Goal: Task Accomplishment & Management: Complete application form

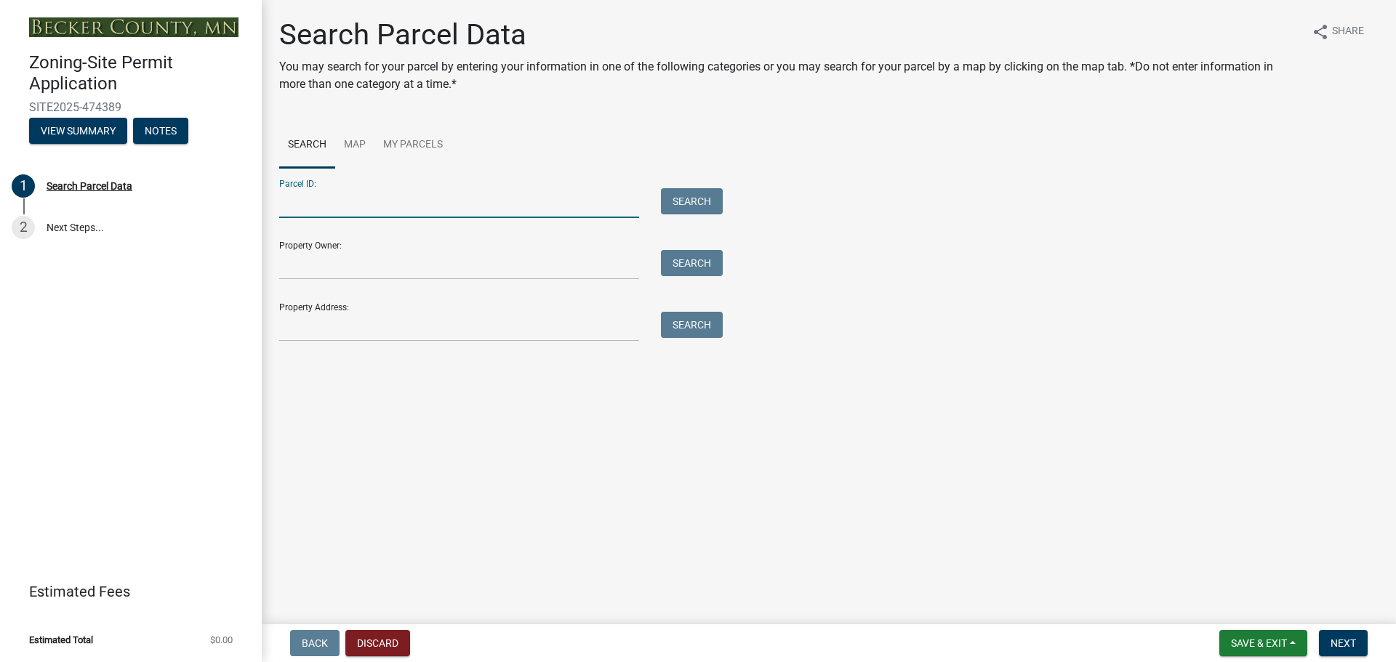
click at [311, 198] on input "Parcel ID:" at bounding box center [459, 203] width 360 height 30
type input "200275000"
click at [693, 206] on button "Search" at bounding box center [692, 201] width 62 height 26
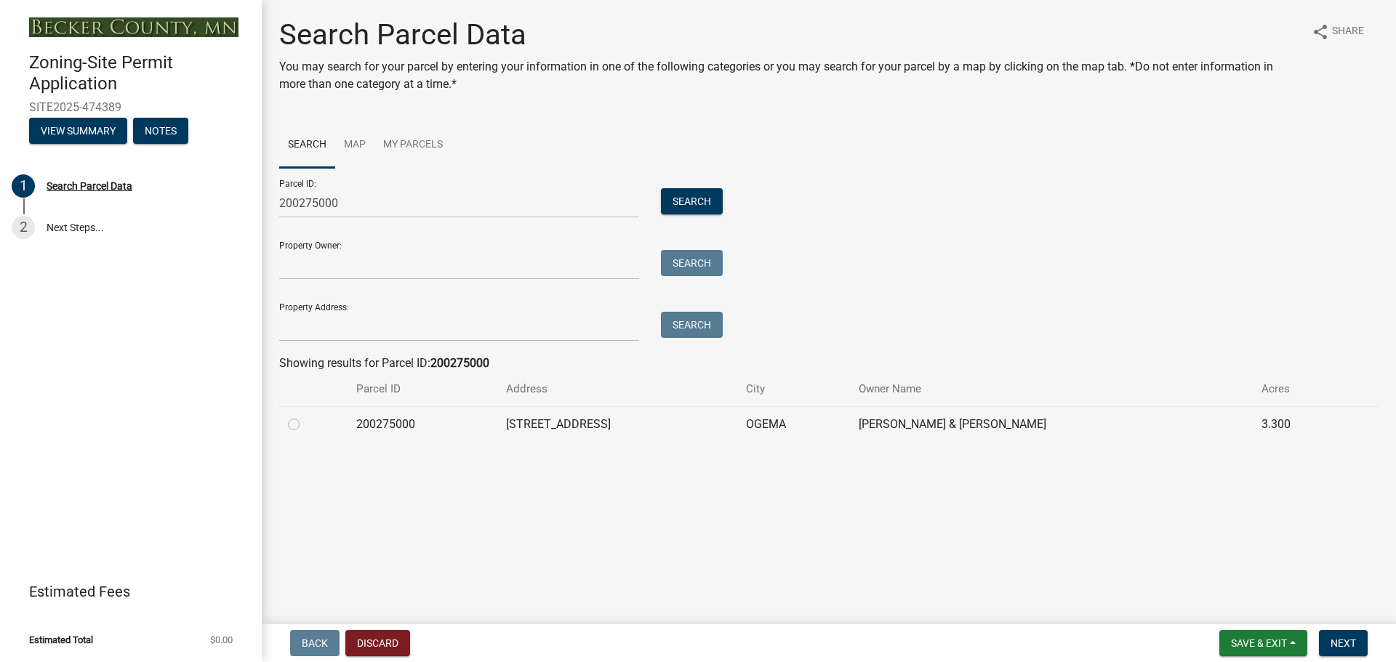
click at [305, 416] on label at bounding box center [305, 416] width 0 height 0
click at [305, 425] on input "radio" at bounding box center [309, 420] width 9 height 9
radio input "true"
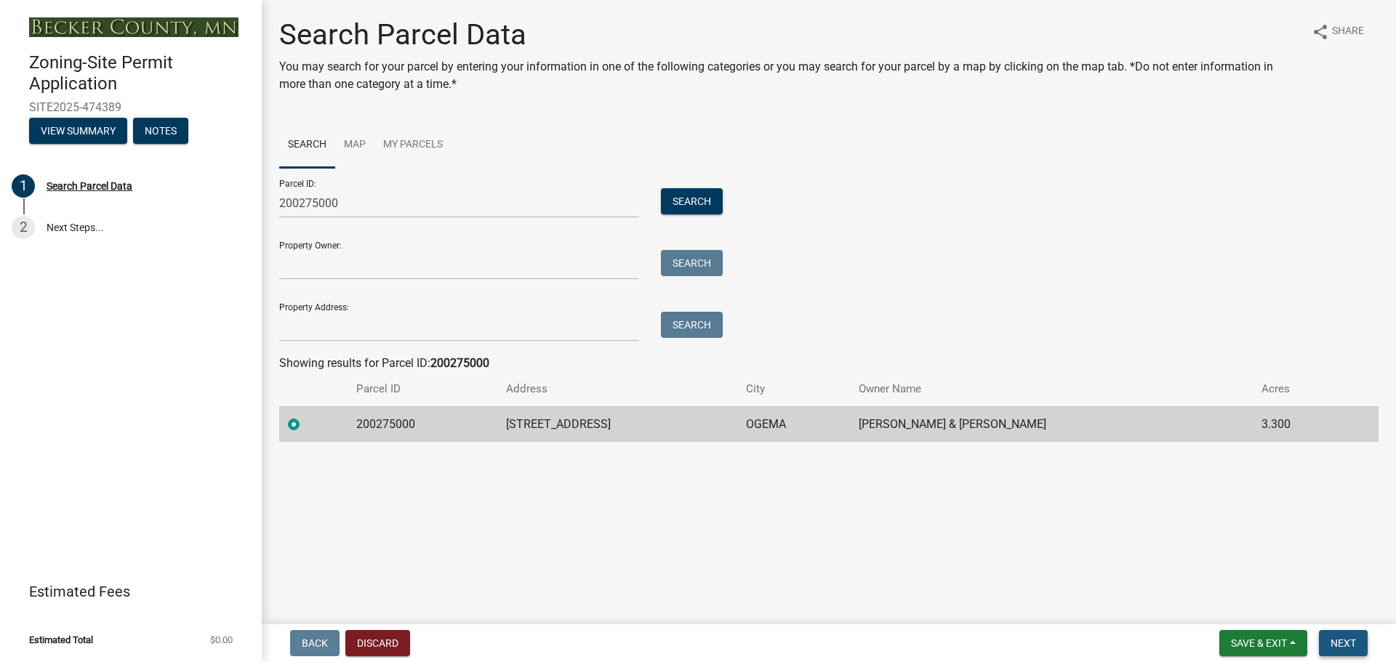
click at [1340, 642] on span "Next" at bounding box center [1342, 644] width 25 height 12
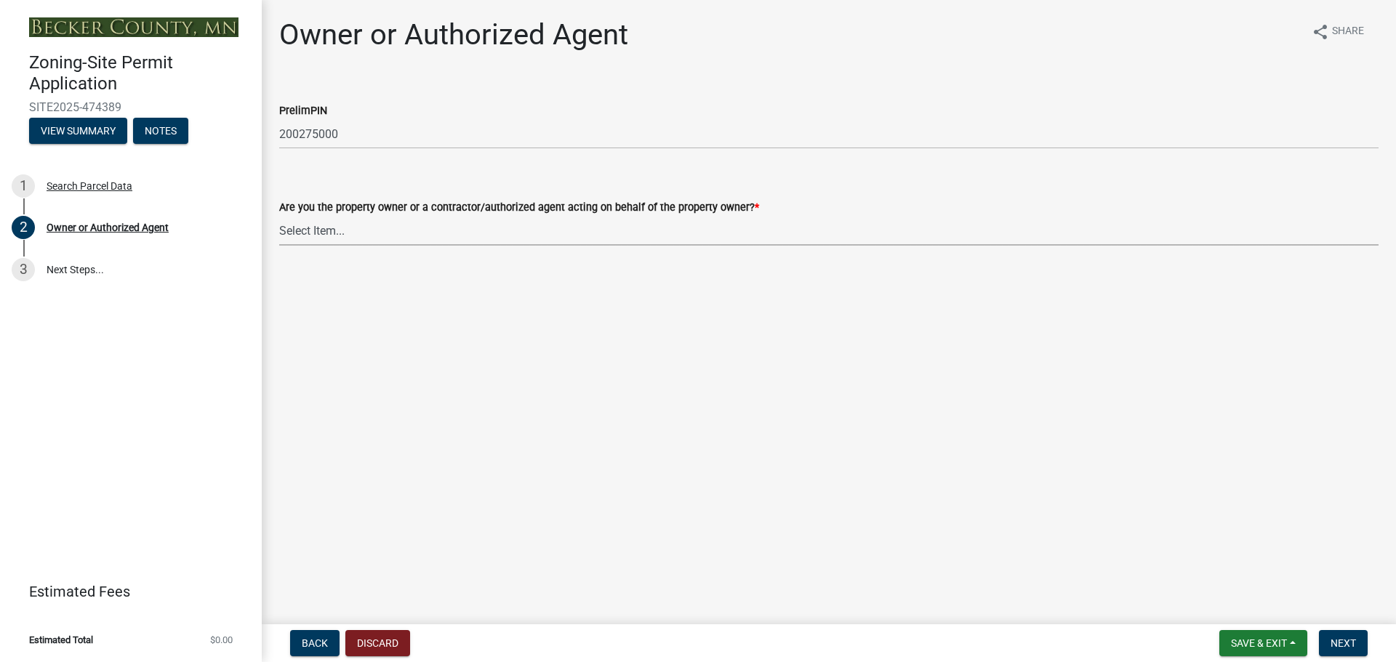
click at [379, 236] on select "Select Item... Property Owner Authorized Agent" at bounding box center [828, 231] width 1099 height 30
click at [279, 216] on select "Select Item... Property Owner Authorized Agent" at bounding box center [828, 231] width 1099 height 30
select select "059d621c-7166-4fbc-97da-2eca626821a9"
click at [365, 230] on select "Select Item... Property Owner Authorized Agent" at bounding box center [828, 231] width 1099 height 30
click at [279, 216] on select "Select Item... Property Owner Authorized Agent" at bounding box center [828, 231] width 1099 height 30
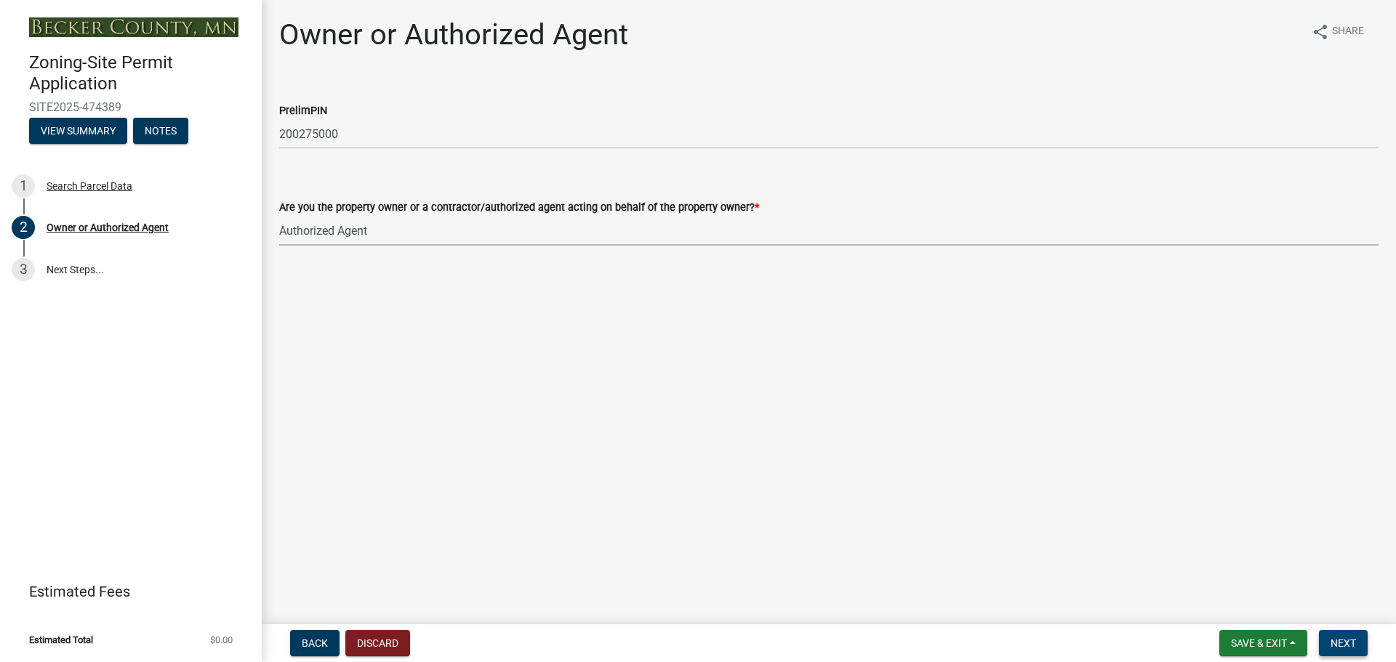
click at [1327, 651] on button "Next" at bounding box center [1343, 643] width 49 height 26
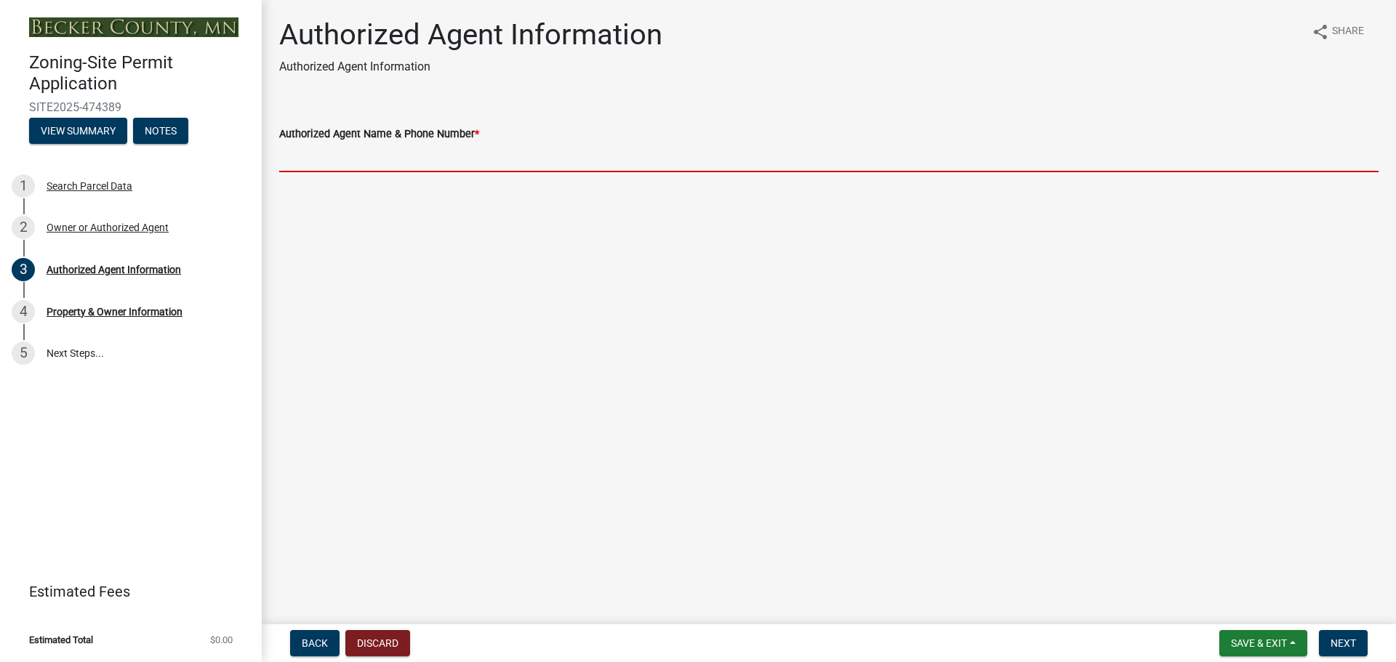
click at [374, 164] on input "Authorized Agent Name & Phone Number *" at bounding box center [828, 157] width 1099 height 30
type input "Lighthouse Construction [PHONE_NUMBER]"
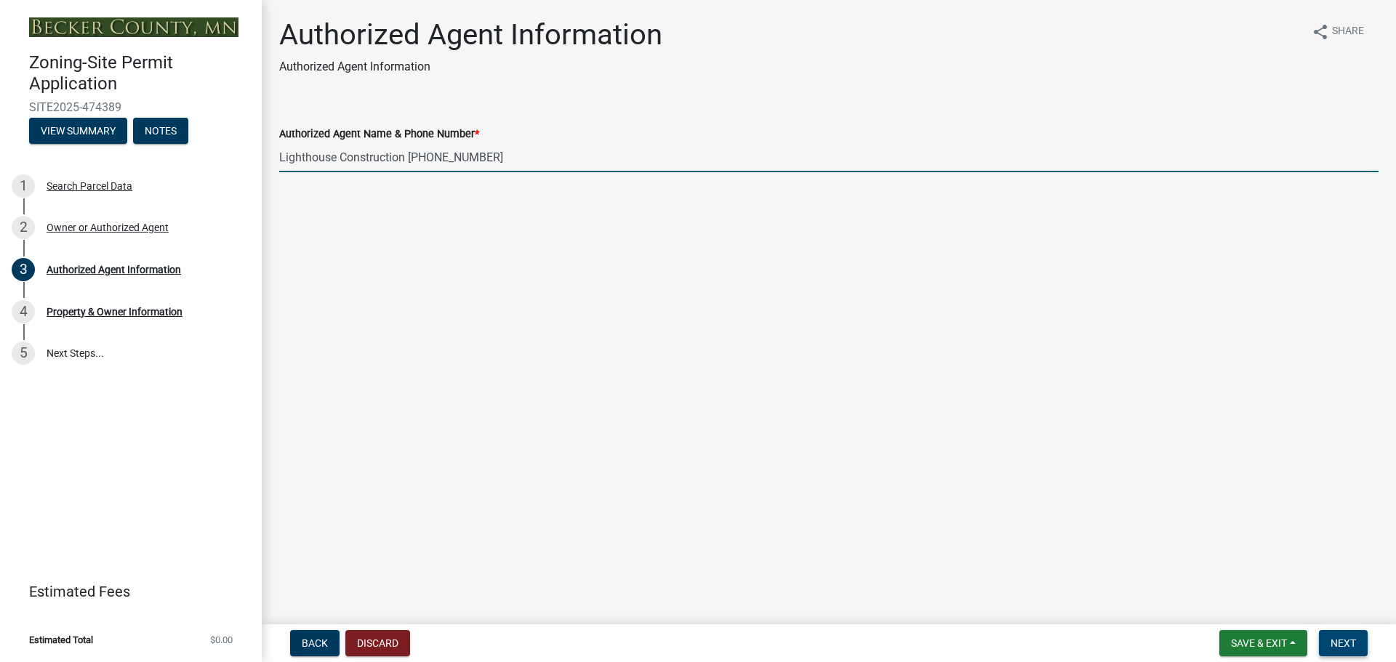
click at [1343, 640] on span "Next" at bounding box center [1342, 644] width 25 height 12
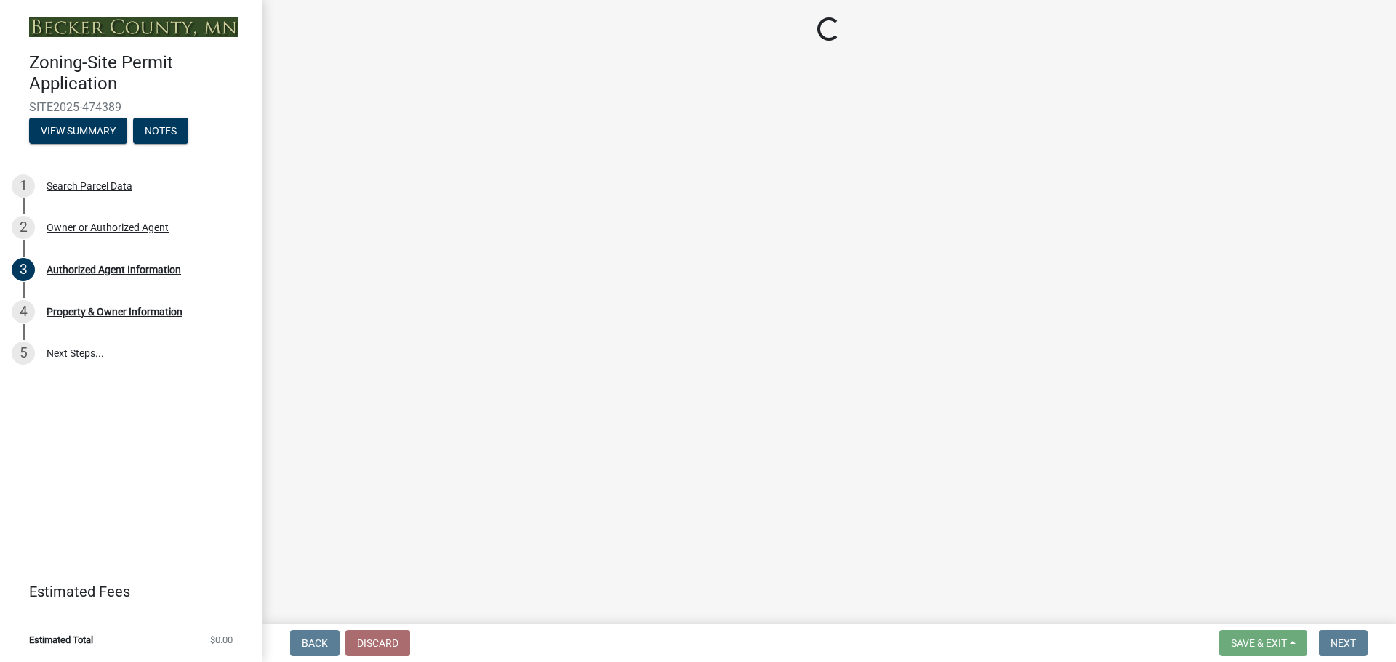
select select "5a3c243d-5cb2-4bc7-bda1-959088d74f81"
select select "bf5301ed-aa66-4b75-9f2b-793e89891956"
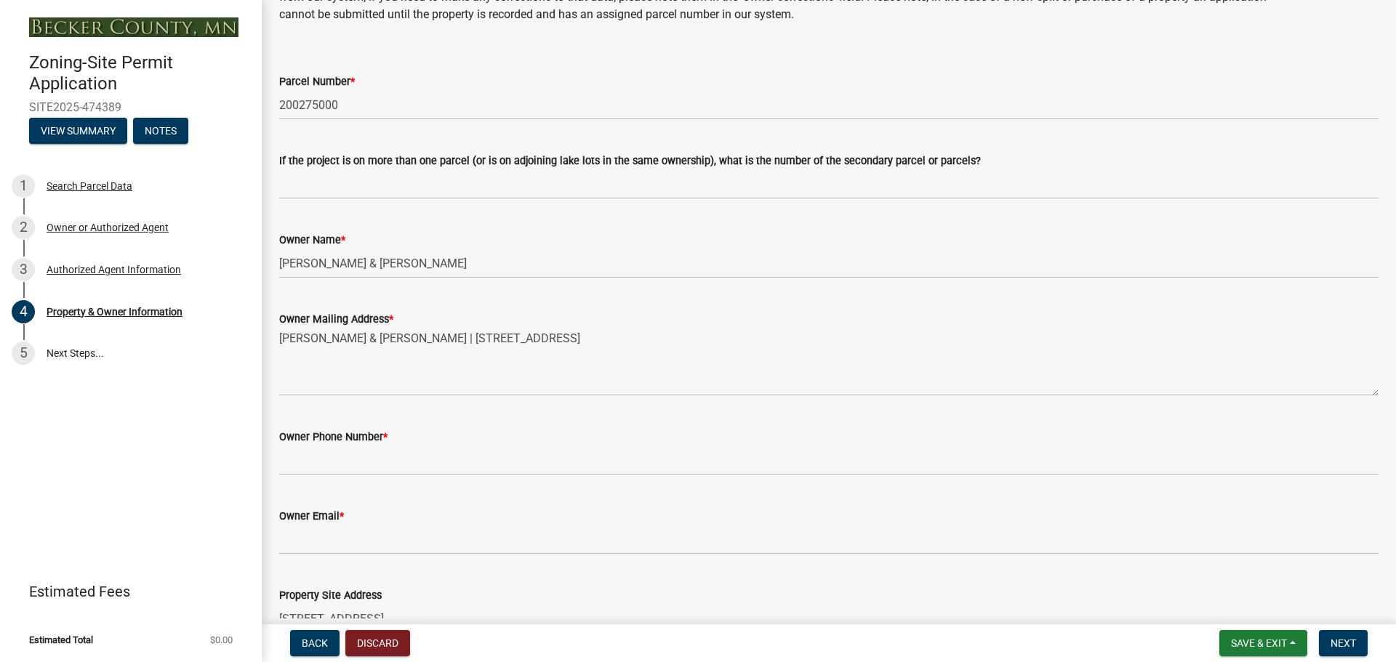
scroll to position [145, 0]
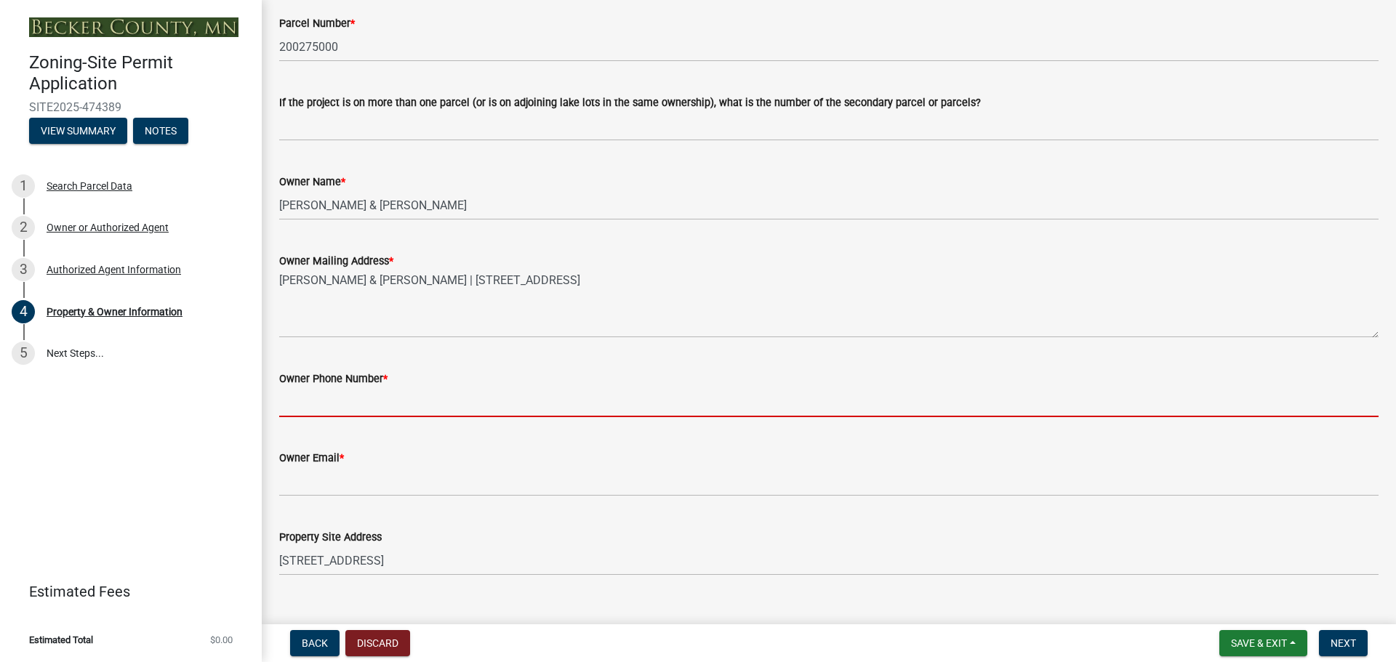
click at [442, 399] on input "Owner Phone Number *" at bounding box center [828, 402] width 1099 height 30
type input "2188500826"
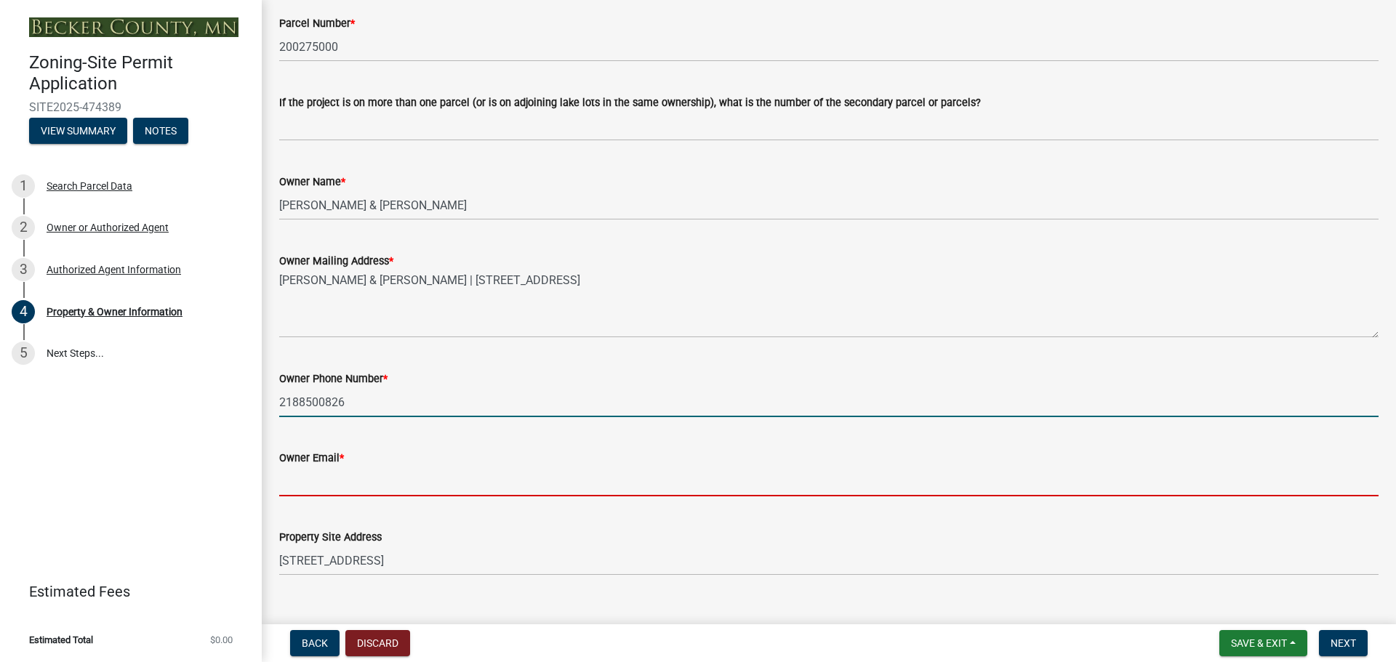
type input "[EMAIL_ADDRESS][DOMAIN_NAME]"
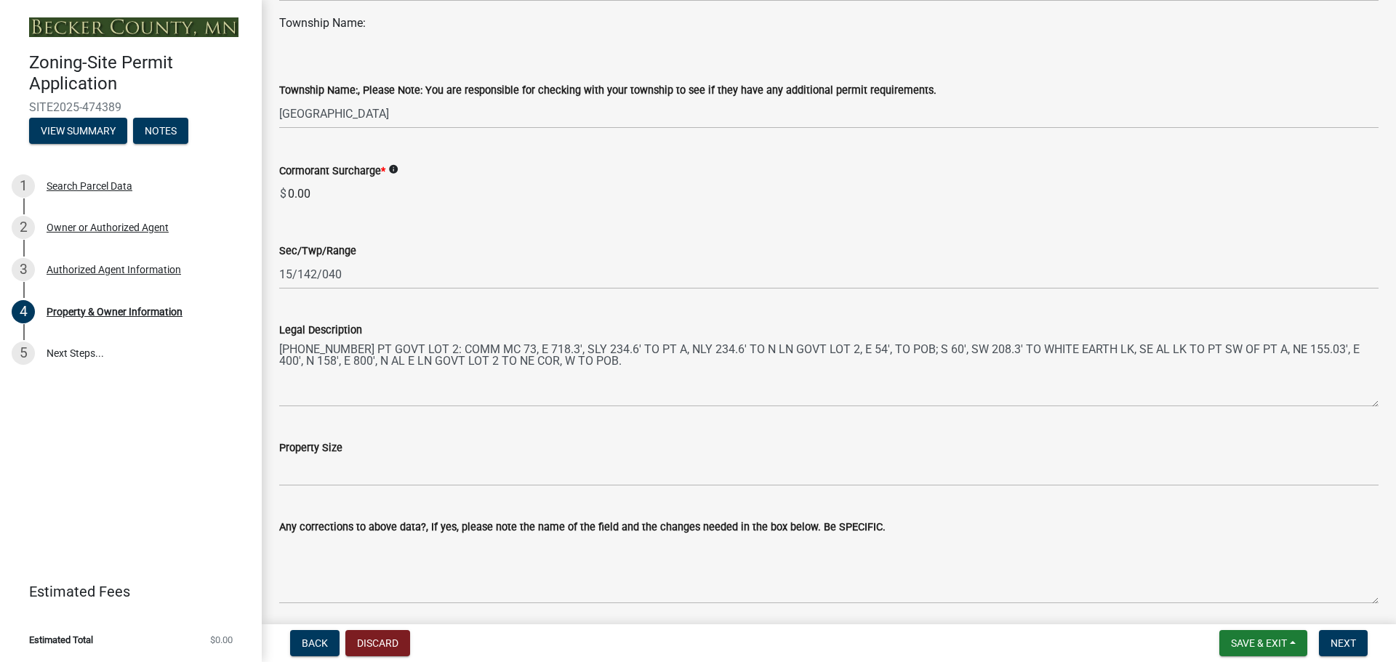
scroll to position [872, 0]
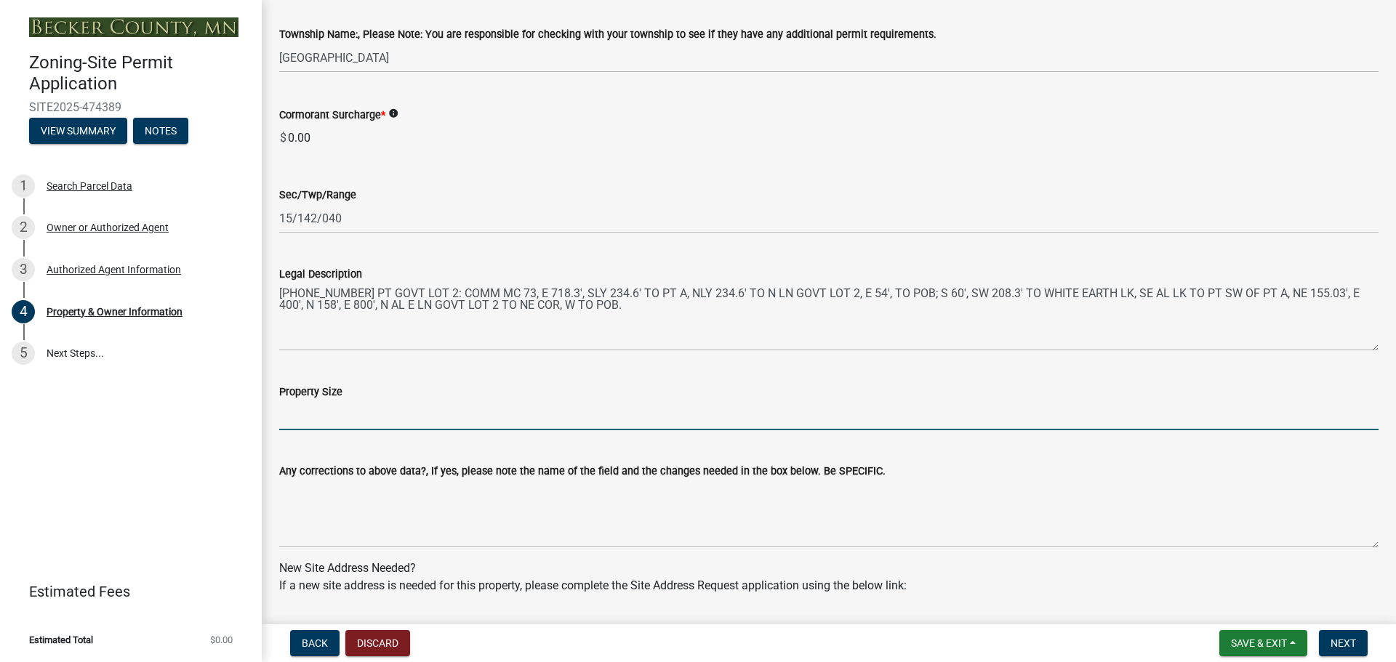
click at [373, 413] on input "Property Size" at bounding box center [828, 416] width 1099 height 30
click at [303, 410] on input "Property Size" at bounding box center [828, 416] width 1099 height 30
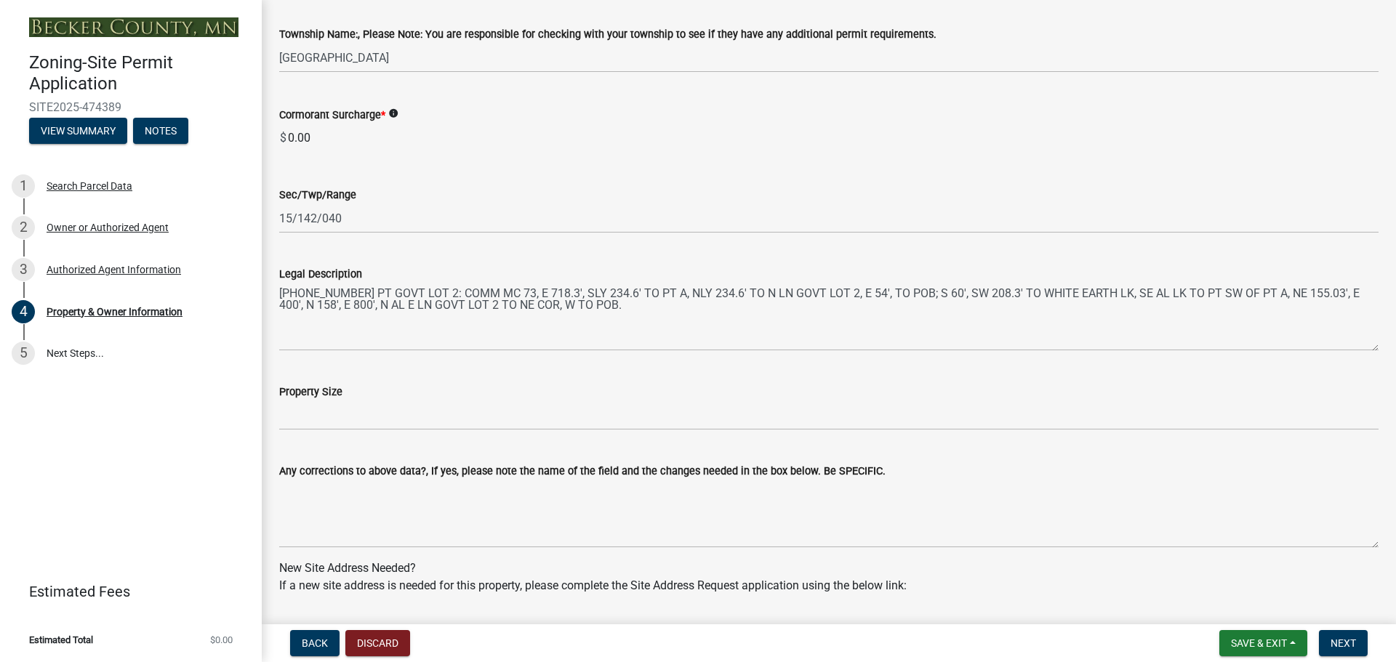
click at [417, 400] on div "Property Size" at bounding box center [828, 391] width 1099 height 17
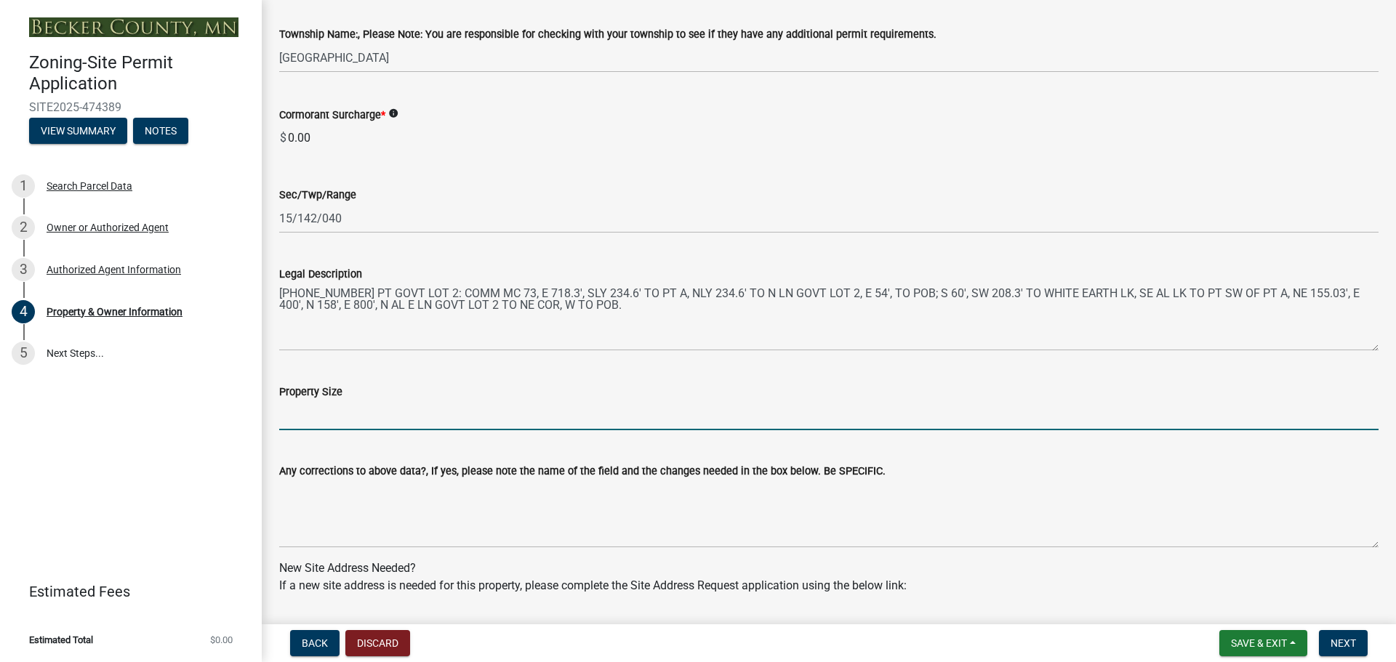
click at [417, 417] on input "Property Size" at bounding box center [828, 416] width 1099 height 30
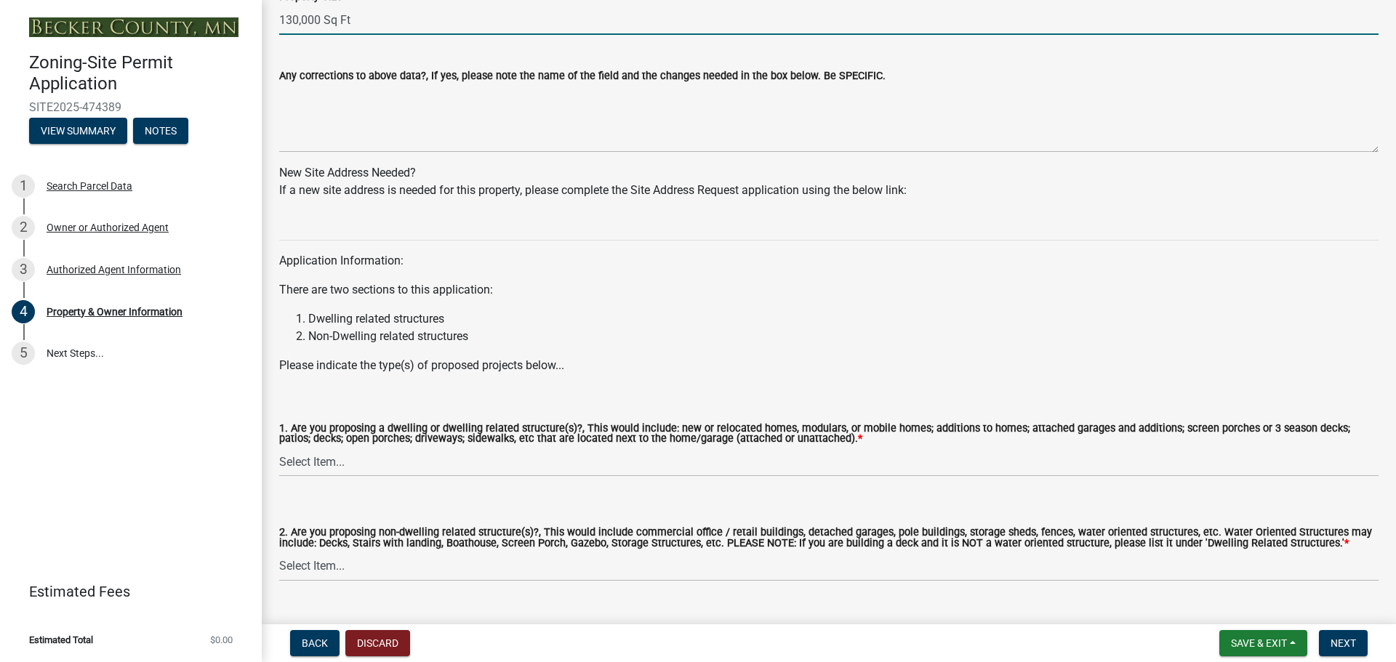
scroll to position [1302, 0]
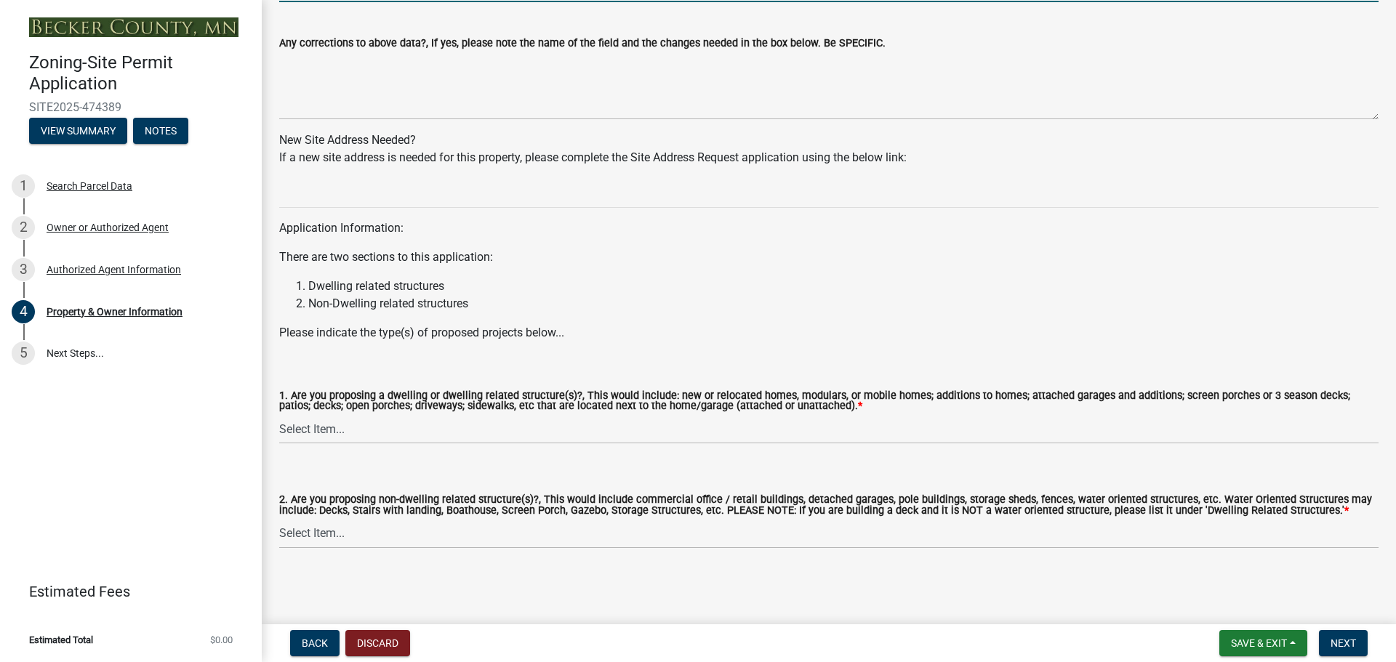
type input "130,000 Sq Ft"
click at [342, 431] on select "Select Item... Yes No" at bounding box center [828, 429] width 1099 height 30
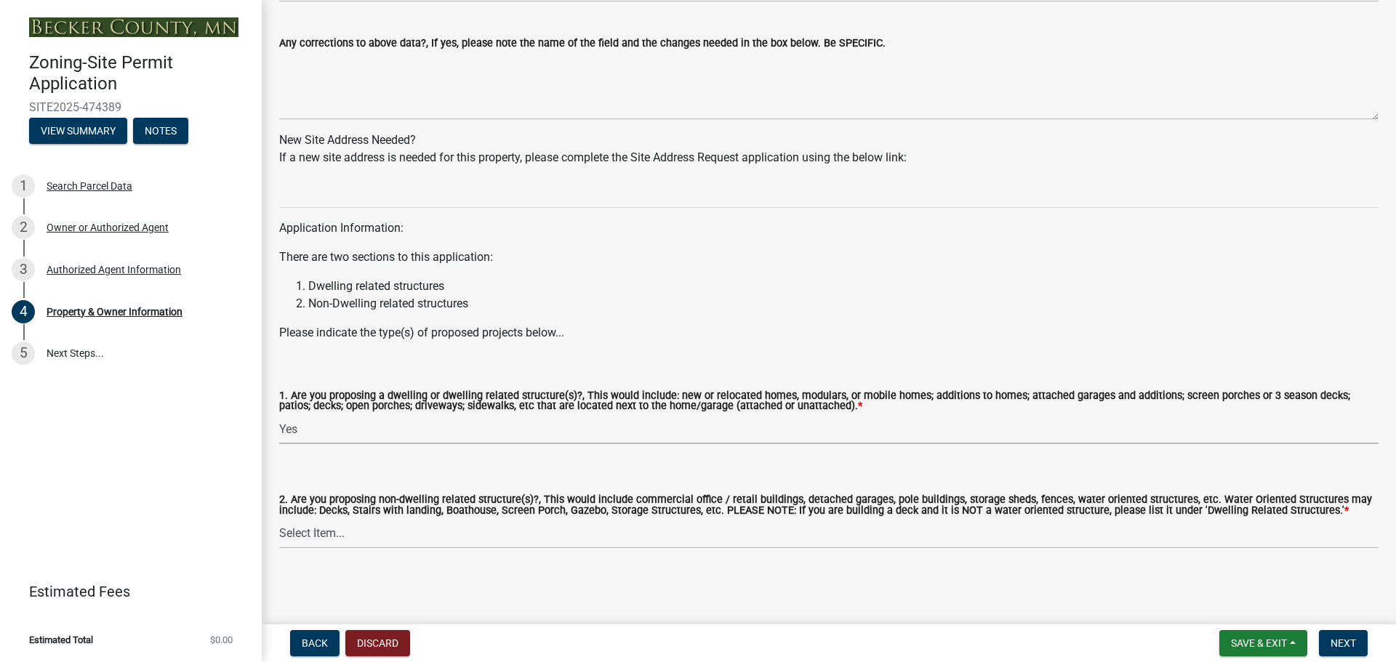
click at [279, 414] on select "Select Item... Yes No" at bounding box center [828, 429] width 1099 height 30
select select "f87eba17-8ed9-4ad8-aefc-fe36a3f3544b"
click at [327, 528] on select "Select Item... Yes No" at bounding box center [828, 534] width 1099 height 30
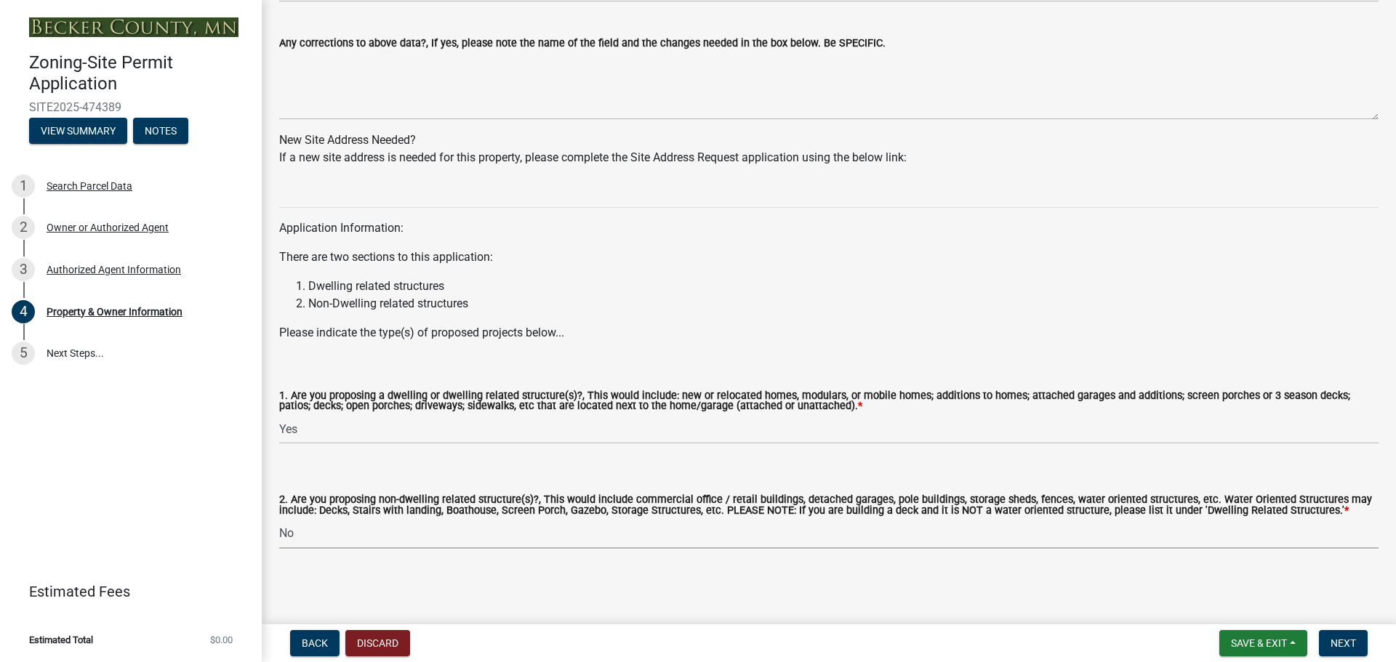
click at [279, 519] on select "Select Item... Yes No" at bounding box center [828, 534] width 1099 height 30
select select "393a978c-6bd5-4cb2-a6a0-db6feb8732b8"
click at [1319, 648] on button "Next" at bounding box center [1343, 643] width 49 height 26
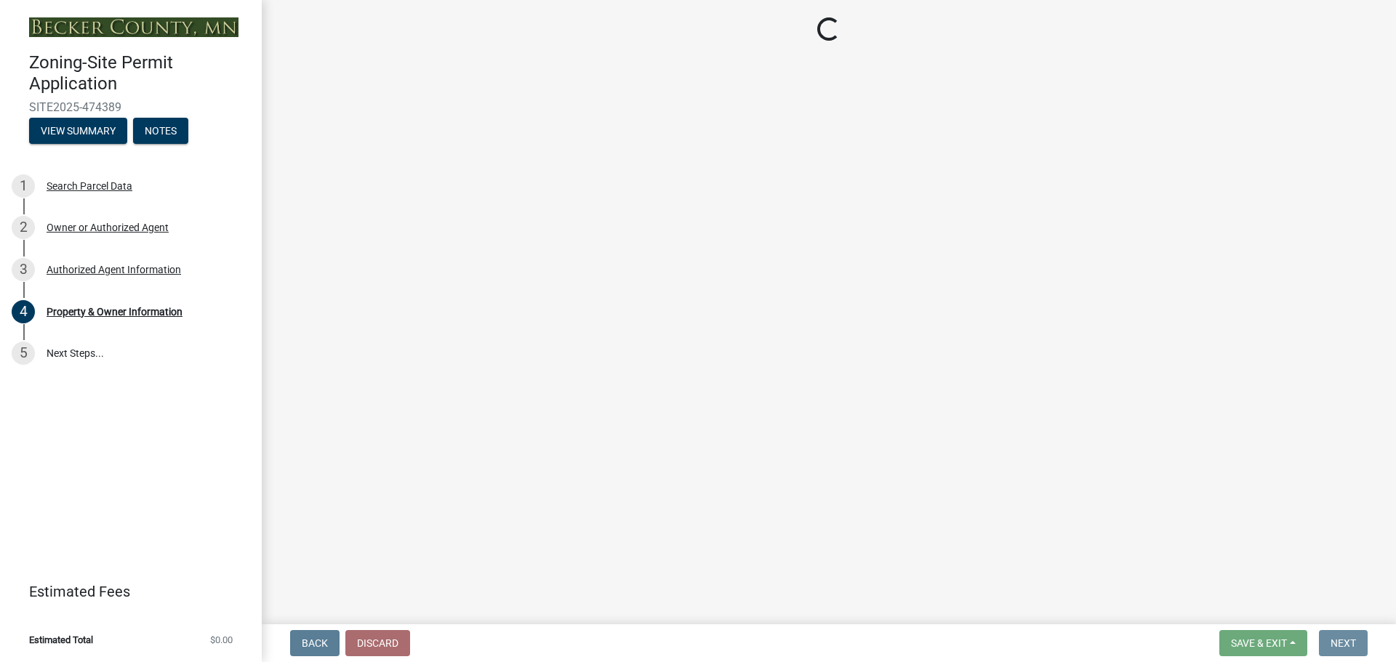
scroll to position [0, 0]
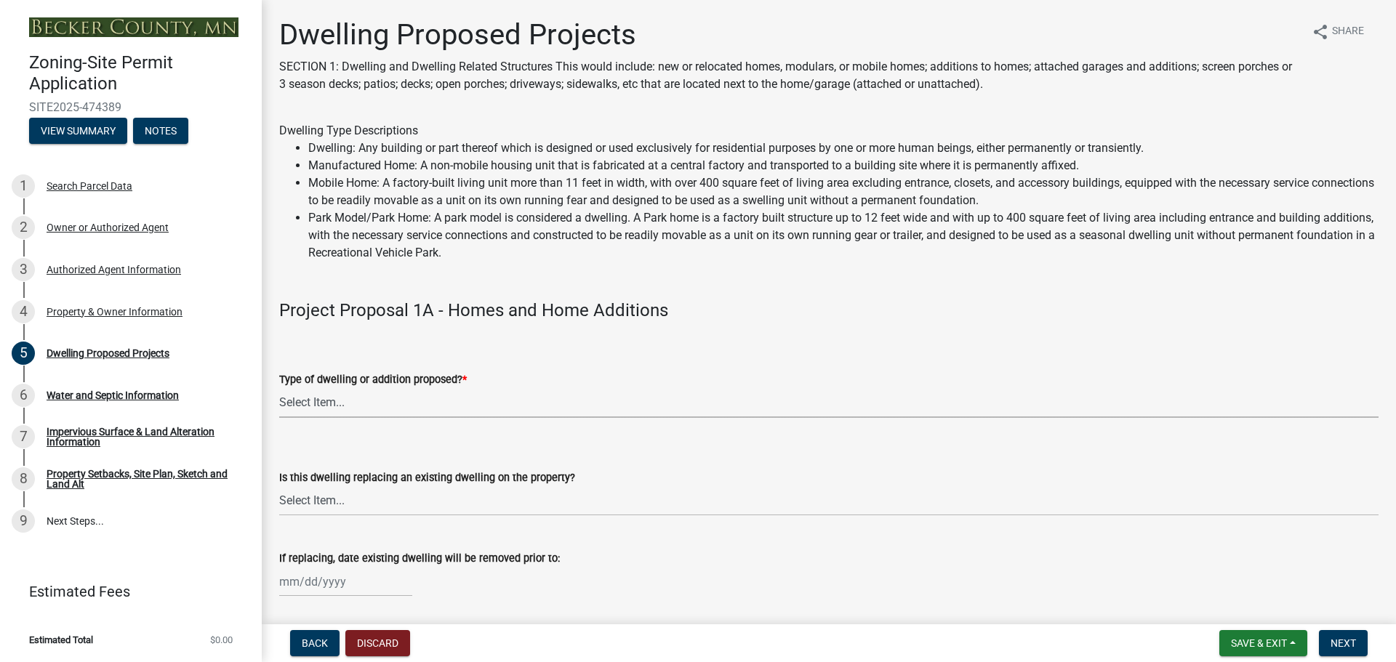
click at [454, 409] on select "Select Item... N/A - Not a dwelling New Home-Onsite Construction New Modular (E…" at bounding box center [828, 403] width 1099 height 30
click at [279, 388] on select "Select Item... N/A - Not a dwelling New Home-Onsite Construction New Modular (E…" at bounding box center [828, 403] width 1099 height 30
select select "5b8abcc6-67f7-49fb-8f25-c295ccc2b339"
click at [380, 512] on select "Select Item... N/A Yes No" at bounding box center [828, 501] width 1099 height 30
click at [279, 486] on select "Select Item... N/A Yes No" at bounding box center [828, 501] width 1099 height 30
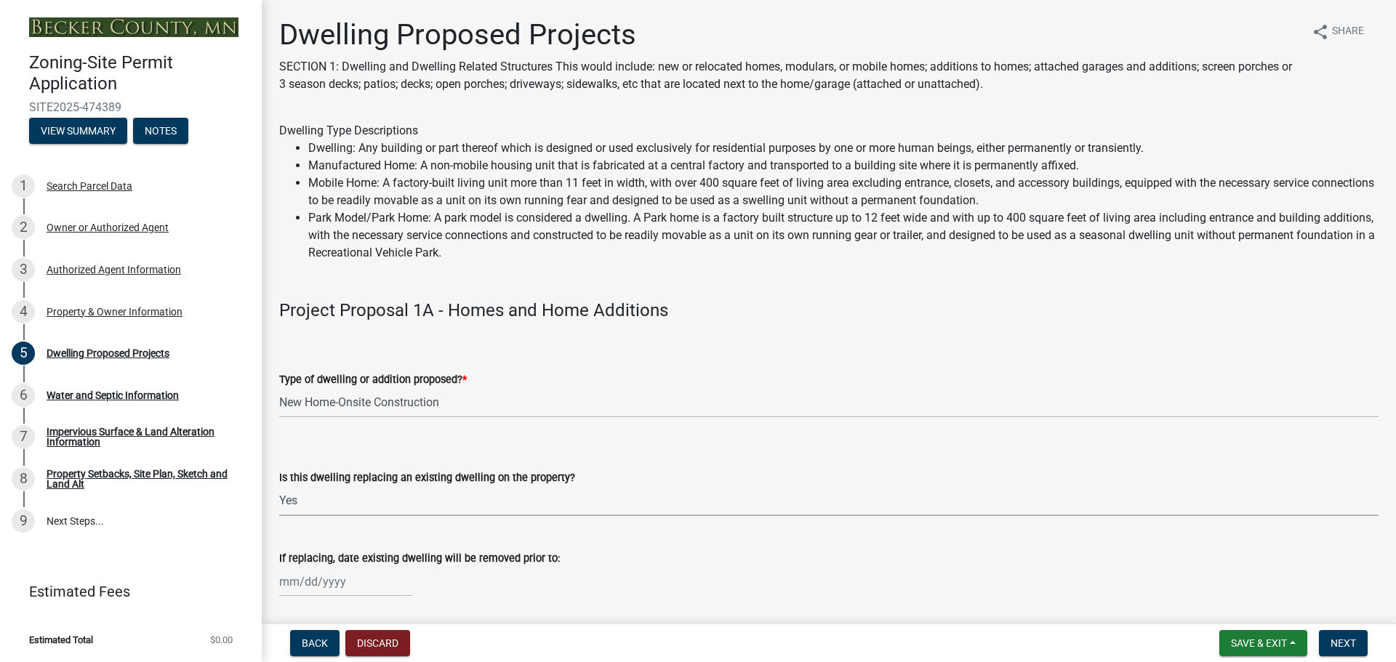
select select "ba56d9f6-ced5-4c38-bdcc-33bfa85ac6de"
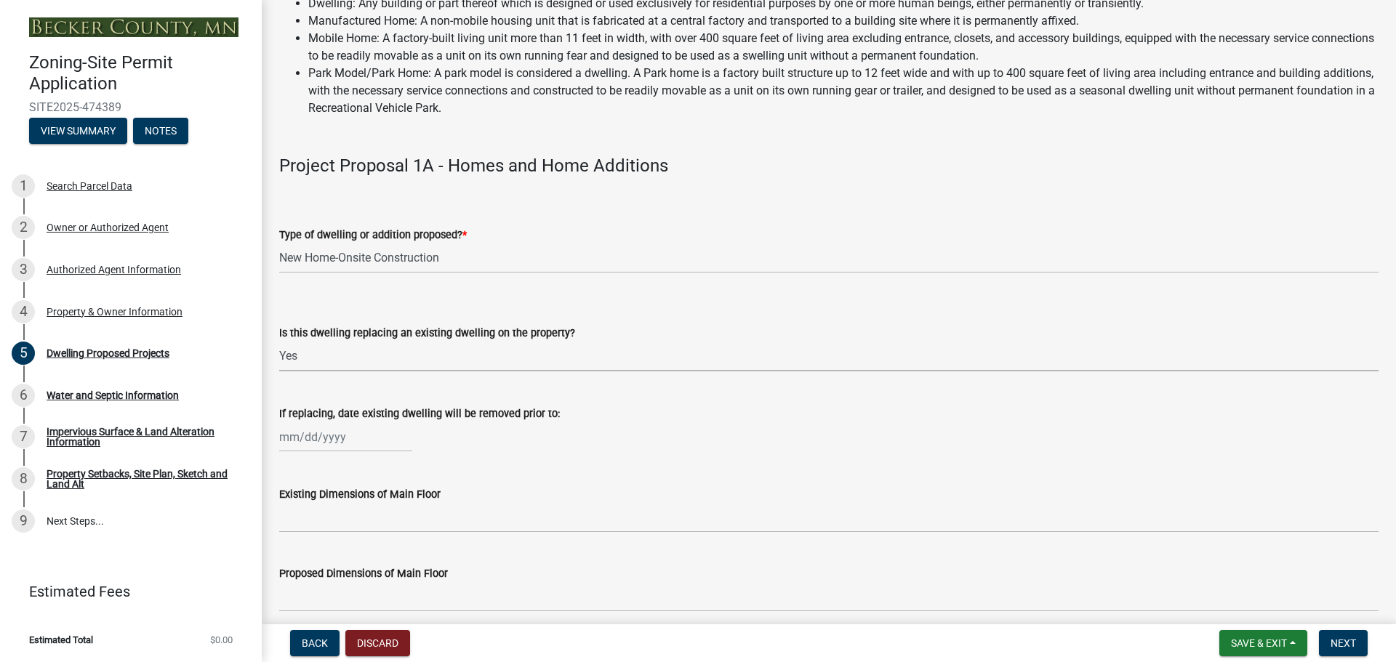
scroll to position [145, 0]
click at [374, 441] on div at bounding box center [345, 437] width 133 height 30
select select "9"
select select "2025"
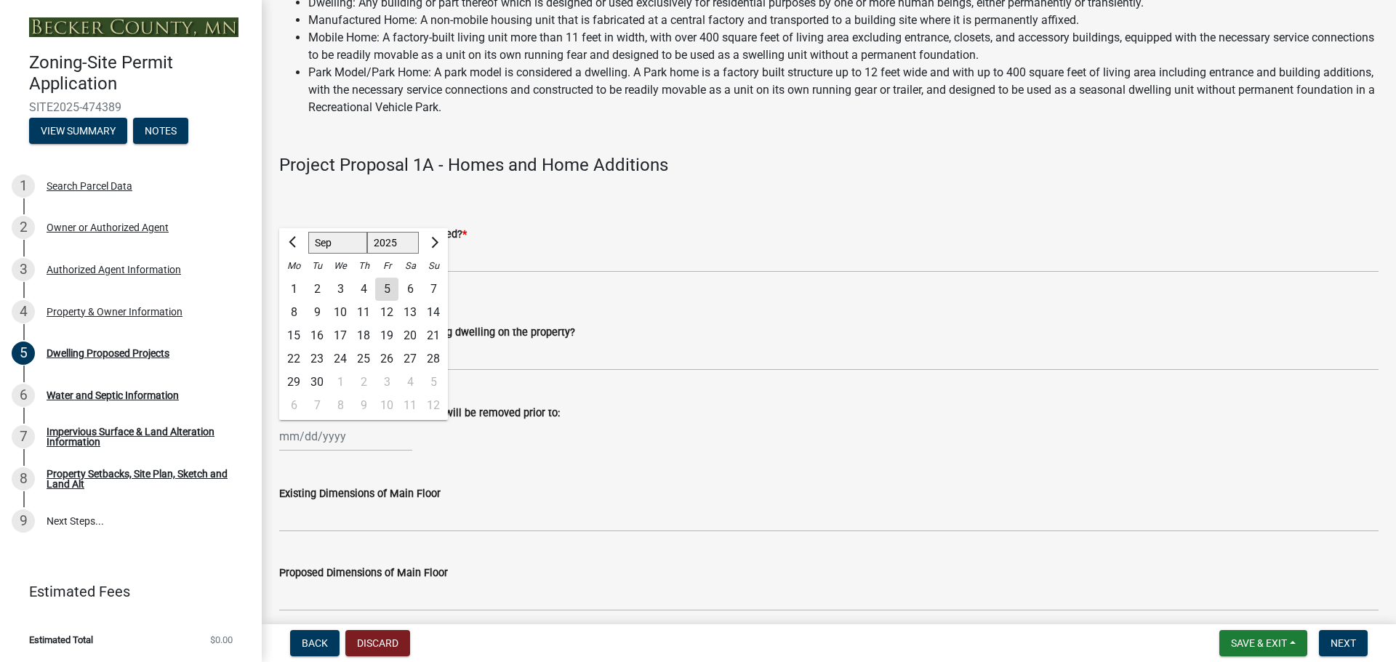
click at [342, 373] on div "1" at bounding box center [340, 382] width 23 height 23
type input "[DATE]"
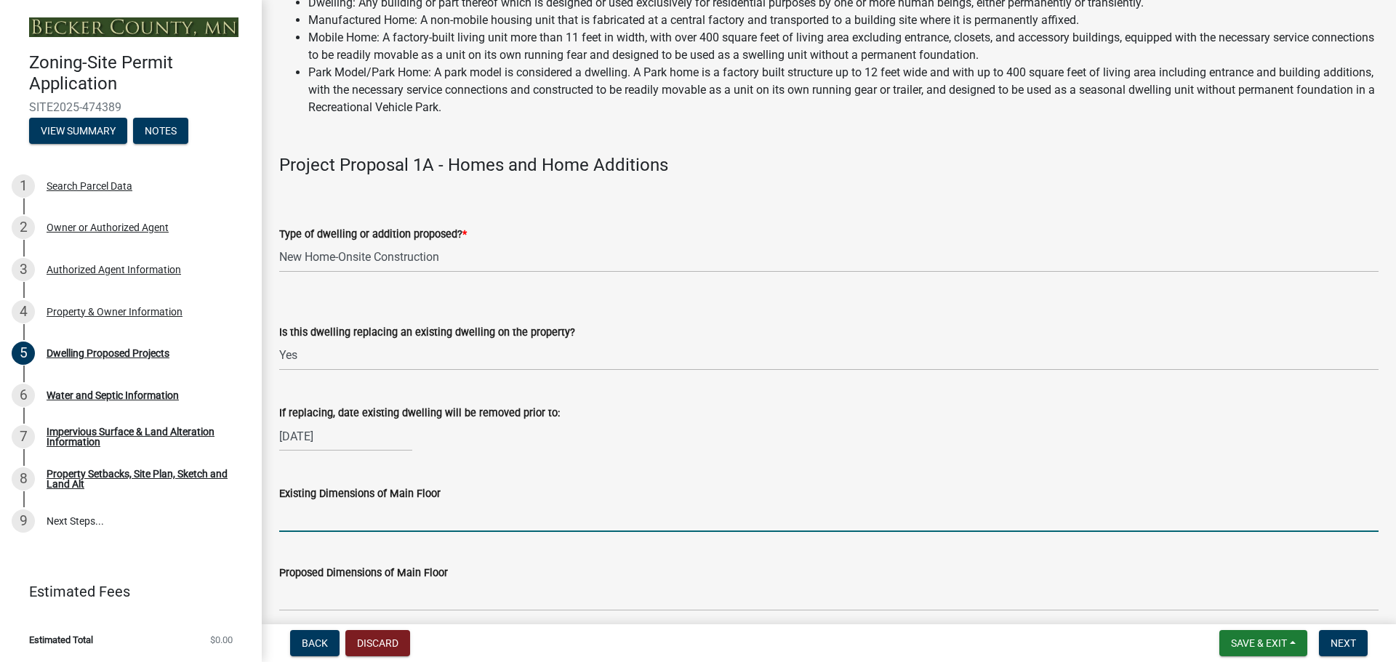
click at [291, 517] on input "Existing Dimensions of Main Floor" at bounding box center [828, 517] width 1099 height 30
type input "864"
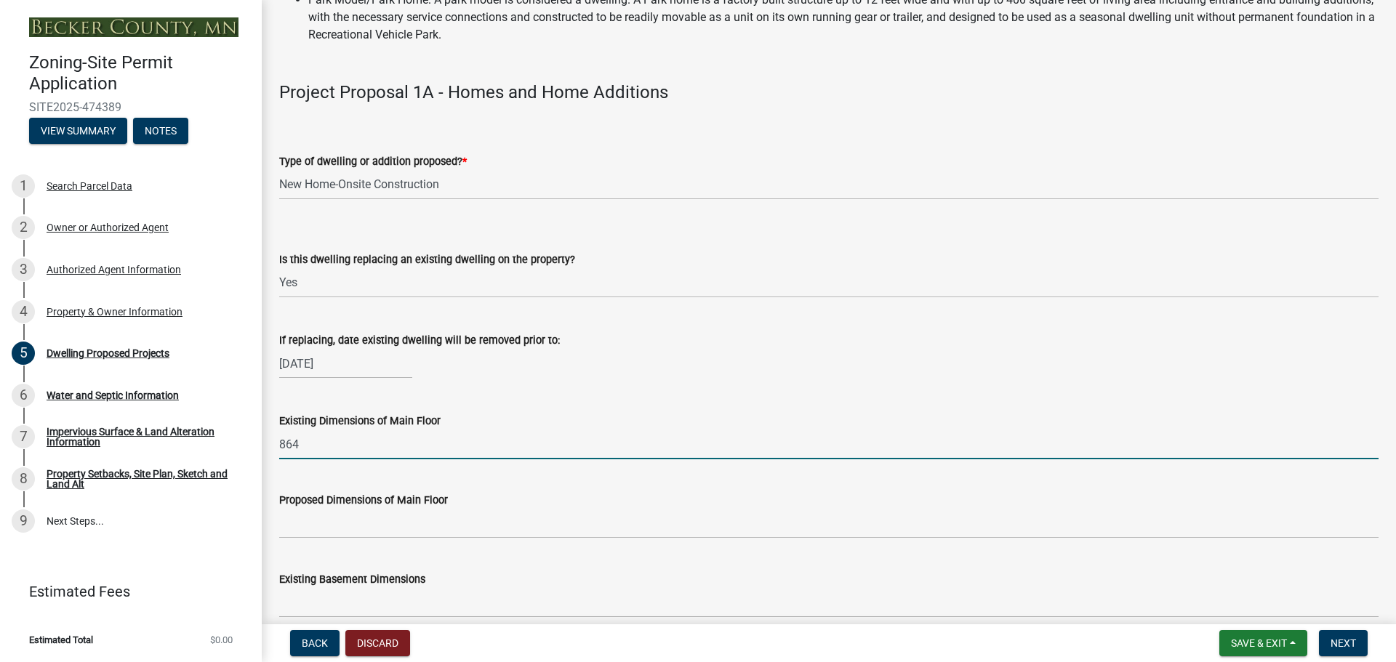
scroll to position [291, 0]
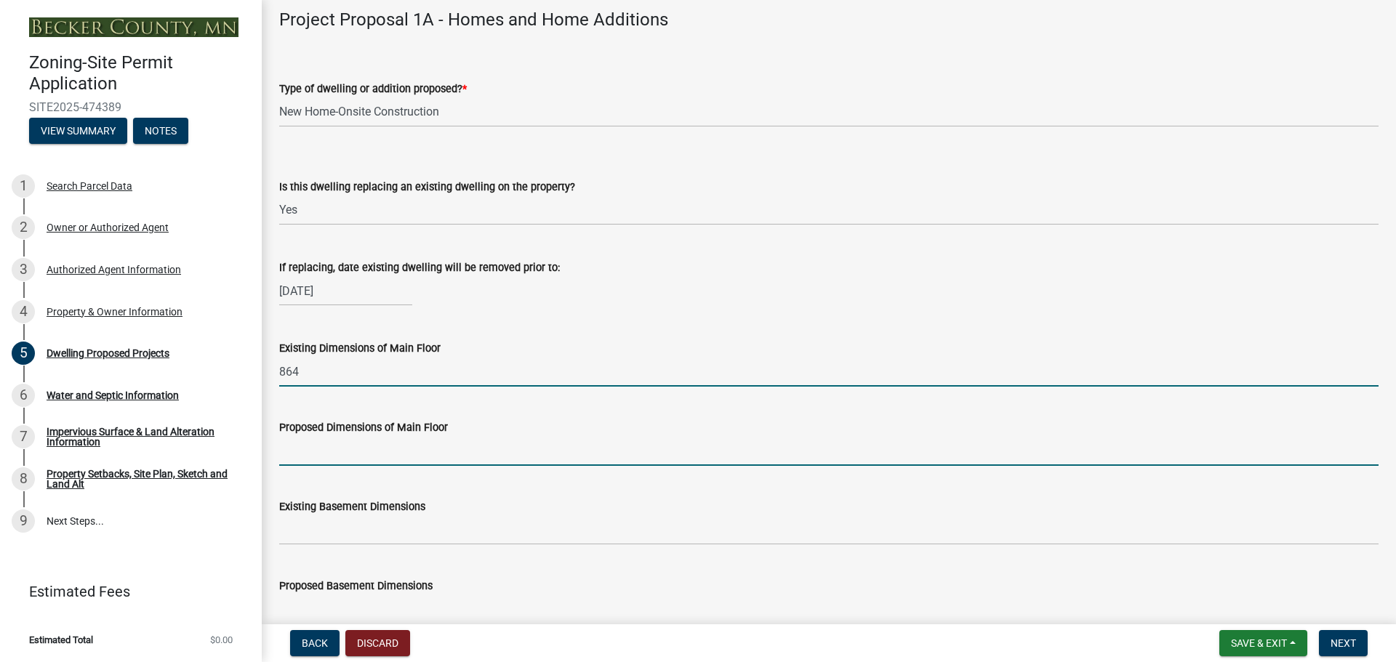
click at [431, 457] on input "Proposed Dimensions of Main Floor" at bounding box center [828, 451] width 1099 height 30
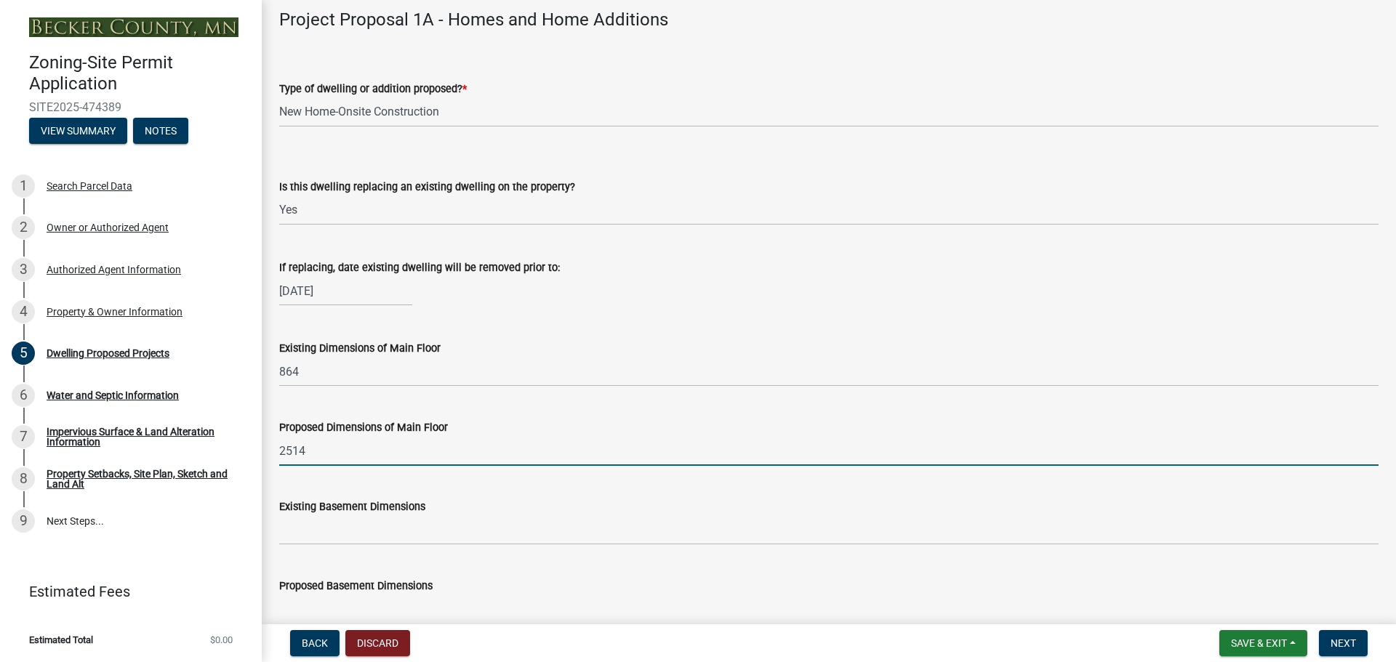
type input "2514"
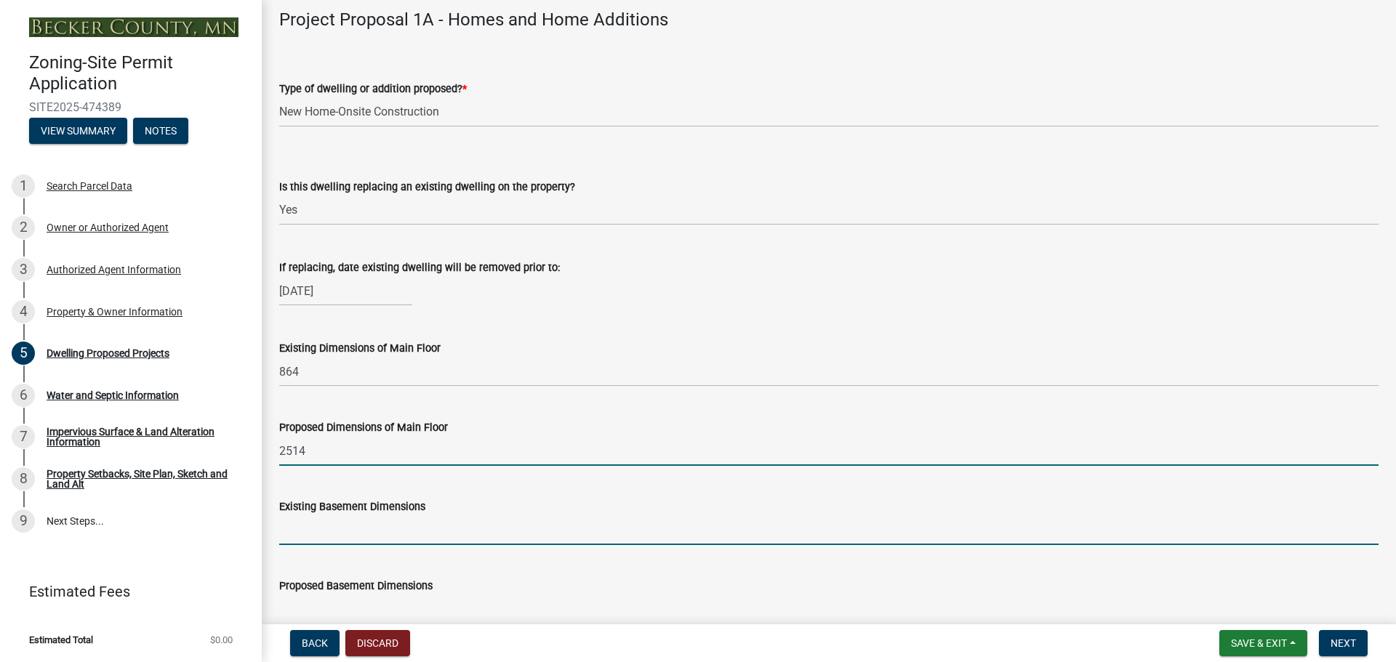
click at [451, 534] on input "Existing Basement Dimensions" at bounding box center [828, 530] width 1099 height 30
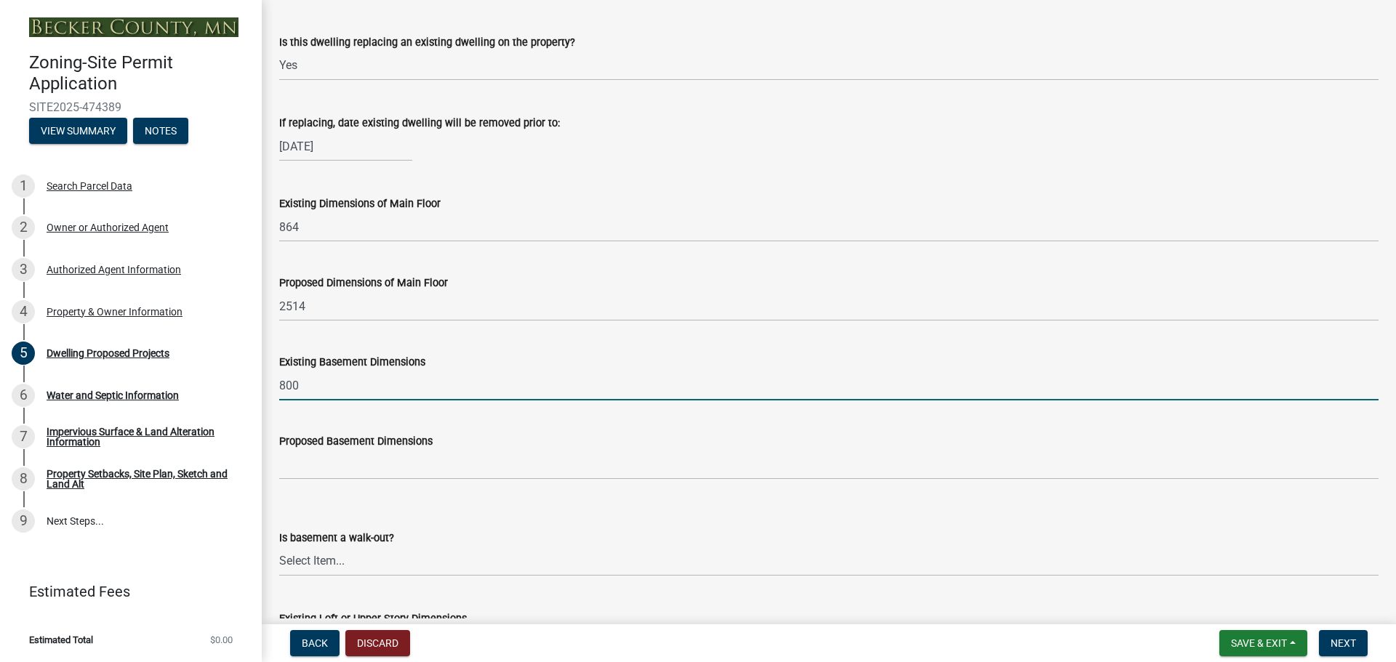
scroll to position [436, 0]
type input "800"
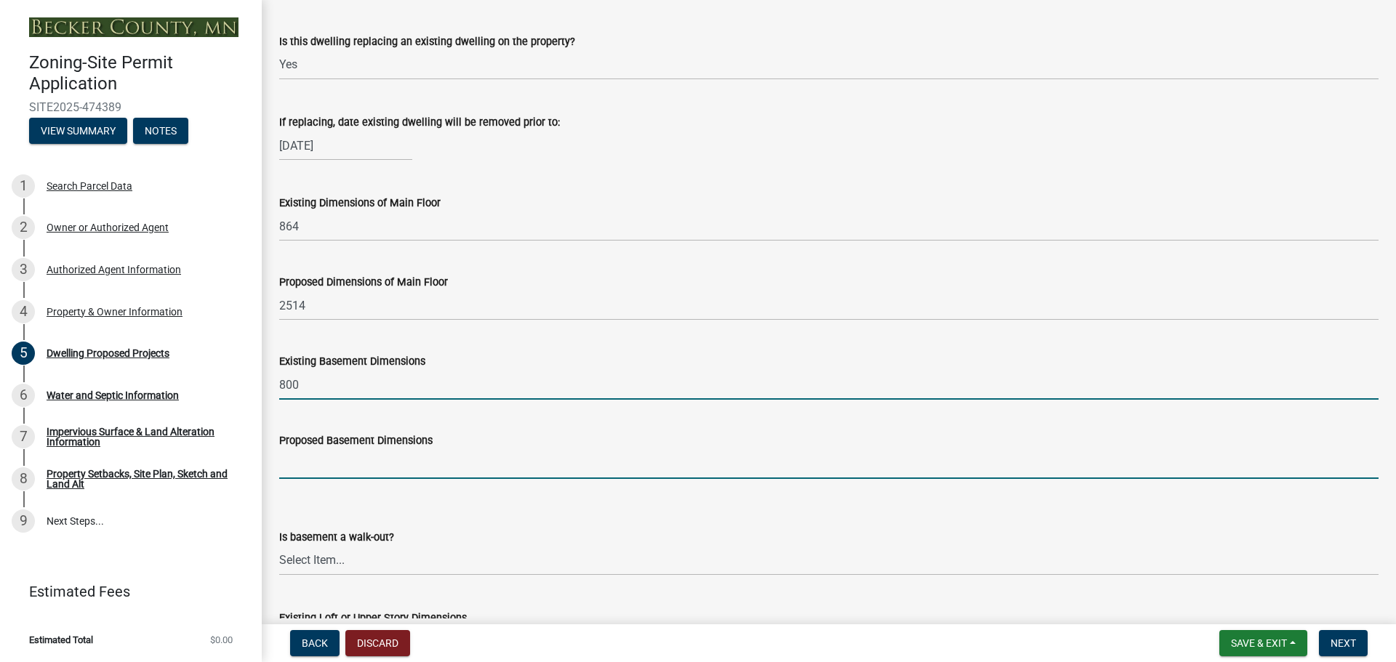
click at [403, 464] on input "Proposed Basement Dimensions" at bounding box center [828, 464] width 1099 height 30
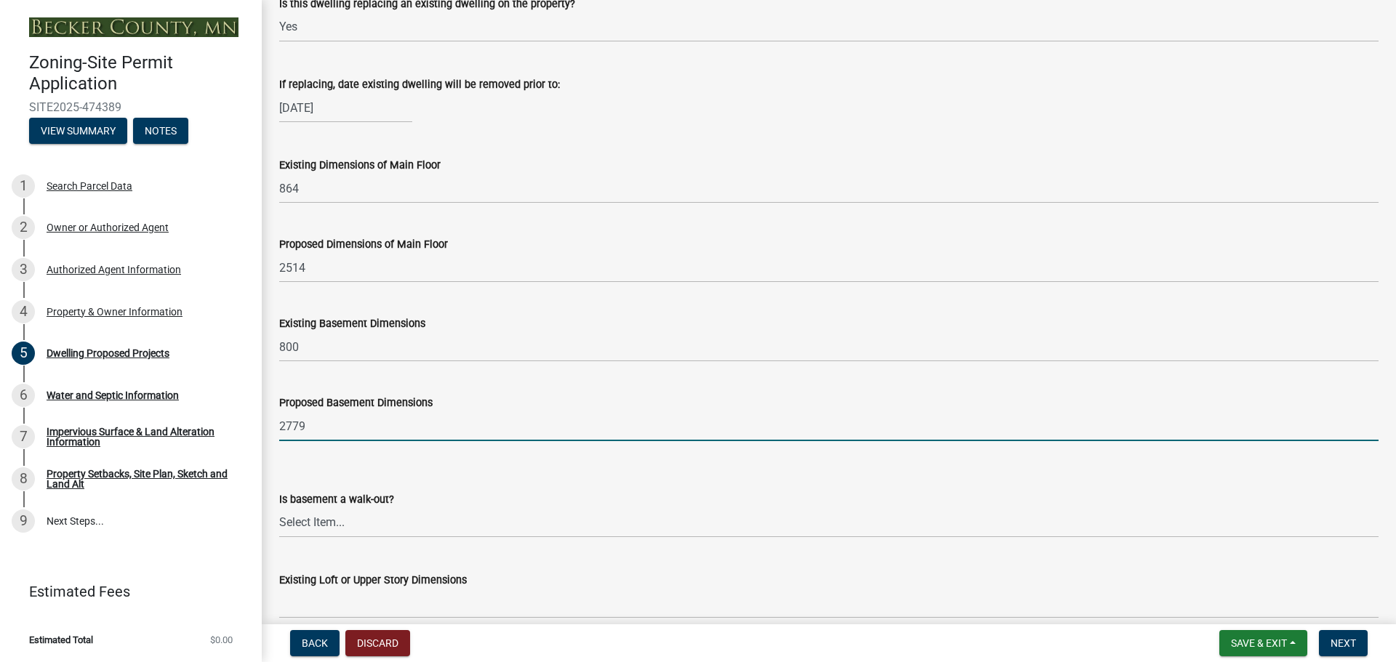
scroll to position [582, 0]
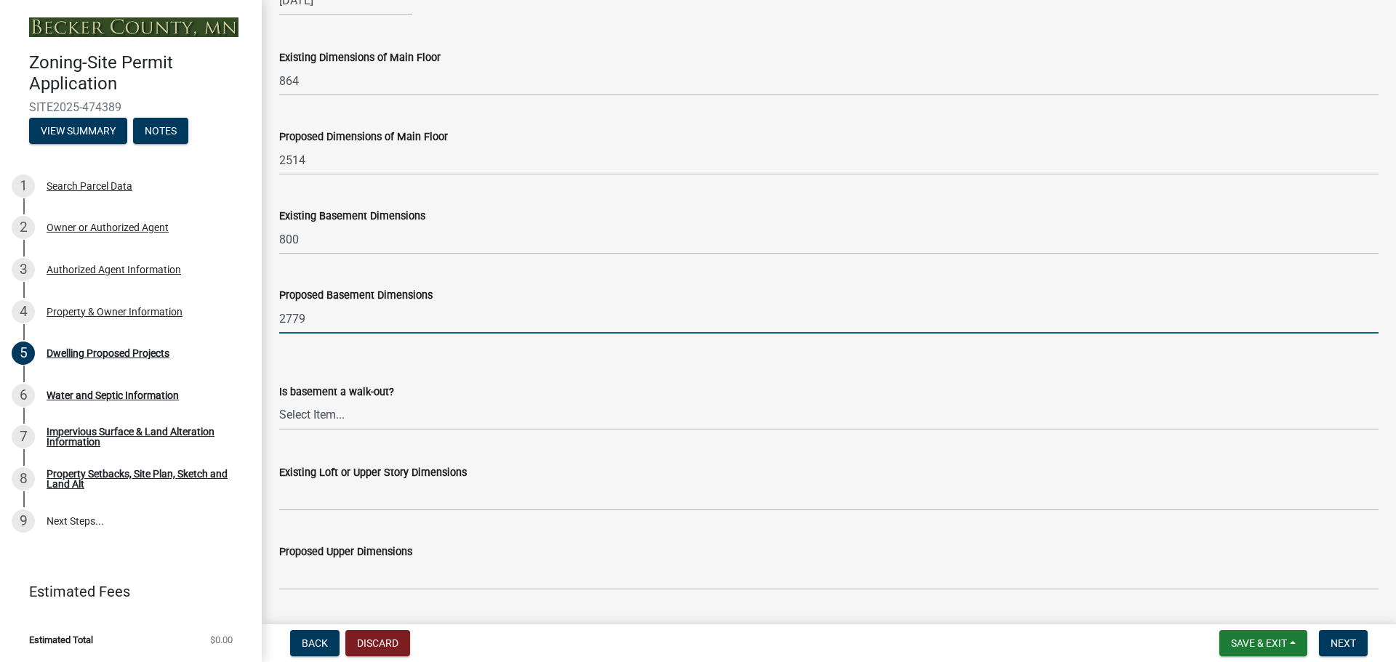
type input "2779"
click at [560, 414] on select "Select Item... Yes No N/A" at bounding box center [828, 416] width 1099 height 30
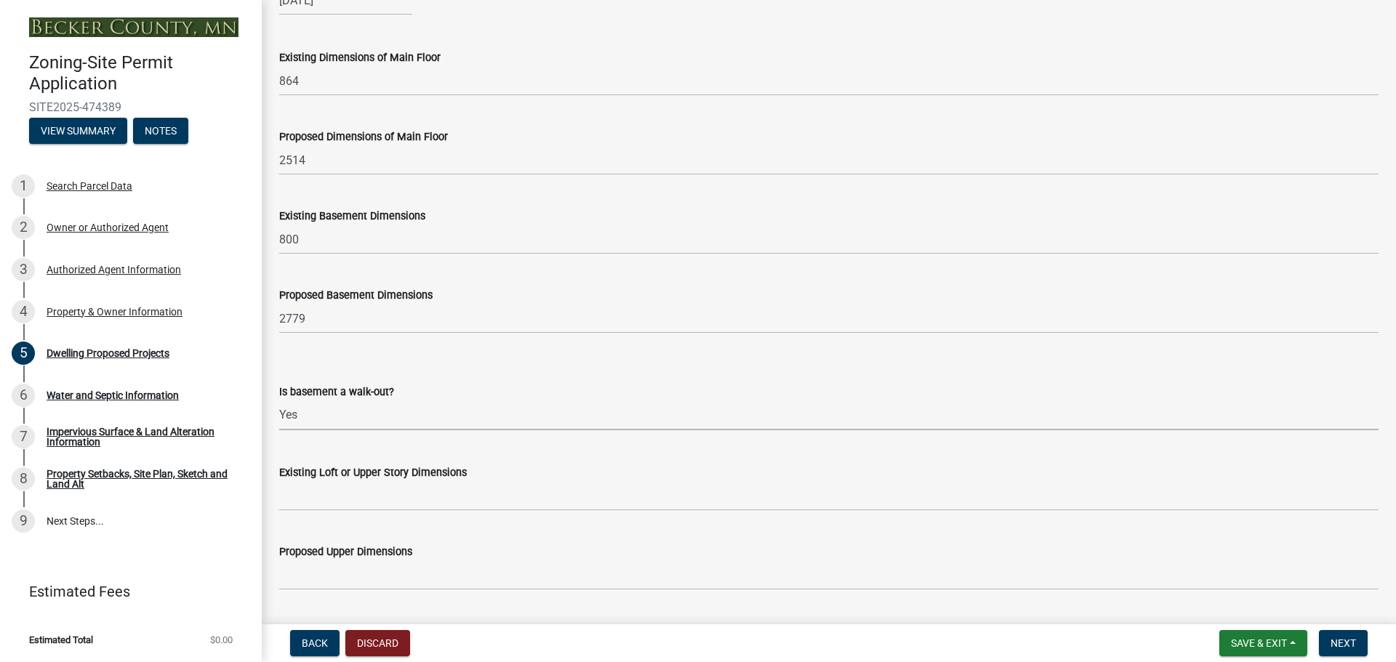
click at [279, 401] on select "Select Item... Yes No N/A" at bounding box center [828, 416] width 1099 height 30
select select "03c1fec4-1fbe-4331-bc18-34e24145556f"
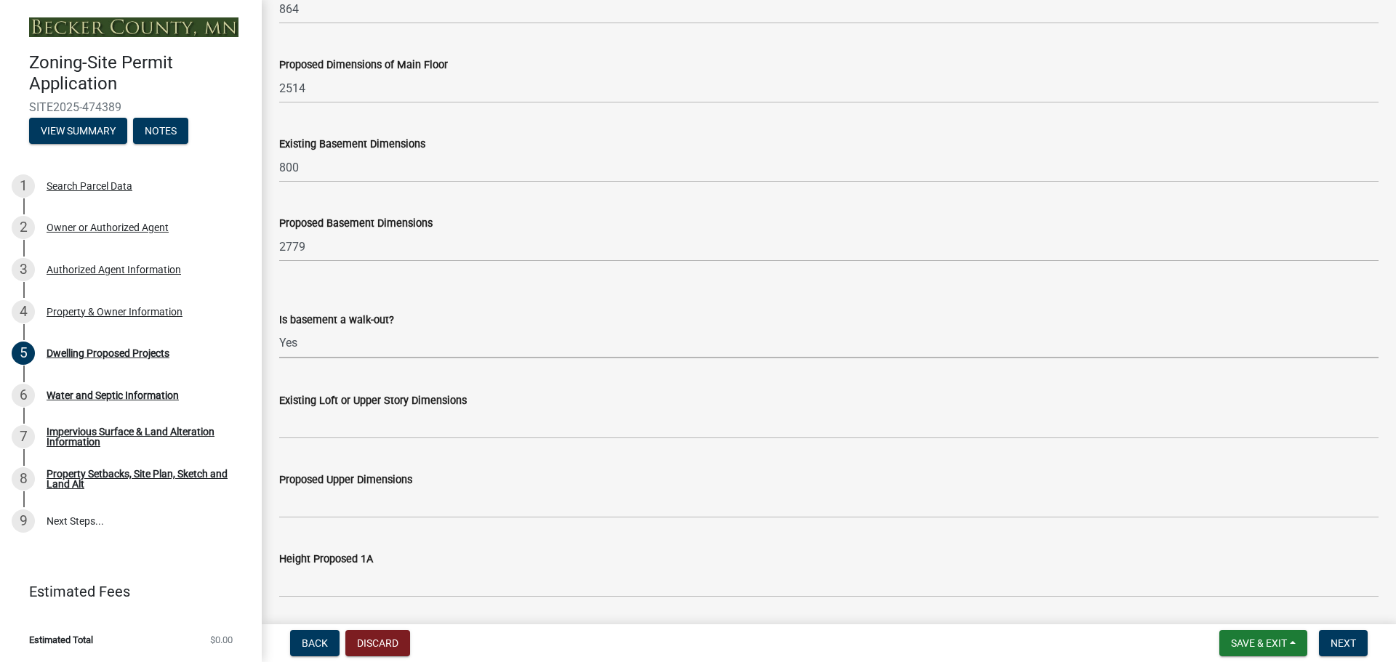
scroll to position [654, 0]
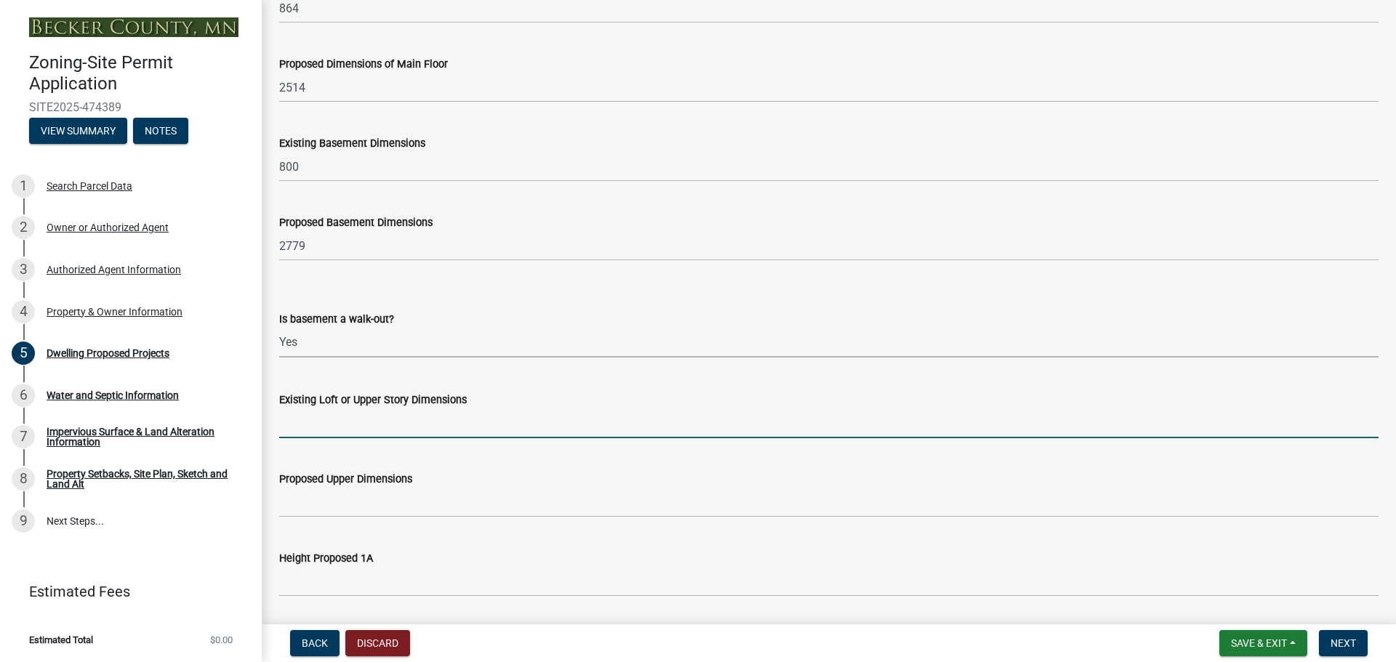
click at [407, 429] on input "Existing Loft or Upper Story Dimensions" at bounding box center [828, 424] width 1099 height 30
type input "0"
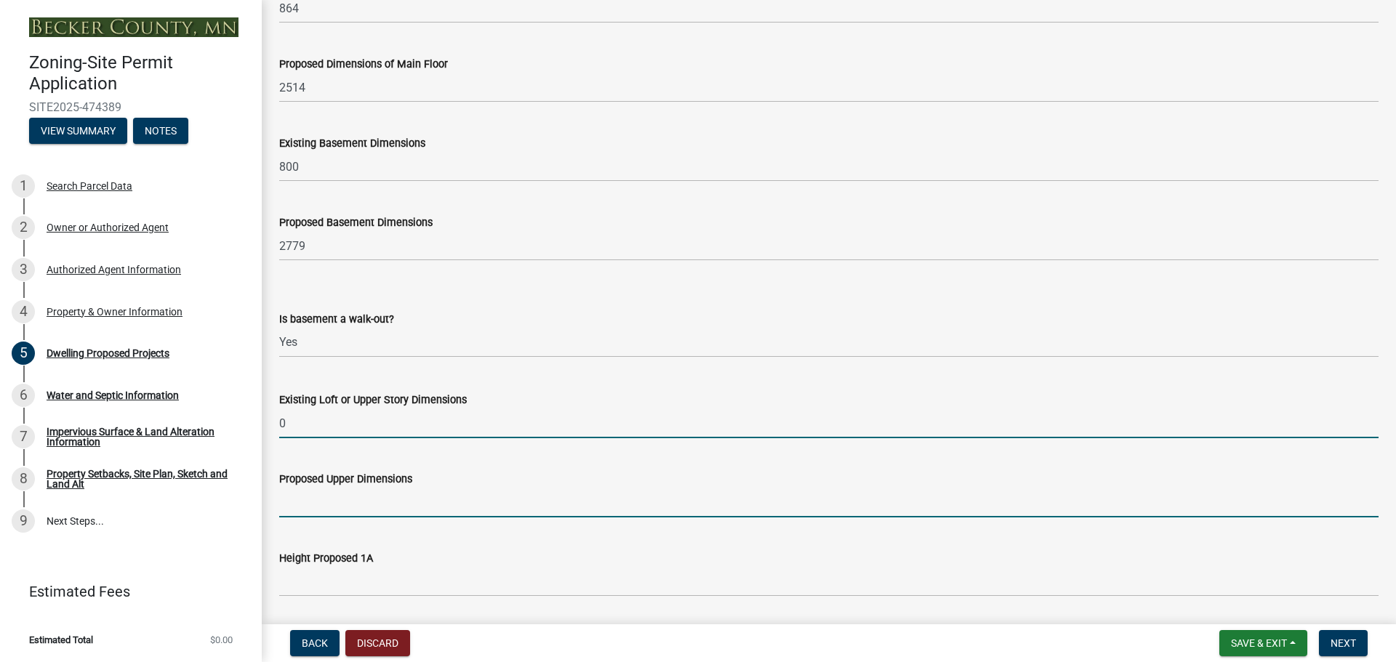
click at [395, 509] on input "Proposed Upper Dimensions" at bounding box center [828, 503] width 1099 height 30
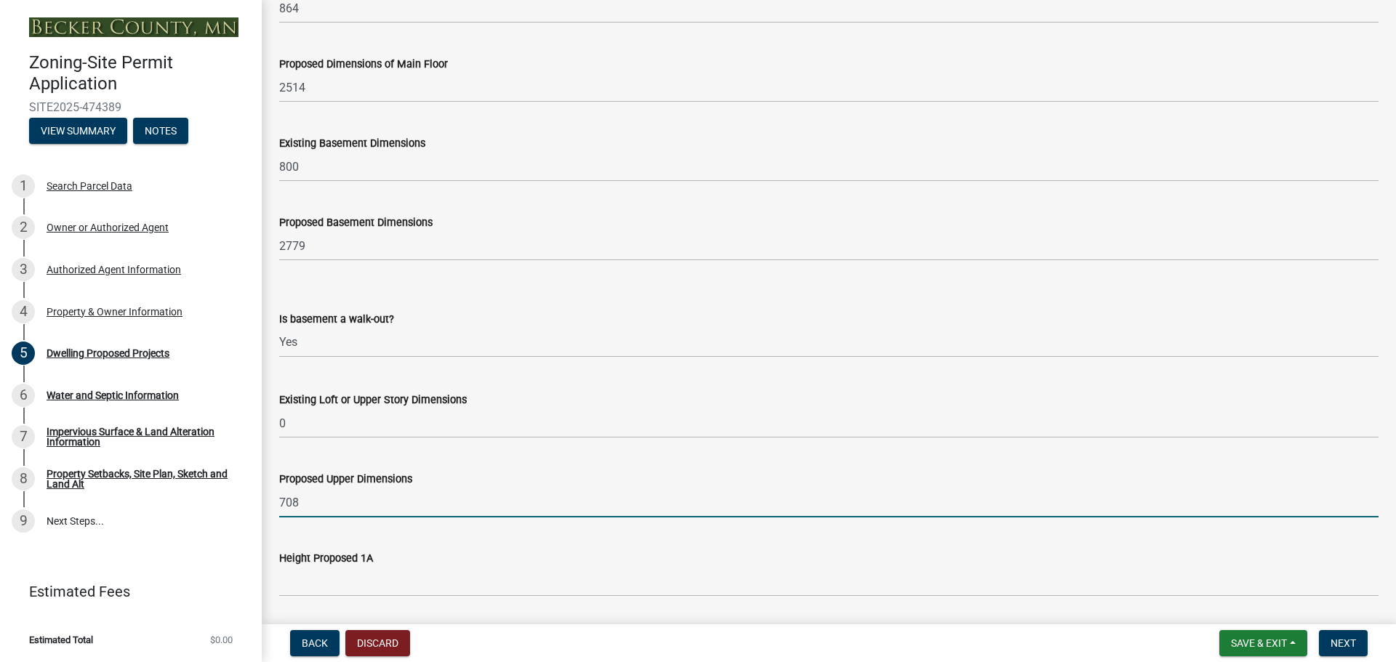
scroll to position [727, 0]
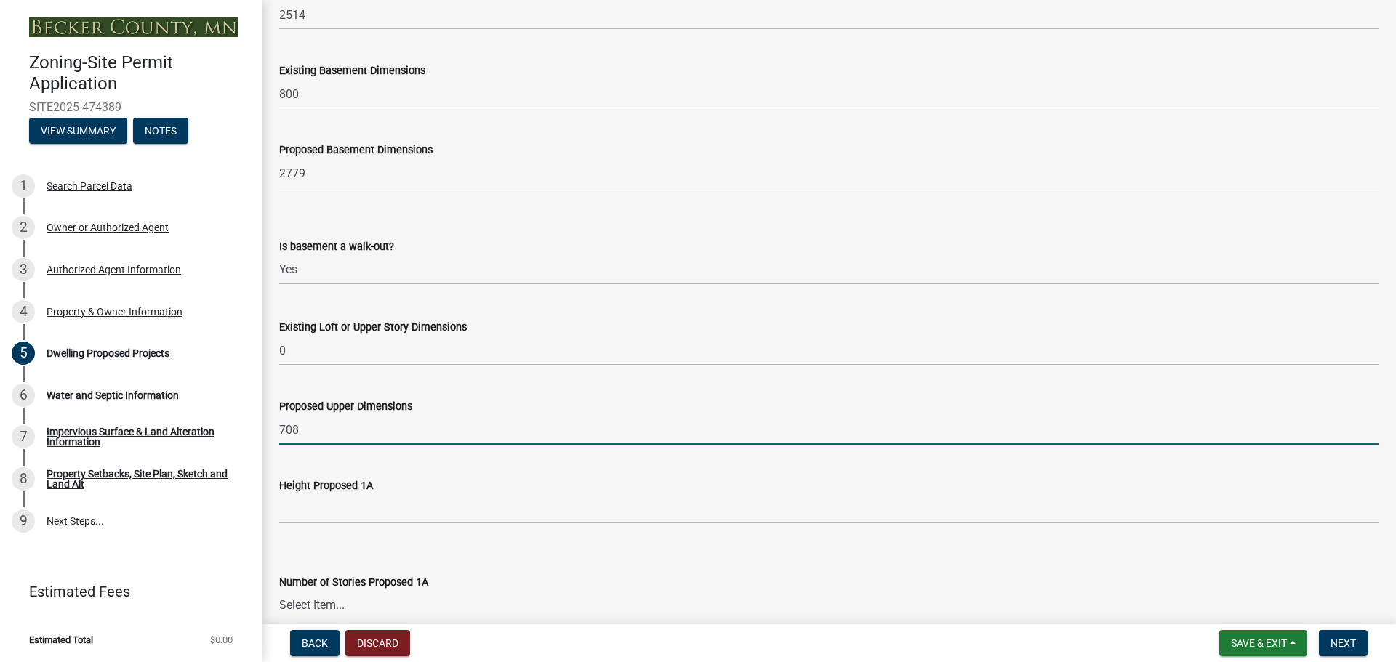
type input "708"
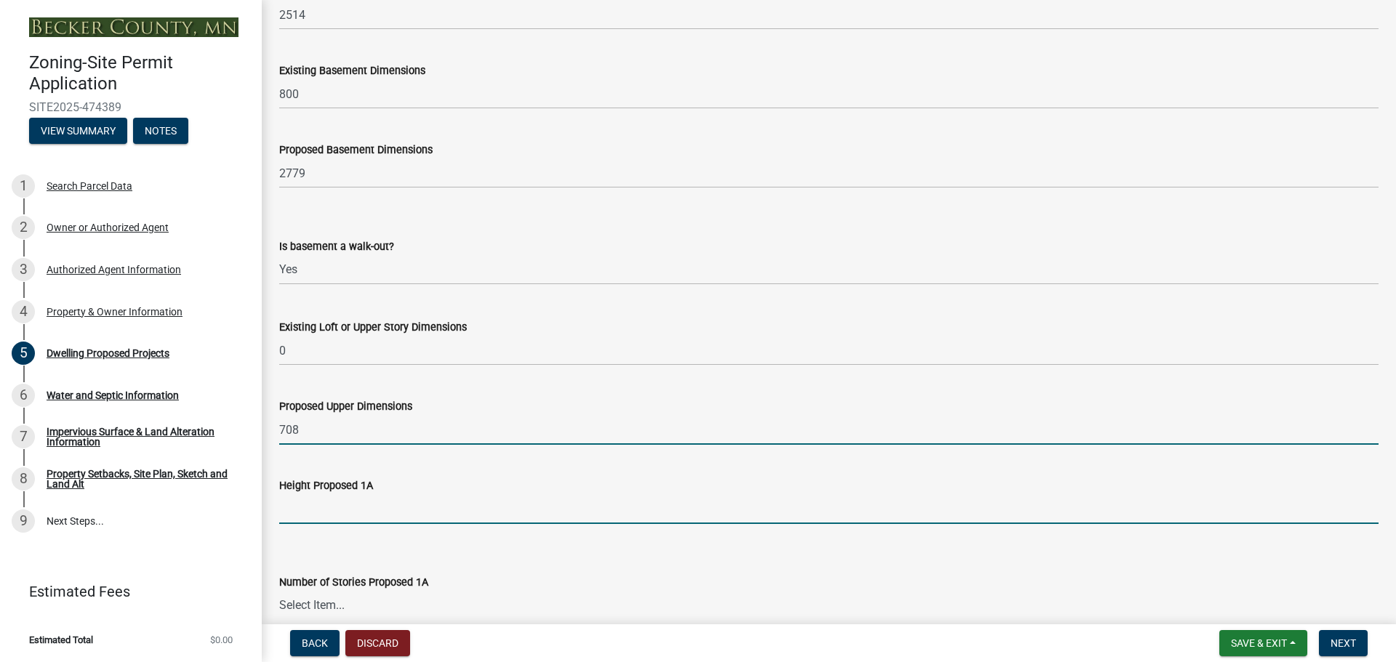
click at [391, 507] on input "Height Proposed 1A" at bounding box center [828, 509] width 1099 height 30
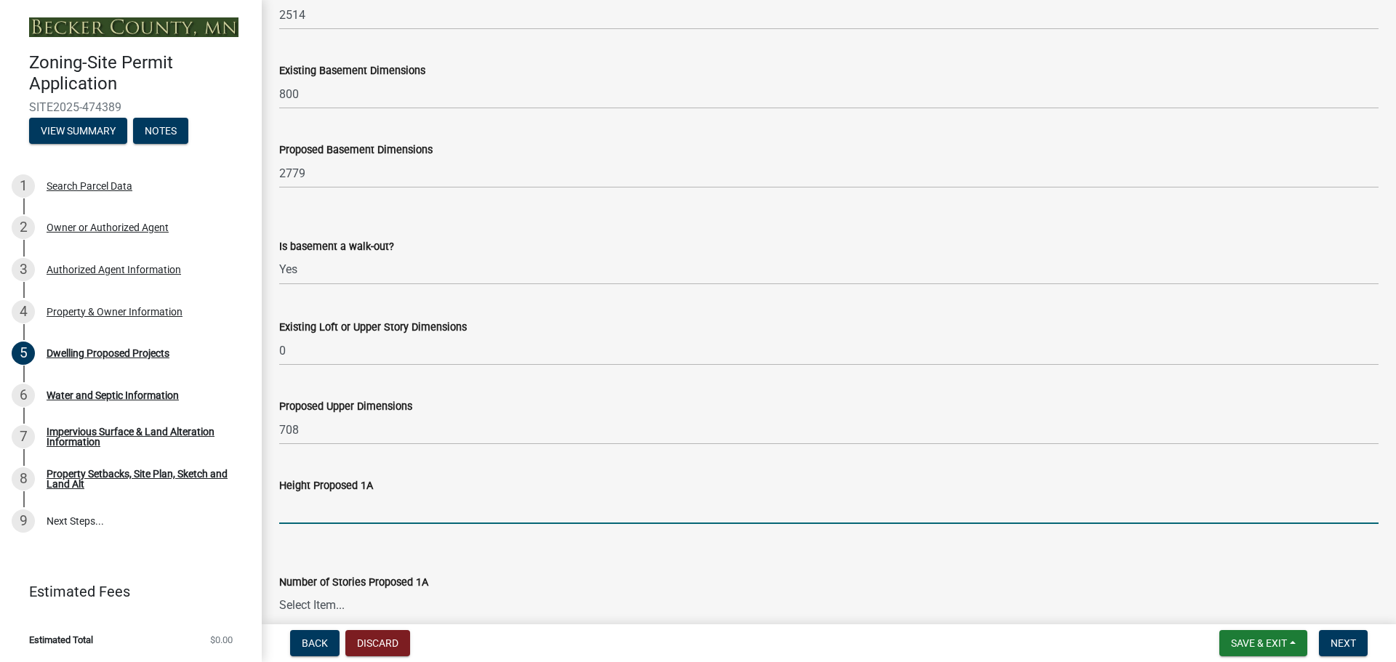
scroll to position [800, 0]
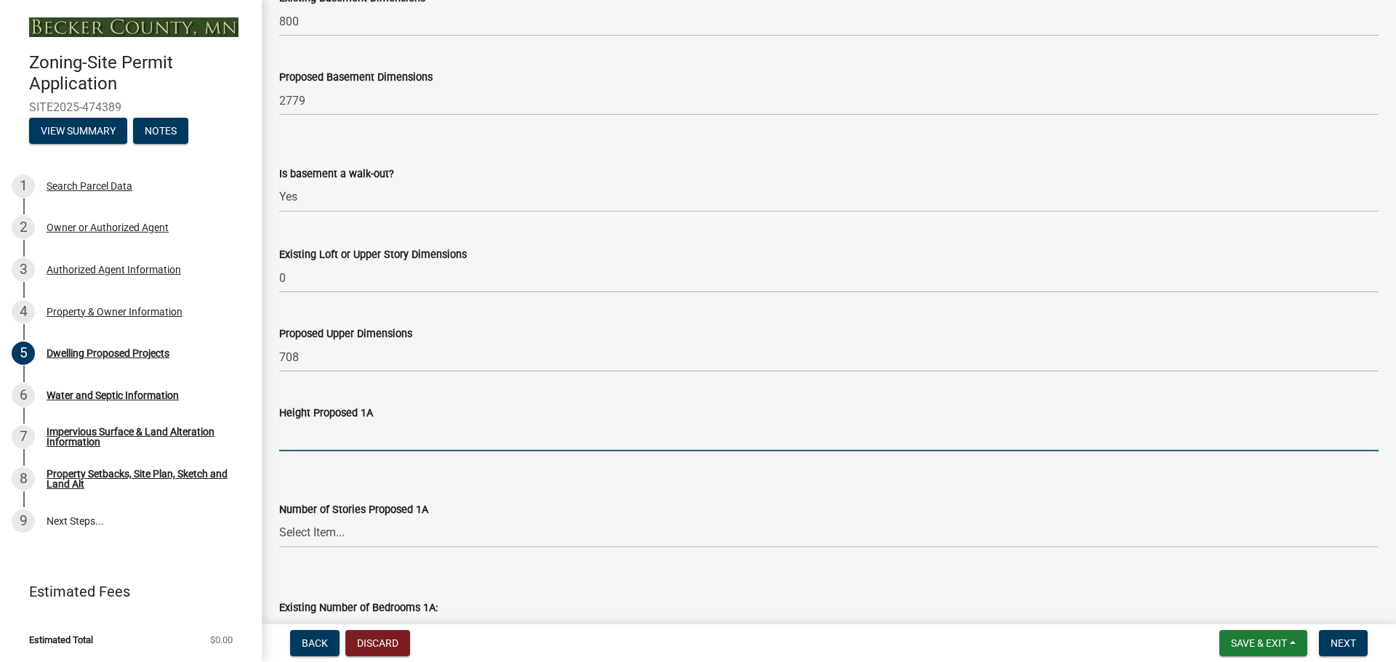
click at [356, 434] on input "Height Proposed 1A" at bounding box center [828, 437] width 1099 height 30
type input "25'"
click at [513, 536] on select "Select Item... N/A 1 1.25 1.5 1.75 2 2.25 2.5" at bounding box center [828, 533] width 1099 height 30
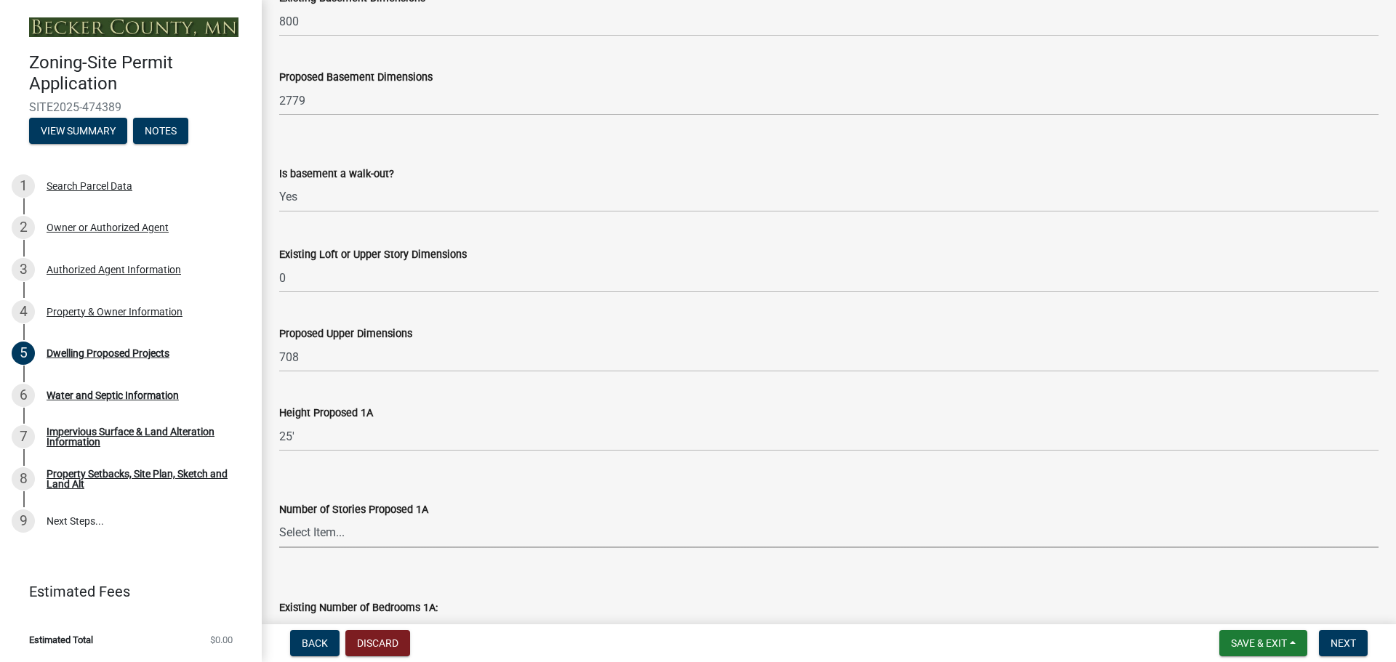
click at [513, 536] on select "Select Item... N/A 1 1.25 1.5 1.75 2 2.25 2.5" at bounding box center [828, 533] width 1099 height 30
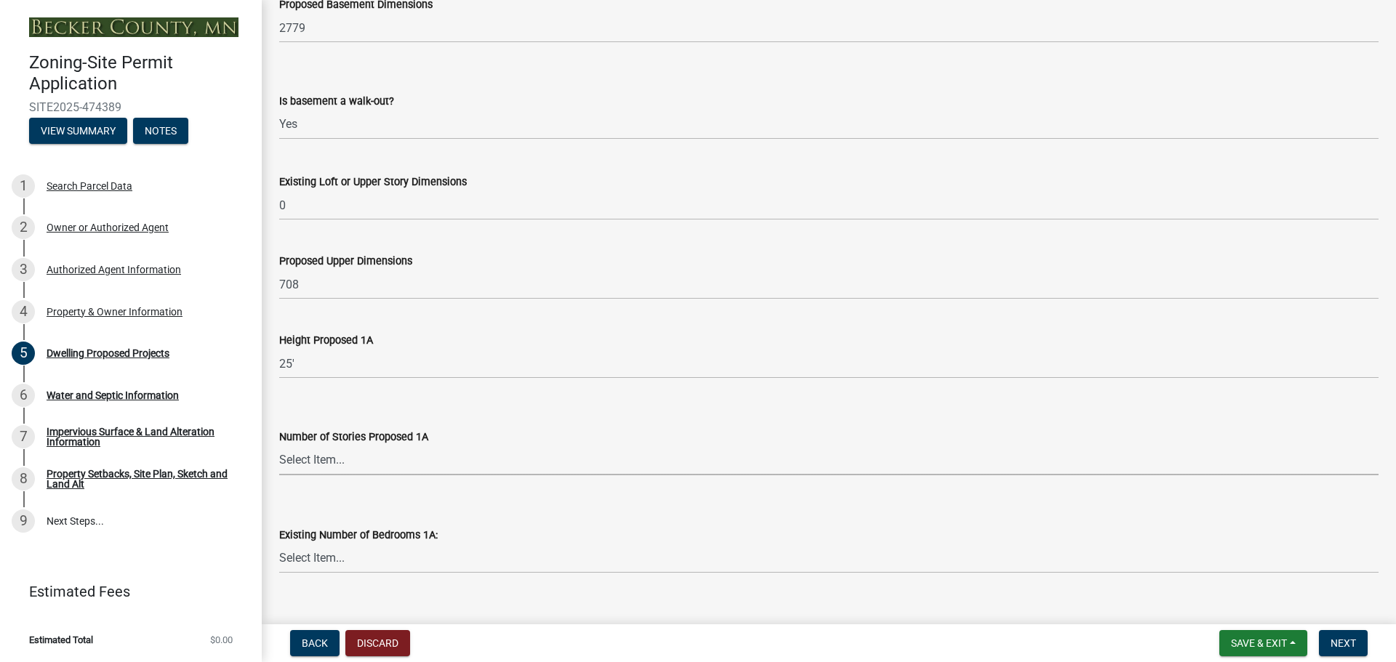
click at [504, 463] on select "Select Item... N/A 1 1.25 1.5 1.75 2 2.25 2.5" at bounding box center [828, 461] width 1099 height 30
click at [279, 446] on select "Select Item... N/A 1 1.25 1.5 1.75 2 2.25 2.5" at bounding box center [828, 461] width 1099 height 30
select select "ec55befe-a4d2-4817-ac7c-76e59a252d5c"
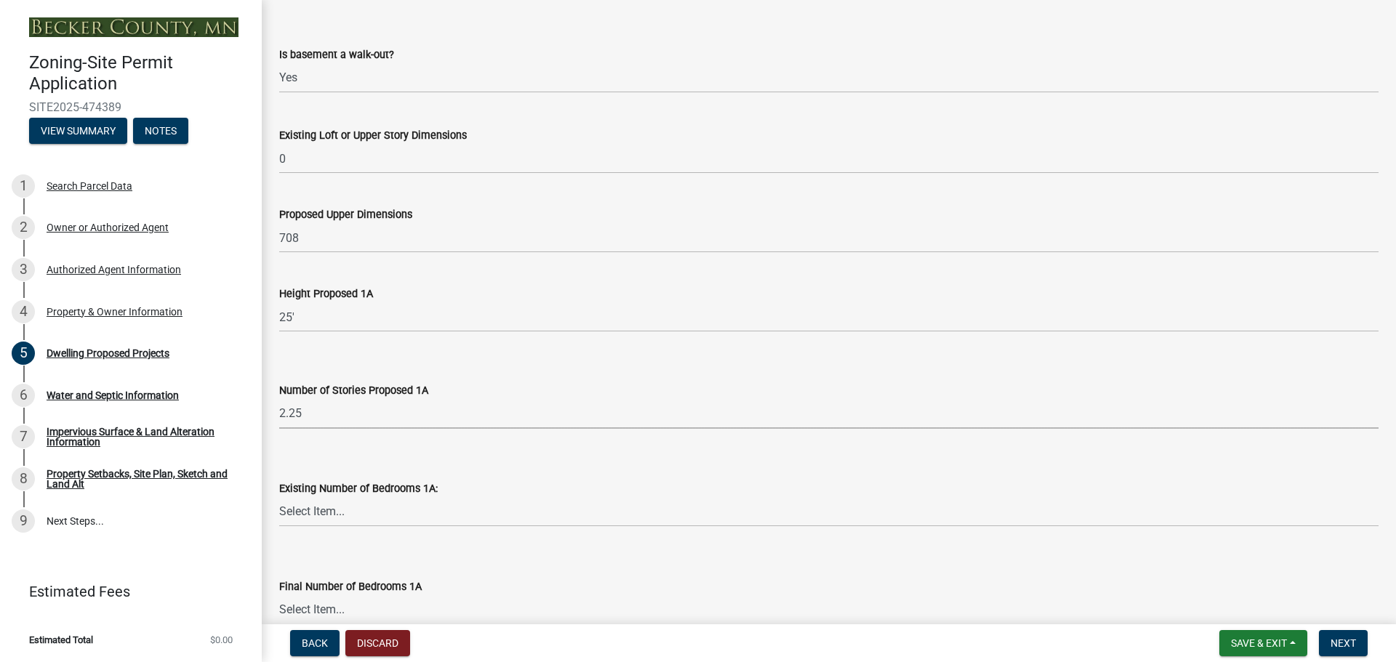
scroll to position [945, 0]
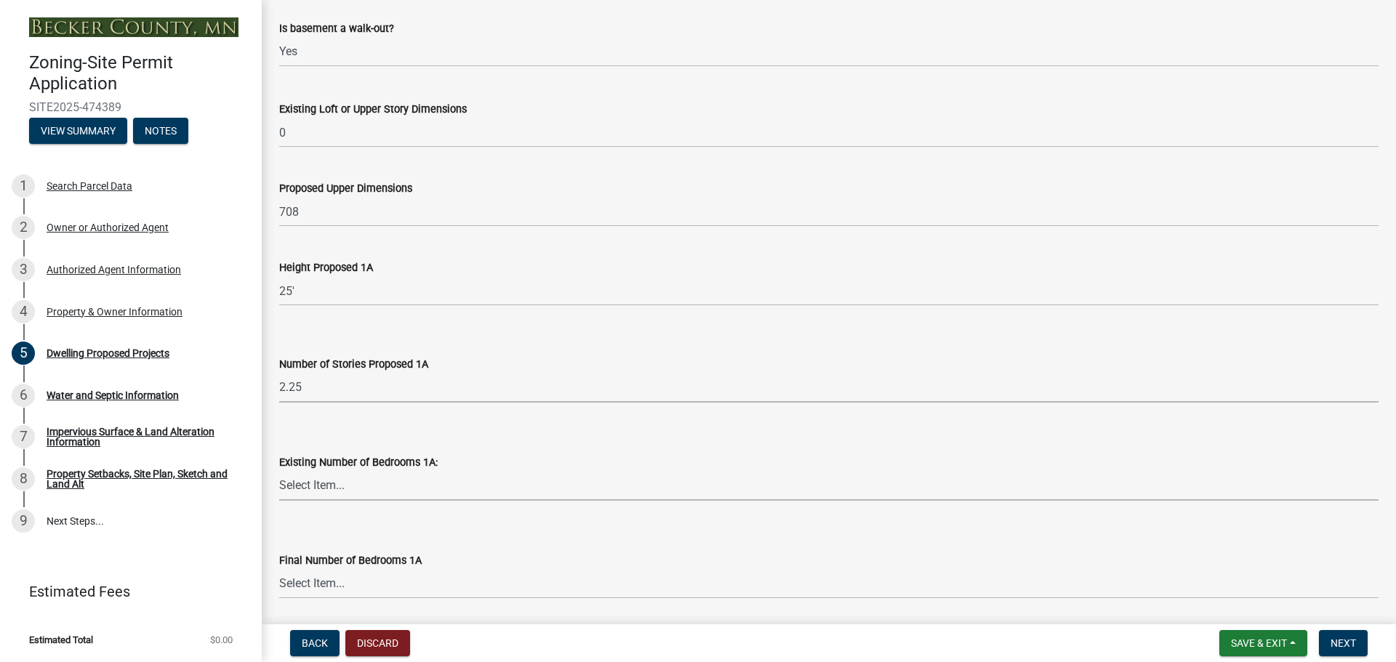
click at [411, 486] on select "Select Item... 0 1 2 3 4 5 6 7 8" at bounding box center [828, 486] width 1099 height 30
click at [279, 471] on select "Select Item... 0 1 2 3 4 5 6 7 8" at bounding box center [828, 486] width 1099 height 30
select select "e5b6e178-1d4e-46f3-8fba-19f7851c487a"
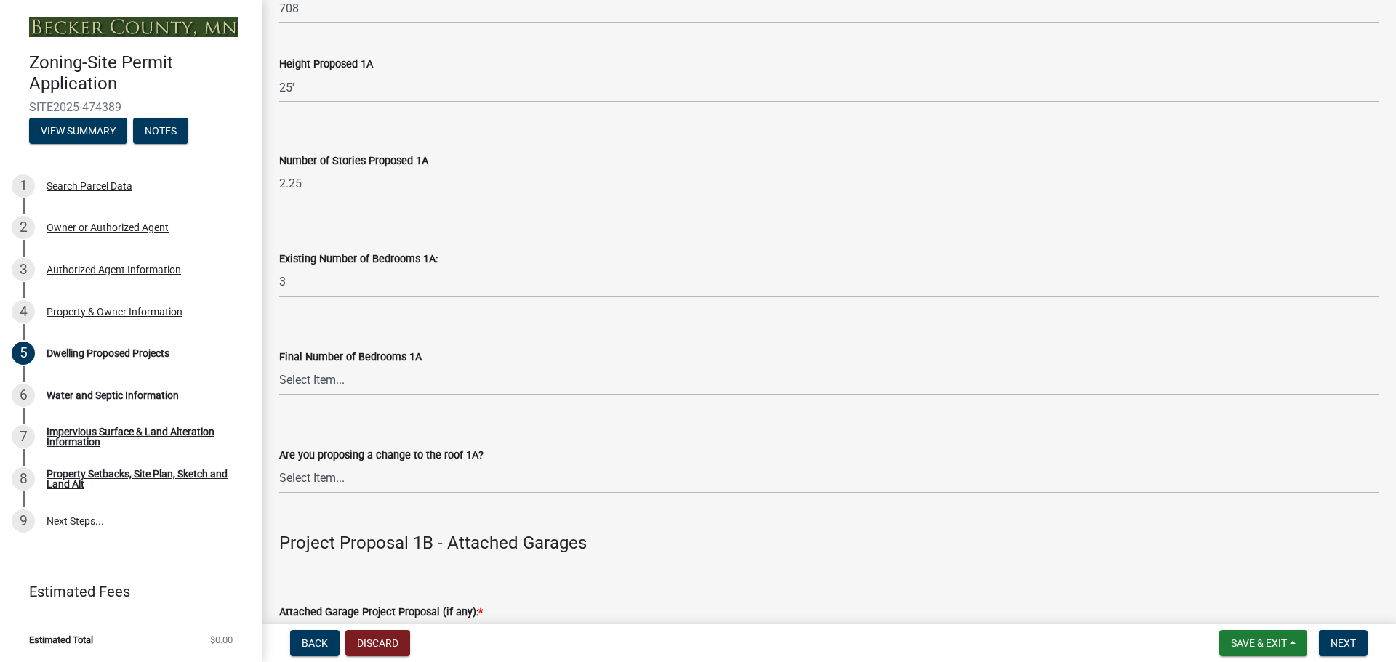
scroll to position [1163, 0]
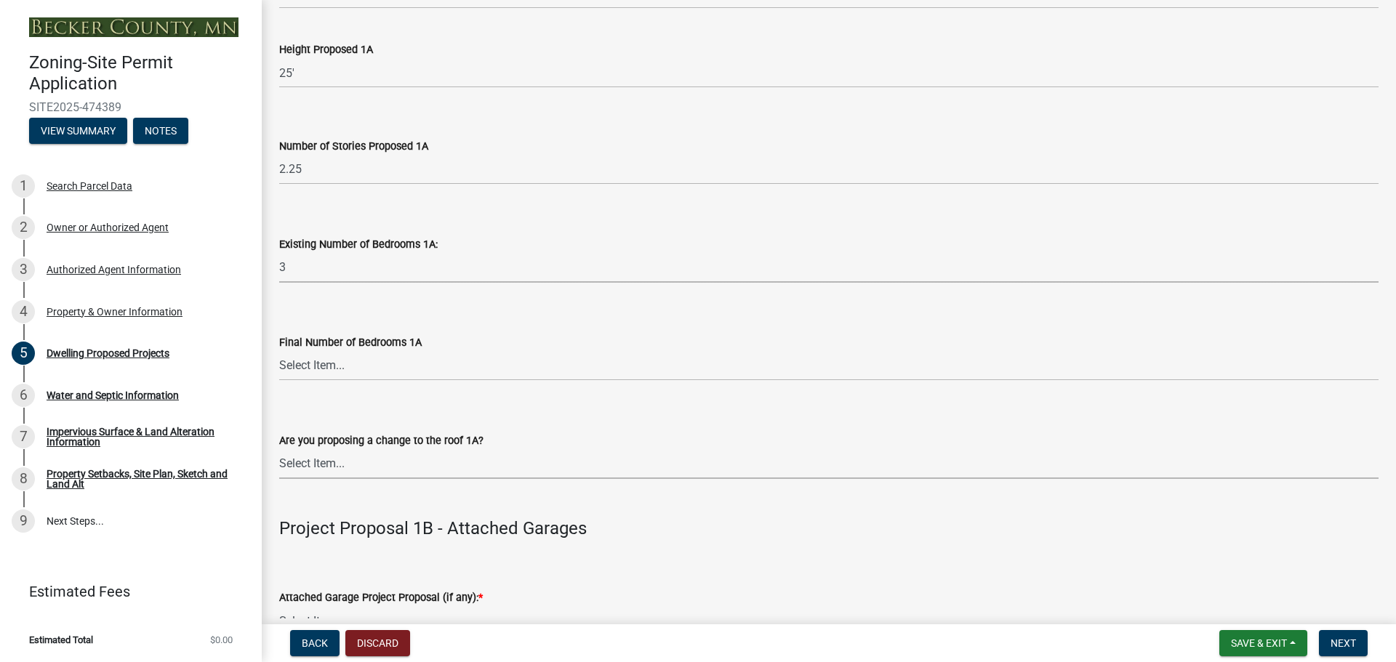
click at [418, 472] on select "Select Item... N/A Yes No" at bounding box center [828, 464] width 1099 height 30
click at [279, 449] on select "Select Item... N/A Yes No" at bounding box center [828, 464] width 1099 height 30
select select "c6a0a915-8859-4117-97a8-42e675f9bace"
click at [370, 370] on select "Select Item... 0 1 2 3 4 5 6 7 8" at bounding box center [828, 366] width 1099 height 30
click at [279, 351] on select "Select Item... 0 1 2 3 4 5 6 7 8" at bounding box center [828, 366] width 1099 height 30
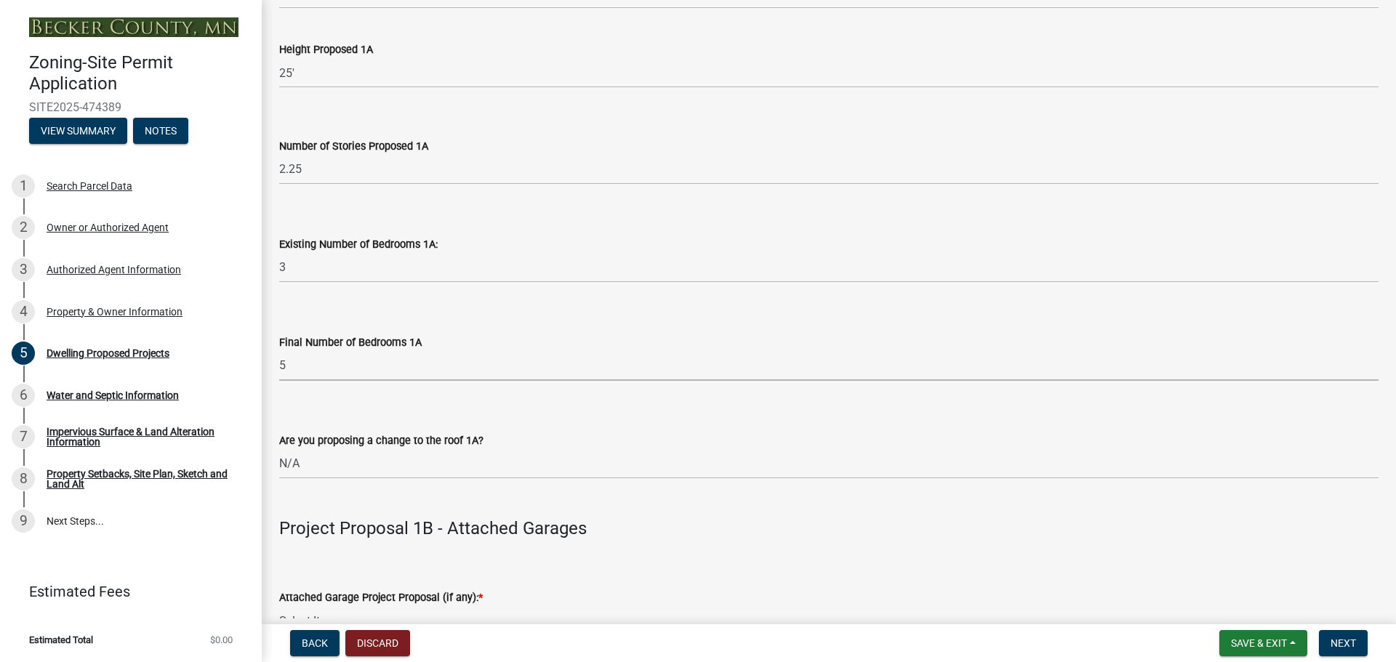
select select "1a903929-ca60-4f1e-8afa-8a841f04a978"
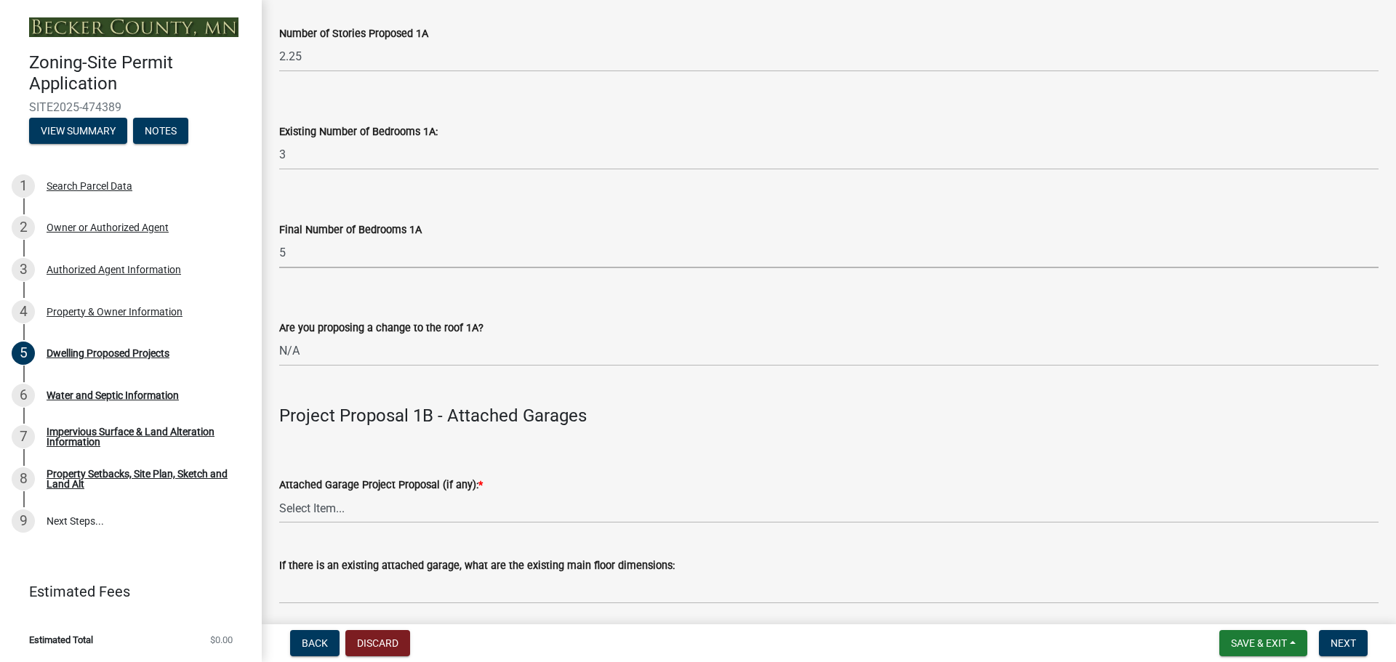
scroll to position [1308, 0]
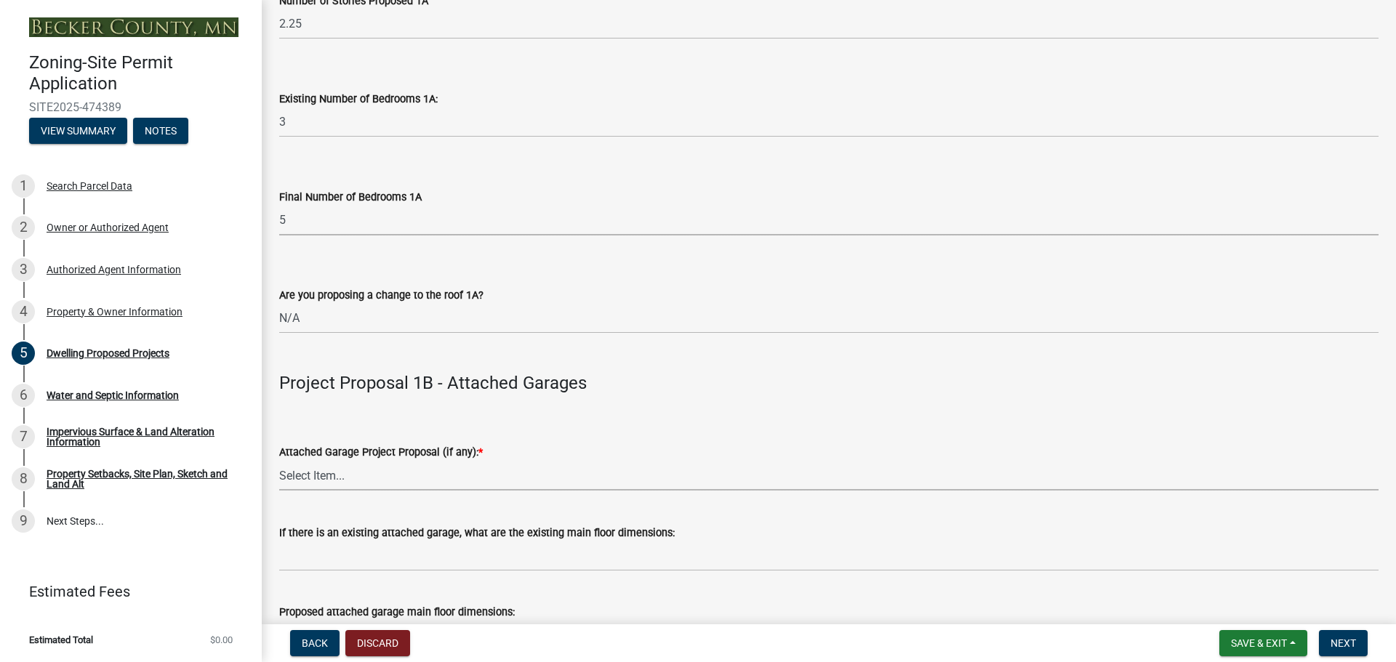
click at [356, 479] on select "Select Item... N/A New Attached Garage Addition to Attached Garage" at bounding box center [828, 476] width 1099 height 30
click at [279, 461] on select "Select Item... N/A New Attached Garage Addition to Attached Garage" at bounding box center [828, 476] width 1099 height 30
select select "638dddef-31f4-4d73-b0b5-0ffc7b344434"
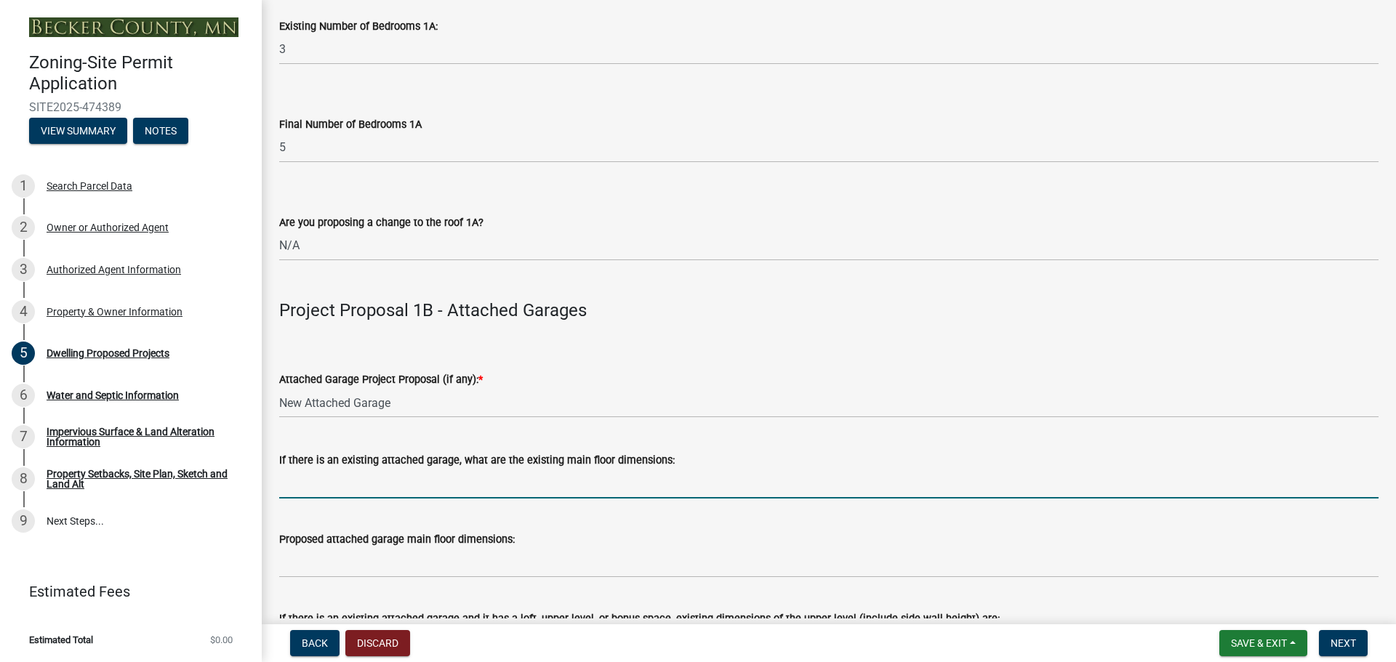
click at [380, 487] on input "If there is an existing attached garage, what are the existing main floor dimen…" at bounding box center [828, 484] width 1099 height 30
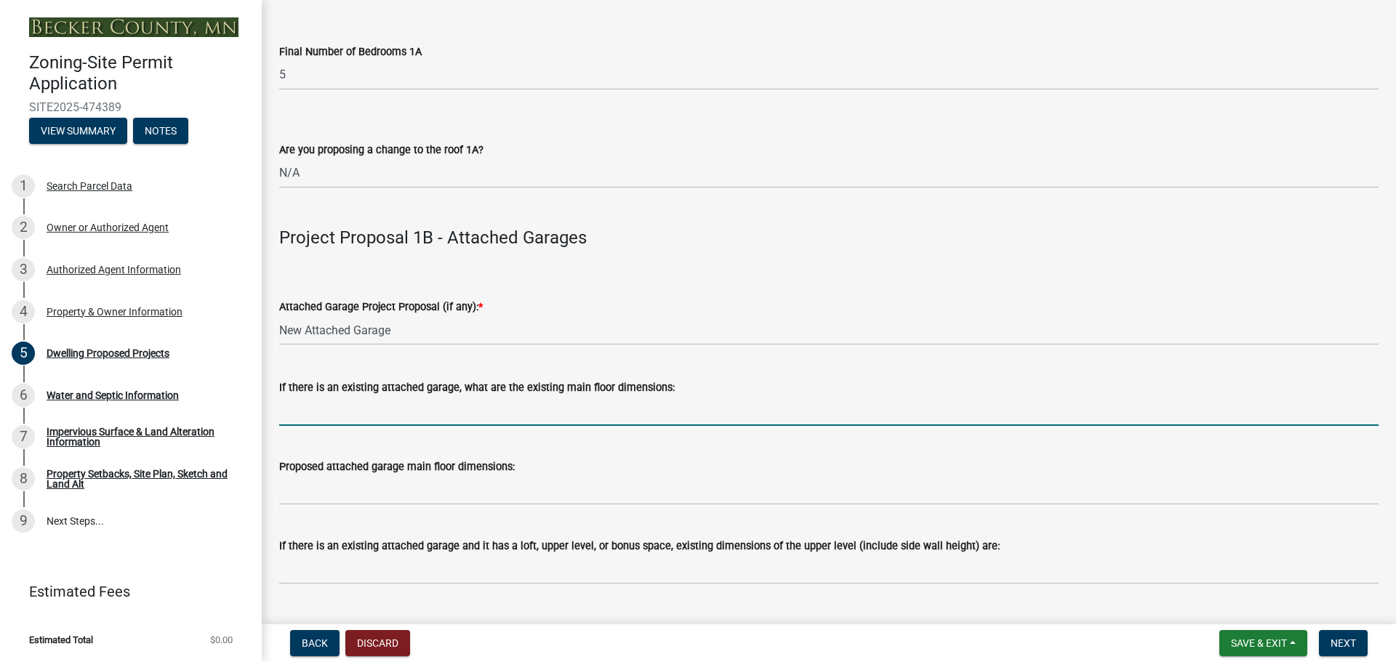
click at [305, 409] on input "If there is an existing attached garage, what are the existing main floor dimen…" at bounding box center [828, 411] width 1099 height 30
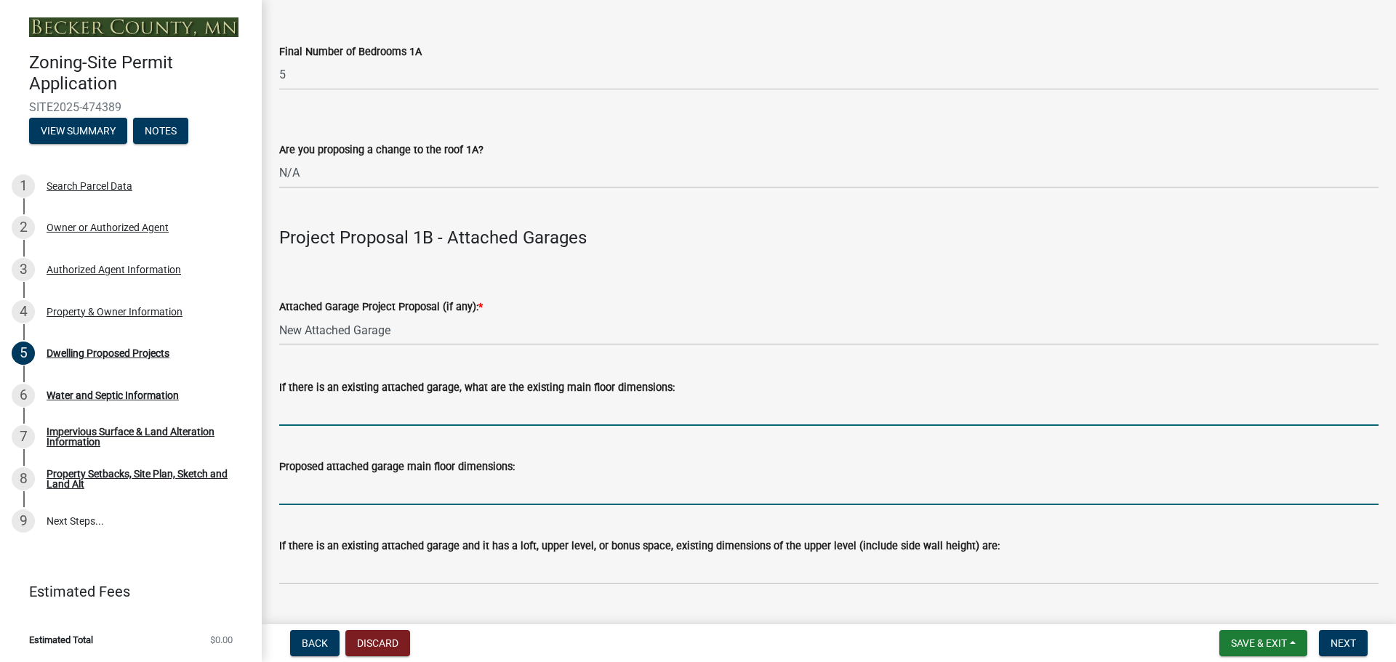
click at [307, 481] on input "Proposed attached garage main floor dimensions:" at bounding box center [828, 490] width 1099 height 30
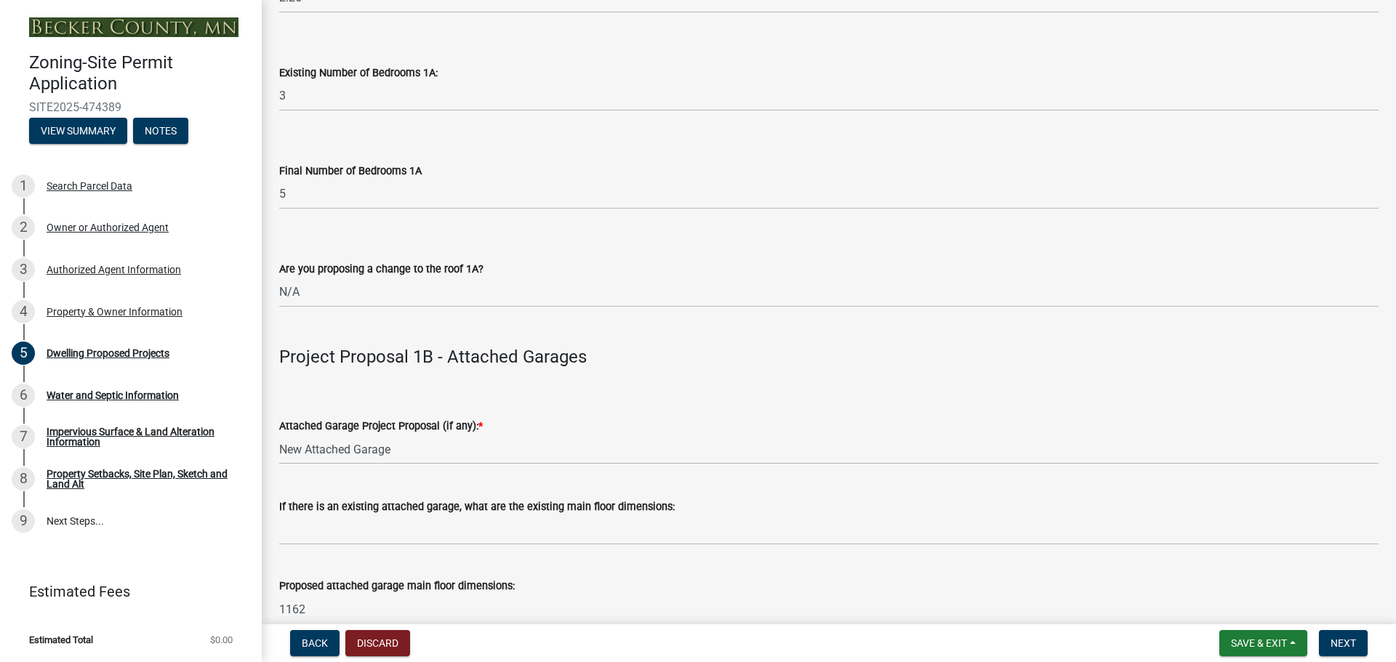
scroll to position [1308, 0]
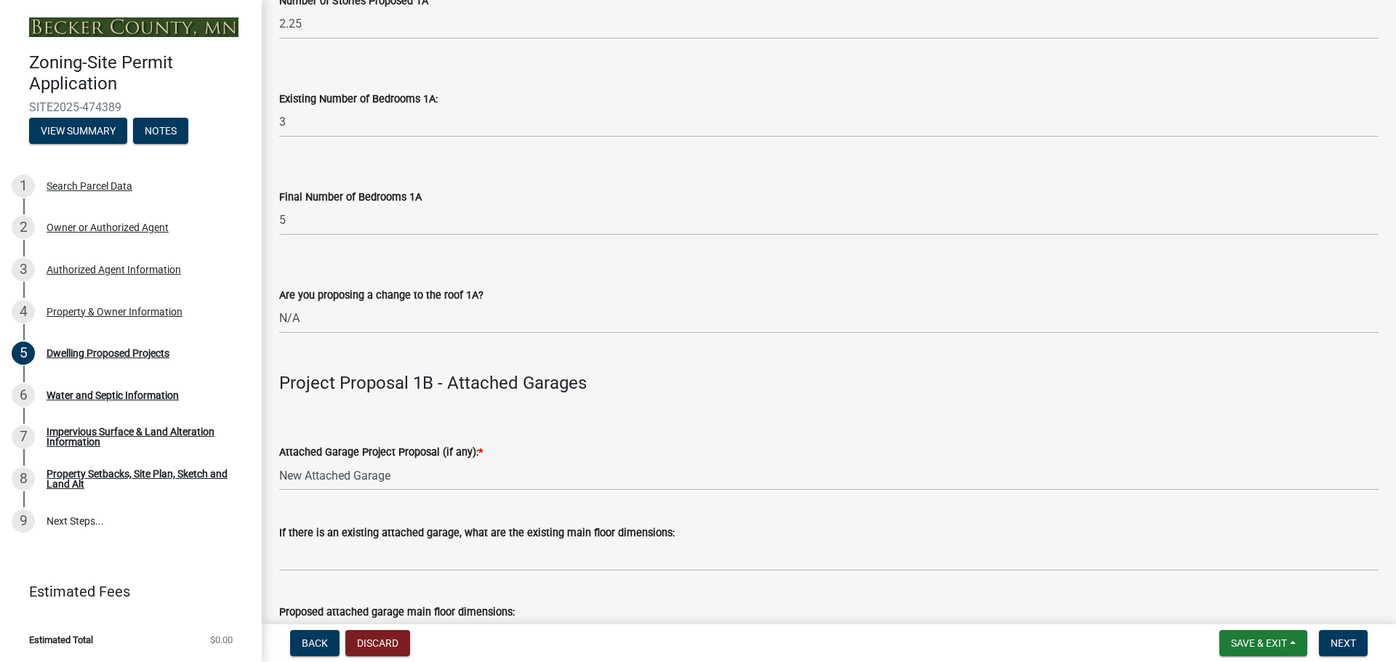
type input "1162"
click at [318, 220] on select "Select Item... 0 1 2 3 4 5 6 7 8" at bounding box center [828, 221] width 1099 height 30
click at [279, 206] on select "Select Item... 0 1 2 3 4 5 6 7 8" at bounding box center [828, 221] width 1099 height 30
select select "247d334f-ddb5-435c-9042-0e10186c5422"
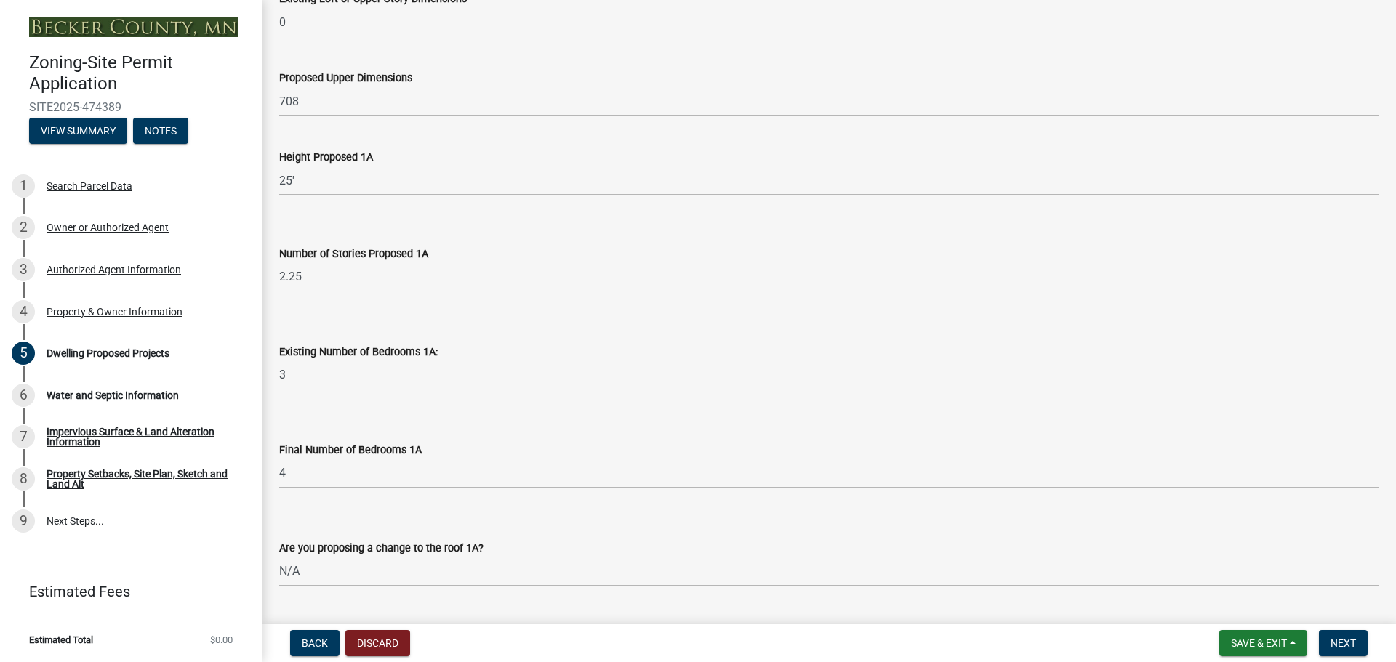
scroll to position [1018, 0]
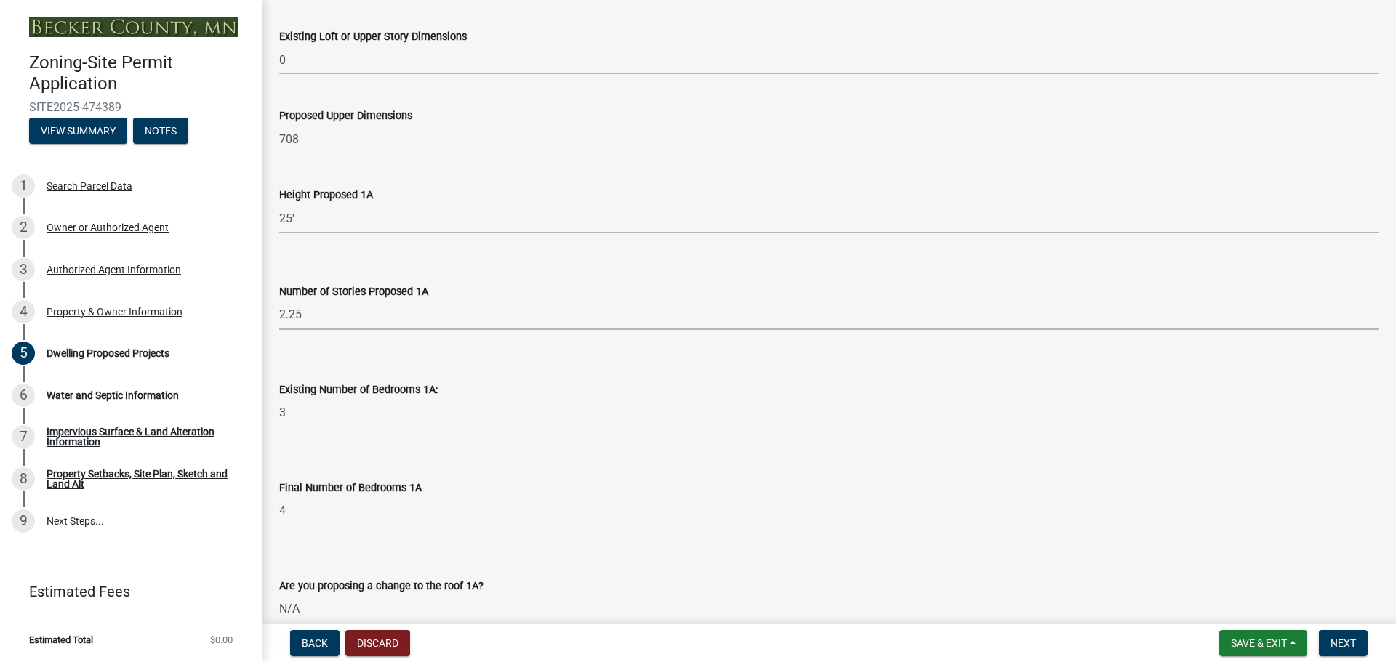
click at [347, 314] on select "Select Item... N/A 1 1.25 1.5 1.75 2 2.25 2.5" at bounding box center [828, 315] width 1099 height 30
click at [279, 300] on select "Select Item... N/A 1 1.25 1.5 1.75 2 2.25 2.5" at bounding box center [828, 315] width 1099 height 30
select select "e13aacd2-5b16-46a8-9c16-26b3d7b1c810"
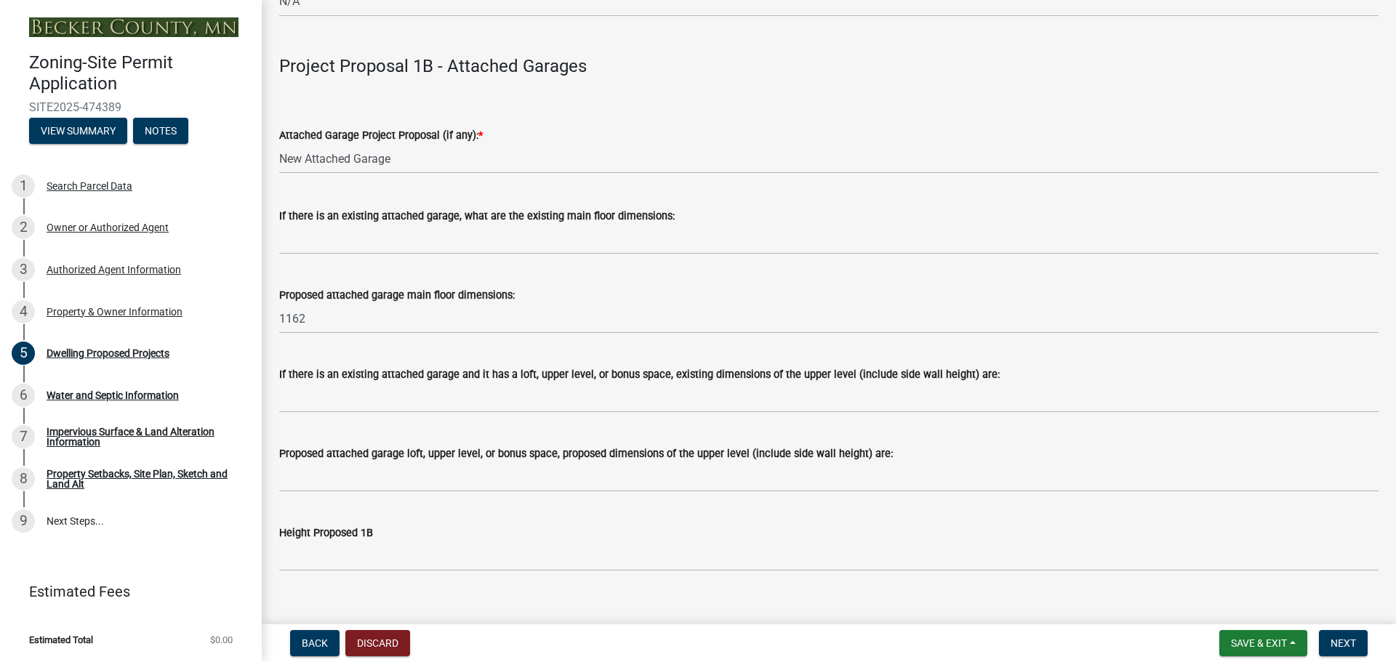
scroll to position [1599, 0]
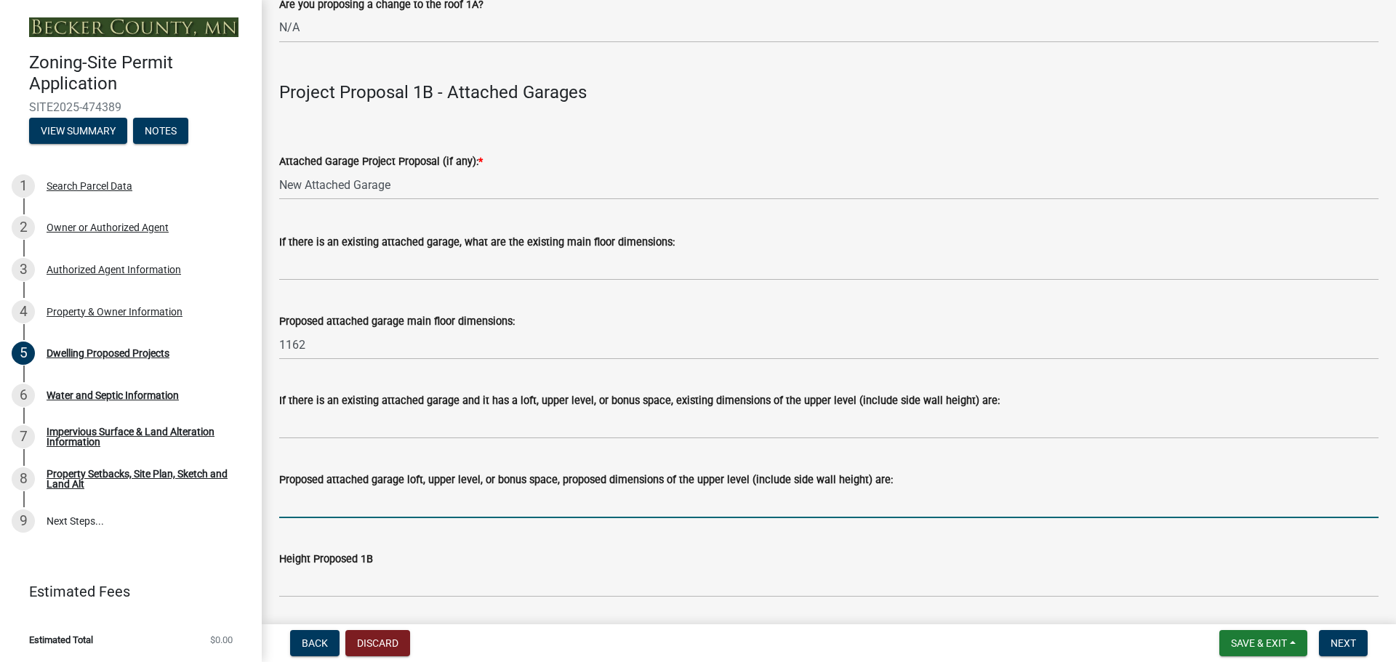
click at [428, 505] on input "Proposed attached garage loft, upper level, or bonus space, proposed dimensions…" at bounding box center [828, 503] width 1099 height 30
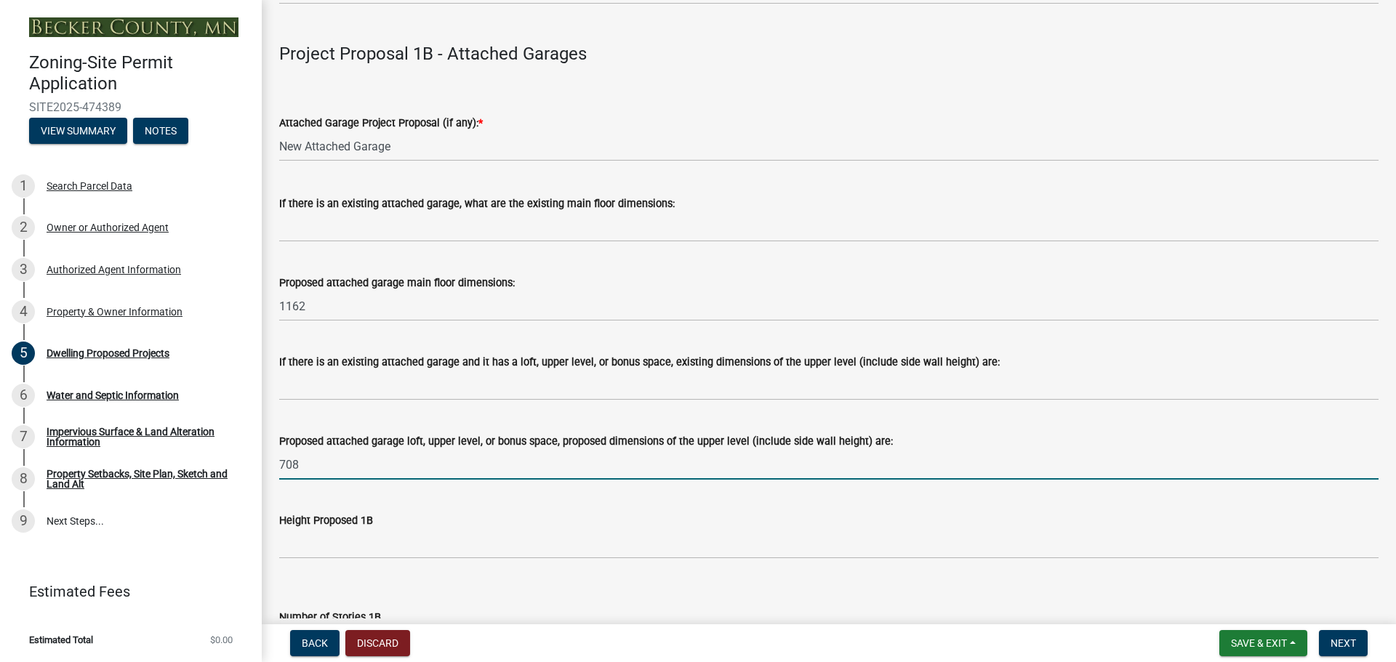
scroll to position [1672, 0]
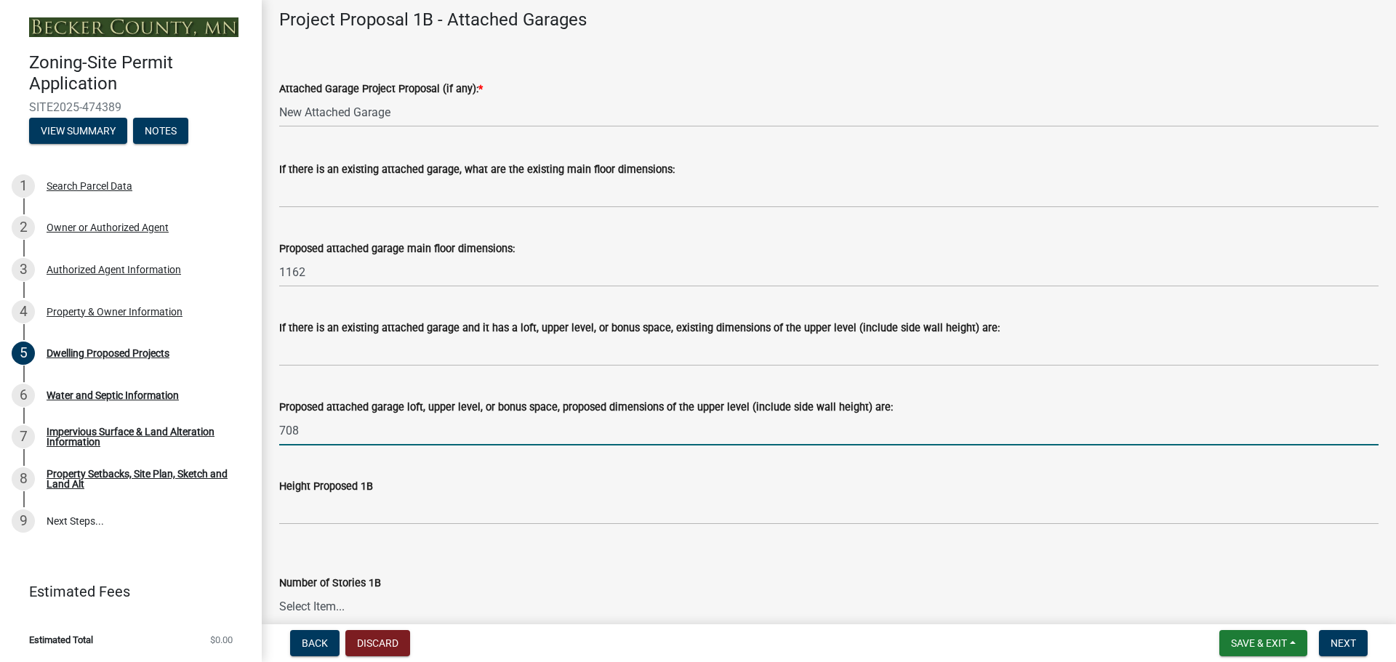
type input "708"
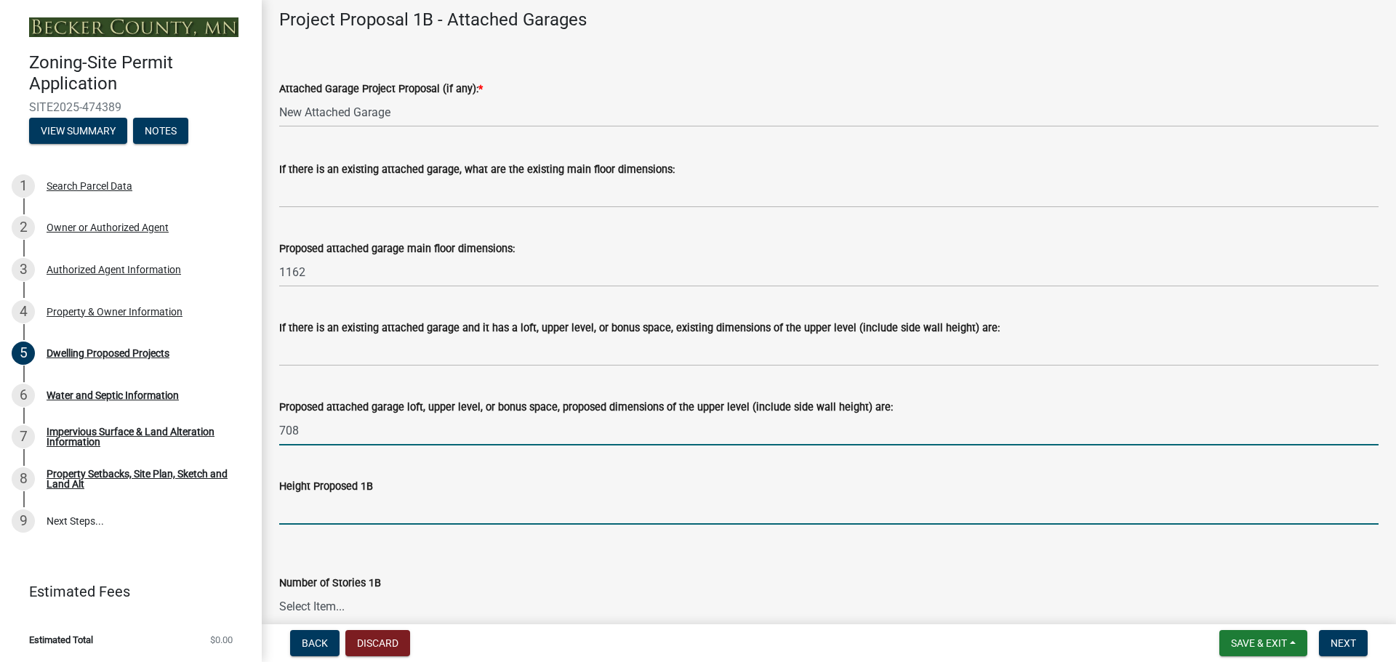
click at [403, 512] on input "Height Proposed 1B" at bounding box center [828, 510] width 1099 height 30
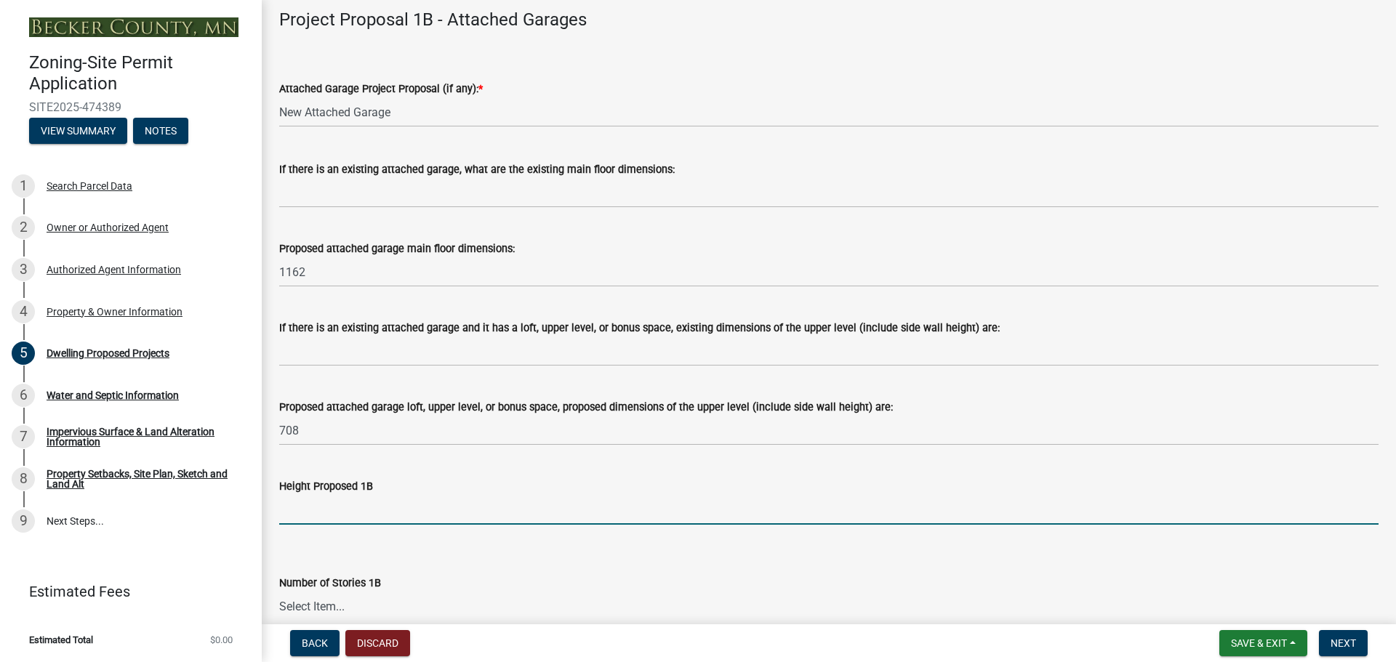
click at [353, 503] on input "Height Proposed 1B" at bounding box center [828, 510] width 1099 height 30
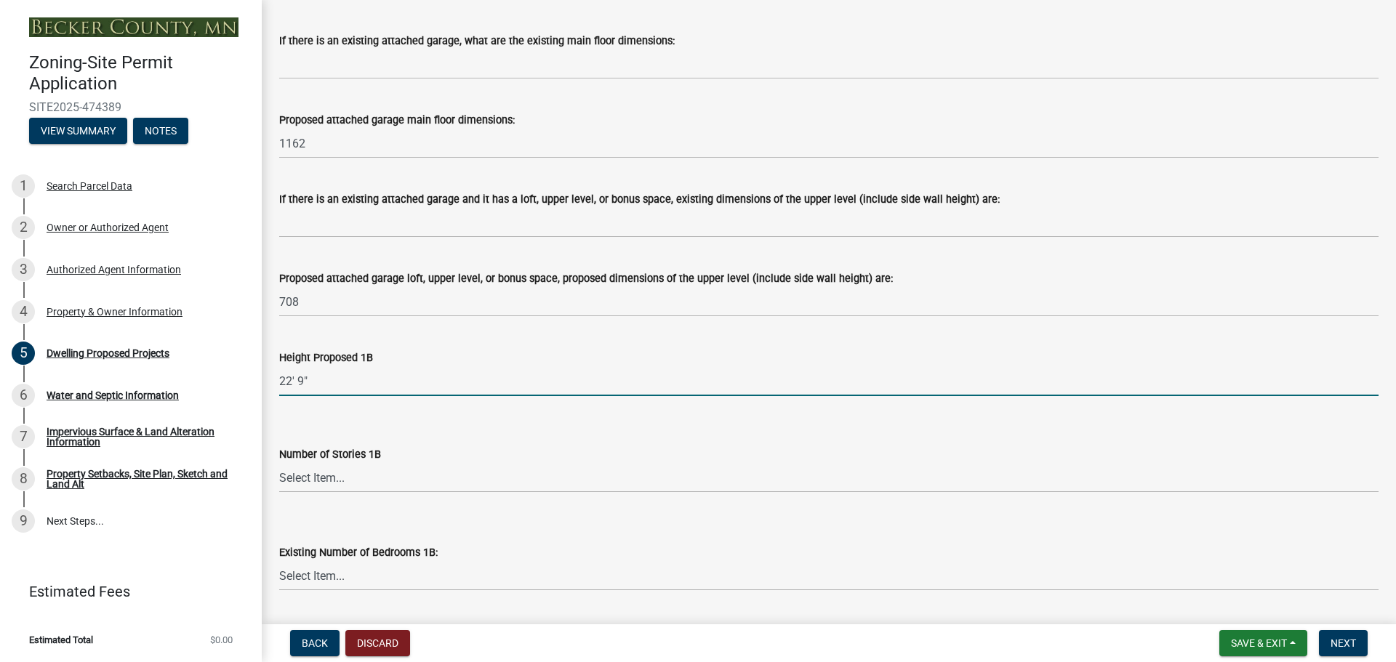
scroll to position [1890, 0]
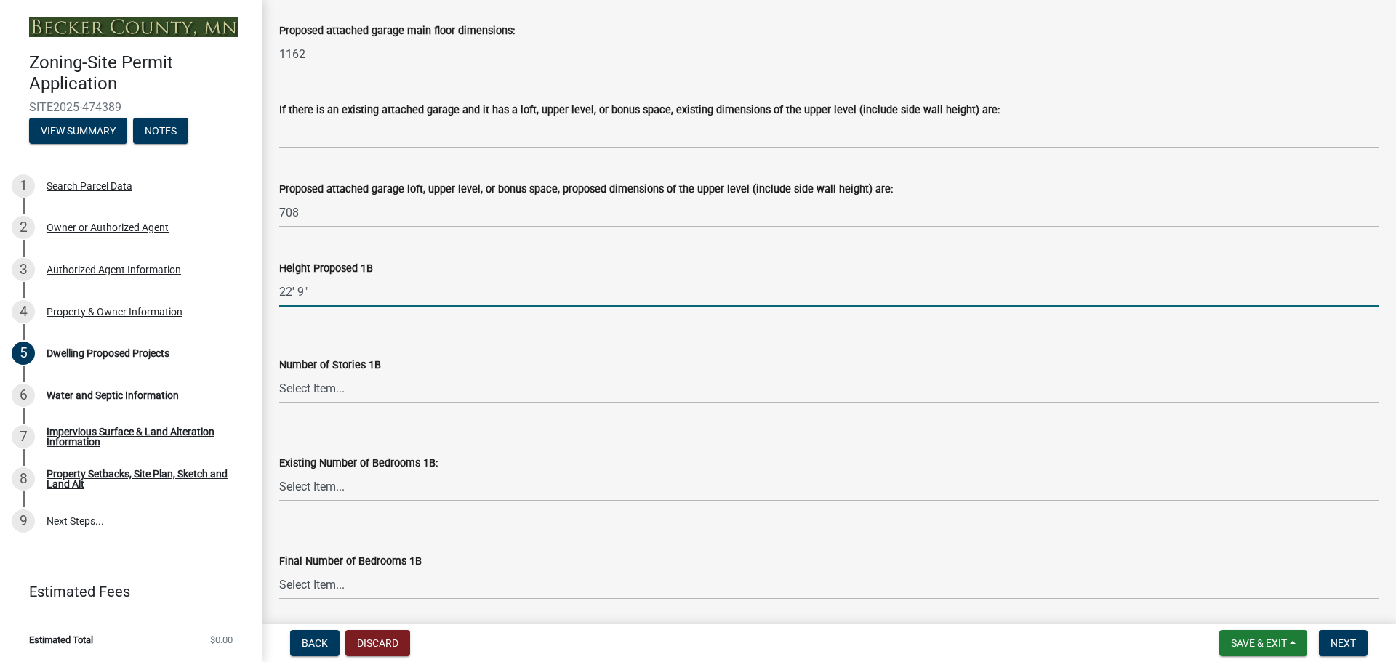
type input "22' 9""
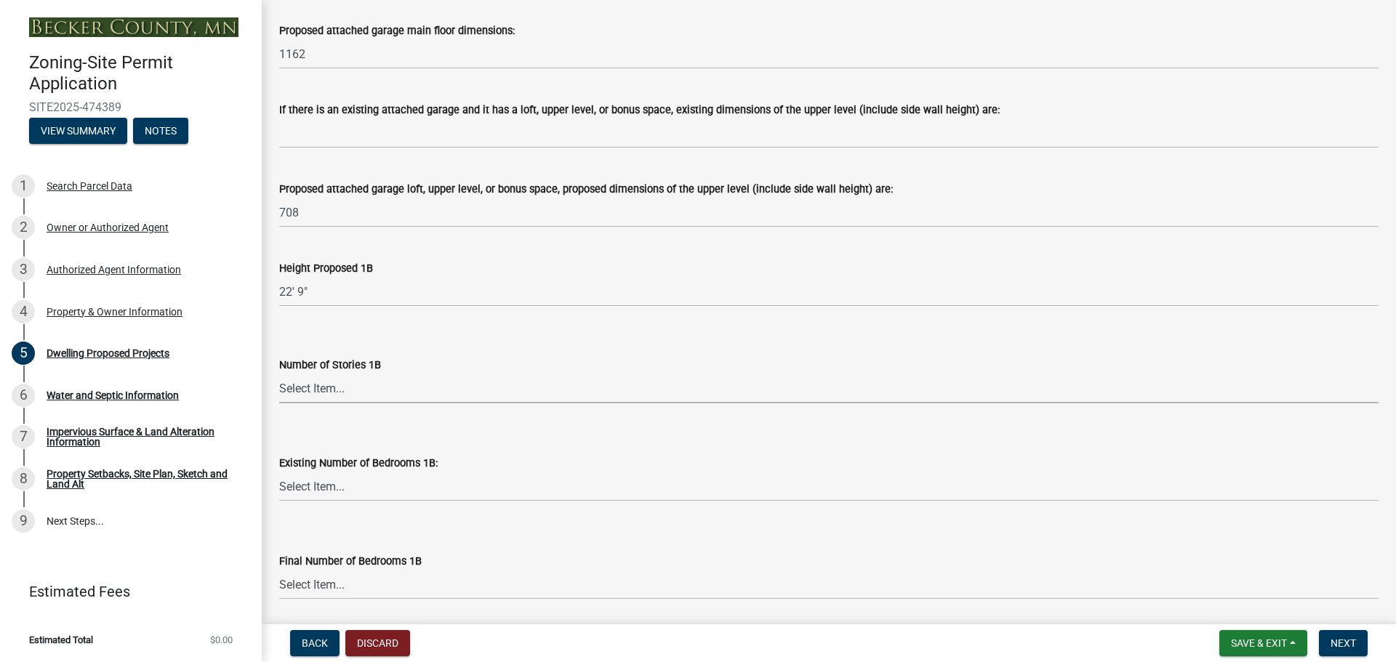
click at [534, 394] on select "Select Item... N/A 1 1.25 1.5 1.75 2 2.25 2.5" at bounding box center [828, 389] width 1099 height 30
click at [279, 374] on select "Select Item... N/A 1 1.25 1.5 1.75 2 2.25 2.5" at bounding box center [828, 389] width 1099 height 30
select select "77b5241b-0119-4fa2-9bfc-d73dc1f4ad97"
click at [372, 487] on select "Select Item... 0 1 2 3 4 5 6 7 8" at bounding box center [828, 487] width 1099 height 30
click at [412, 529] on div "Final Number of Bedrooms 1B Select Item... N/A 0 1 2 3 4 5 6 7 8" at bounding box center [828, 557] width 1099 height 85
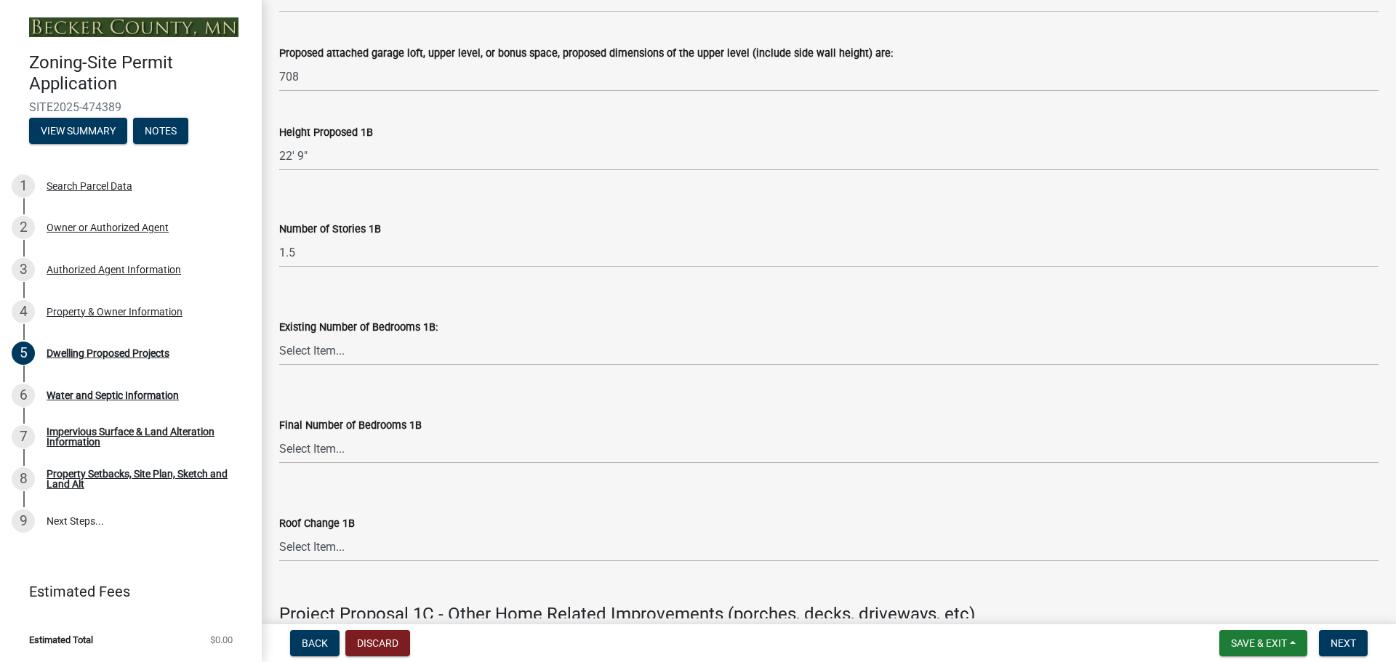
scroll to position [2108, 0]
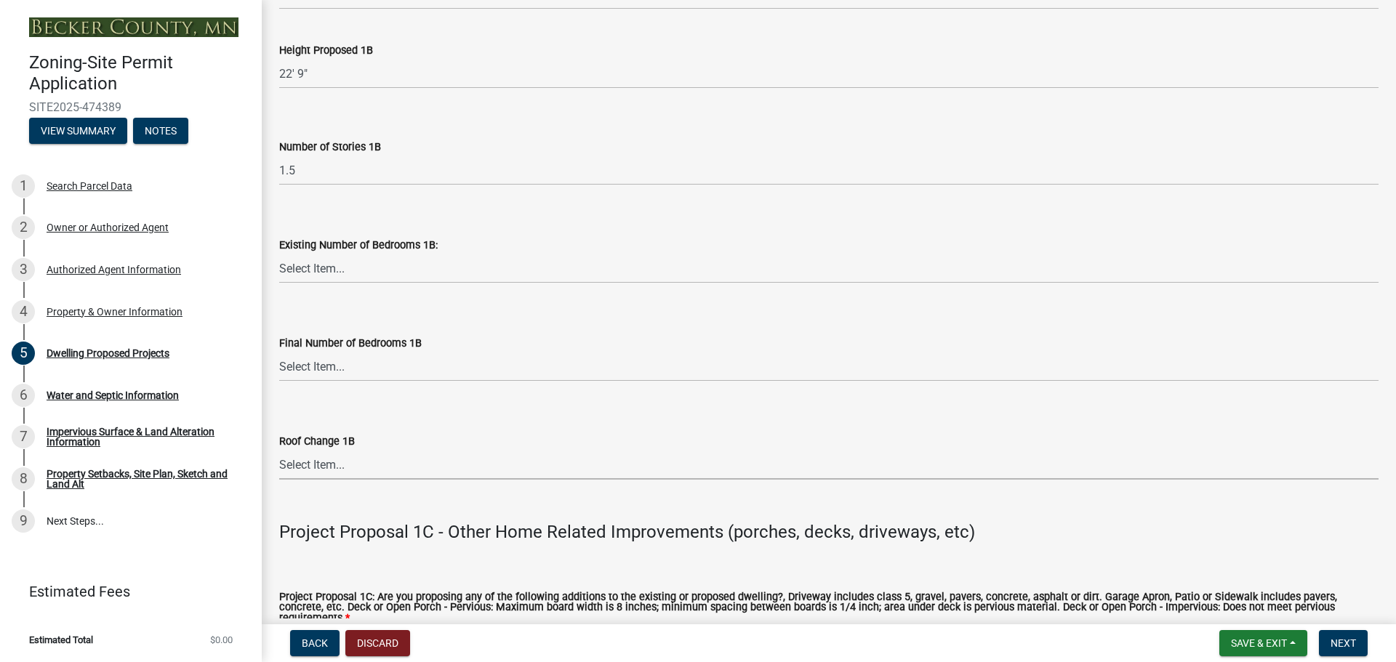
click at [399, 473] on select "Select Item... N/A Yes No" at bounding box center [828, 465] width 1099 height 30
click at [279, 450] on select "Select Item... N/A Yes No" at bounding box center [828, 465] width 1099 height 30
select select "75cb6c0c-1bab-4101-a7ce-eb87cbd598c1"
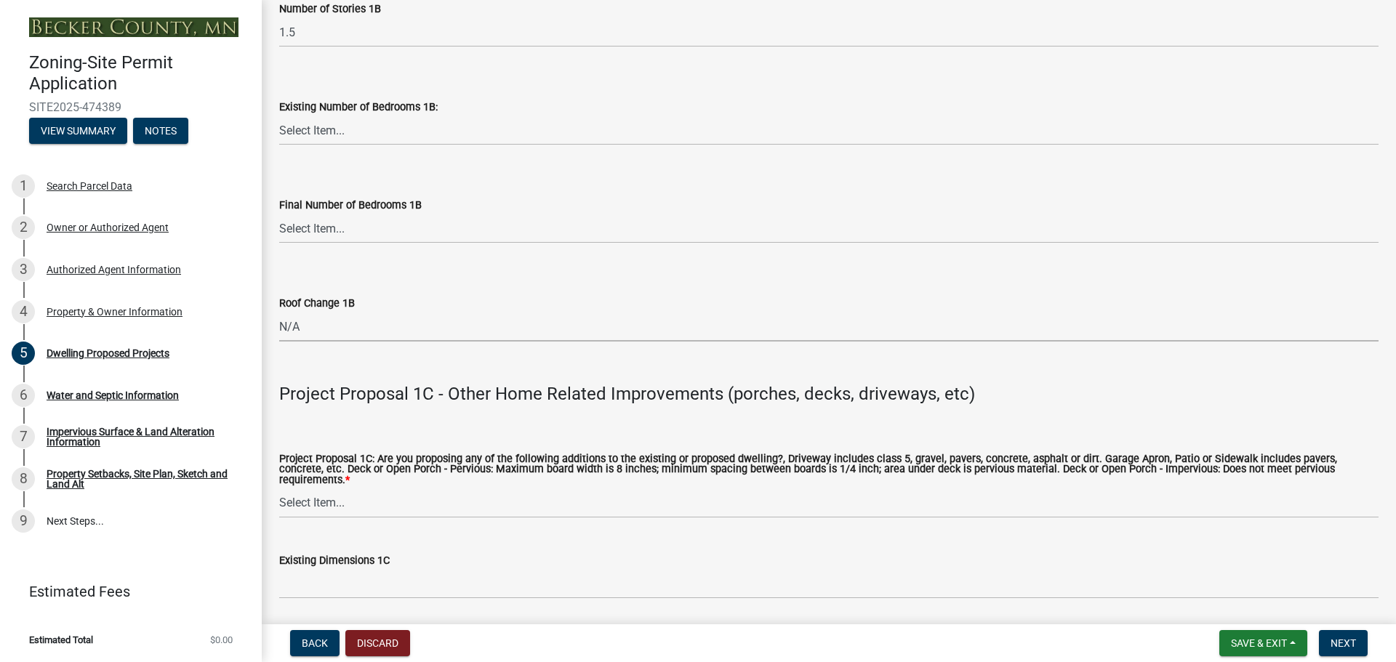
scroll to position [2253, 0]
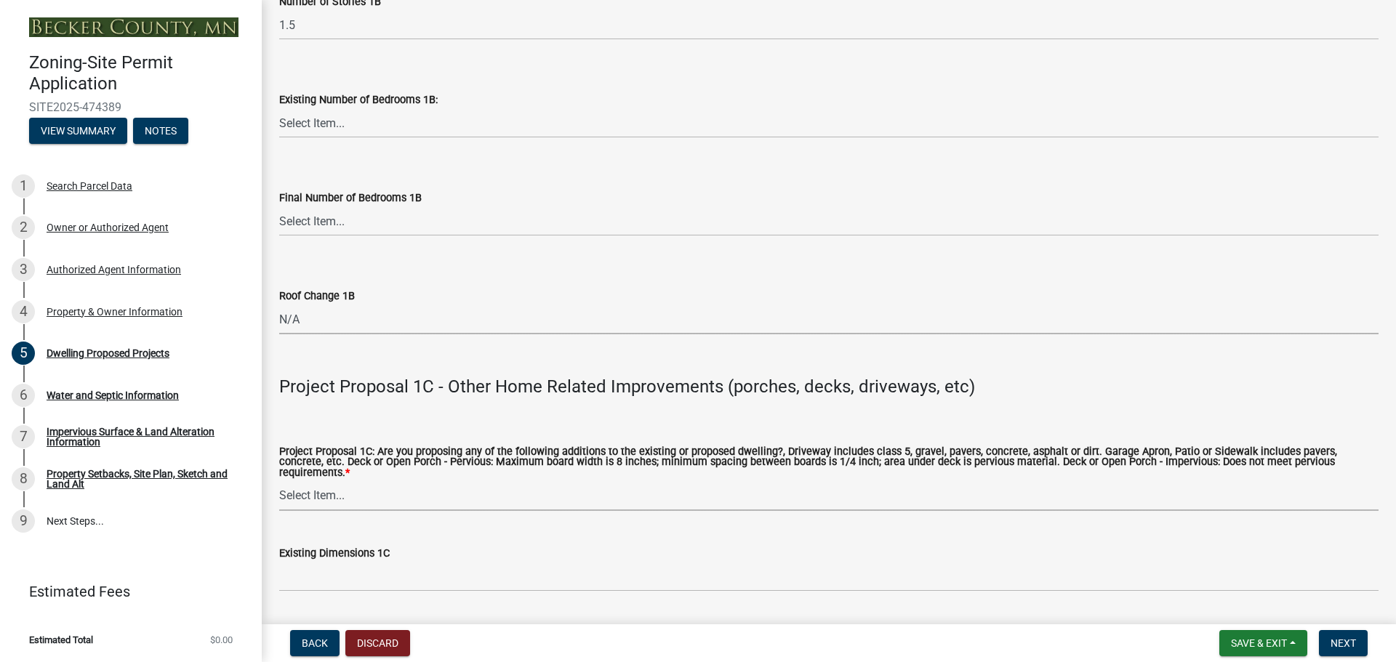
click at [896, 481] on select "Select Item... N/A Driveway Garage Apron Home Patio Sidewalk Deck - Pervious De…" at bounding box center [828, 496] width 1099 height 30
click at [454, 109] on select "Select Item... 0 1 2 3 4 5 6 7 8" at bounding box center [828, 123] width 1099 height 30
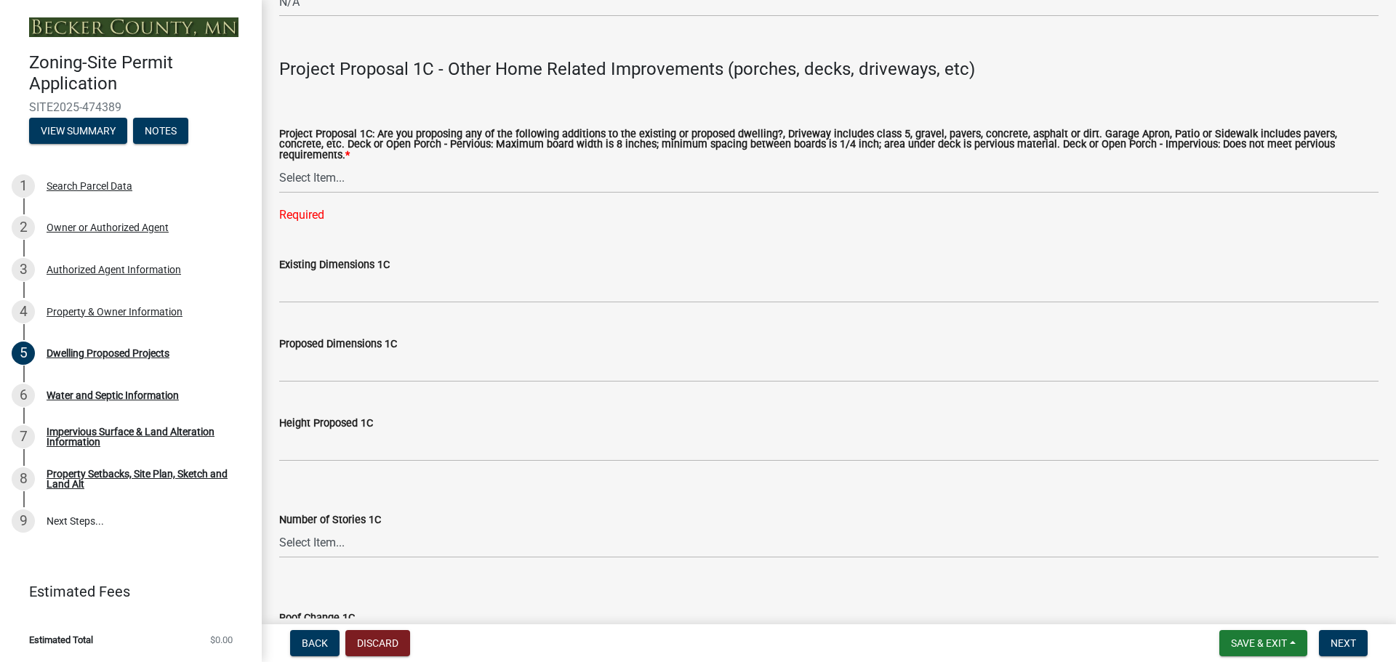
scroll to position [2544, 0]
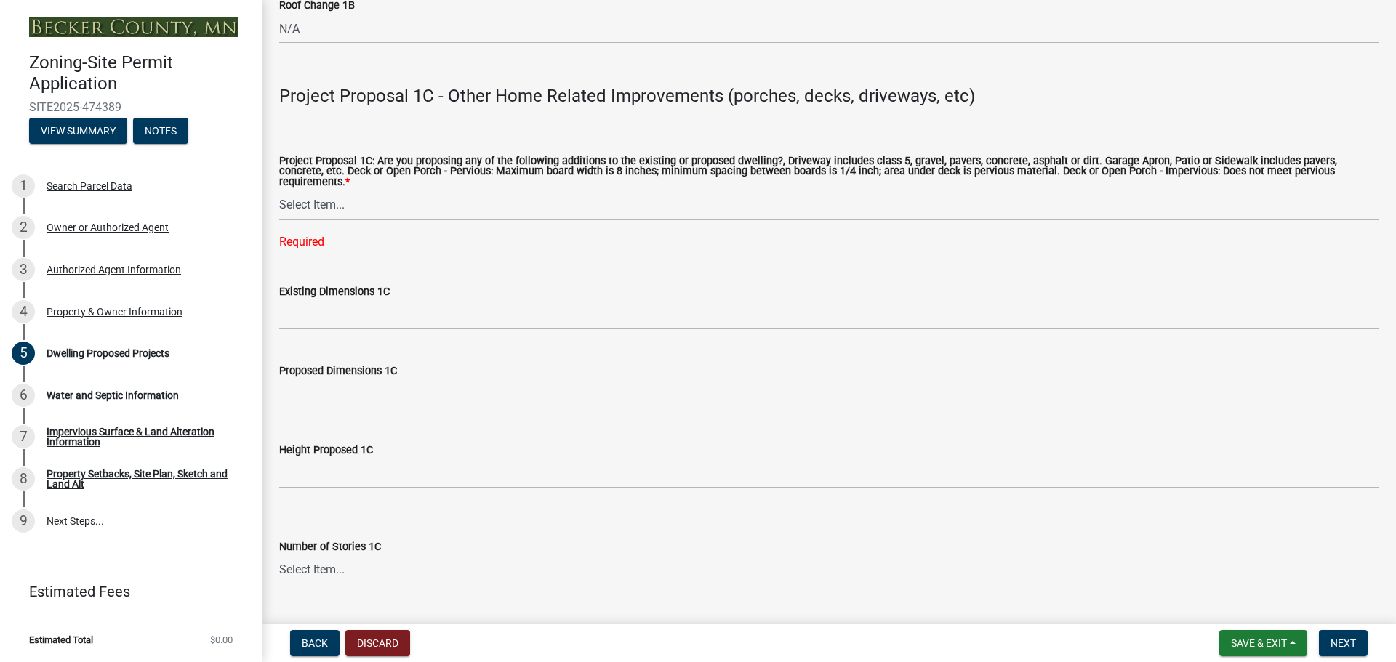
click at [546, 190] on select "Select Item... N/A Driveway Garage Apron Home Patio Sidewalk Deck - Pervious De…" at bounding box center [828, 205] width 1099 height 30
click at [401, 133] on div "Project Proposal 1C: Are you proposing any of the following additions to the ex…" at bounding box center [828, 184] width 1099 height 132
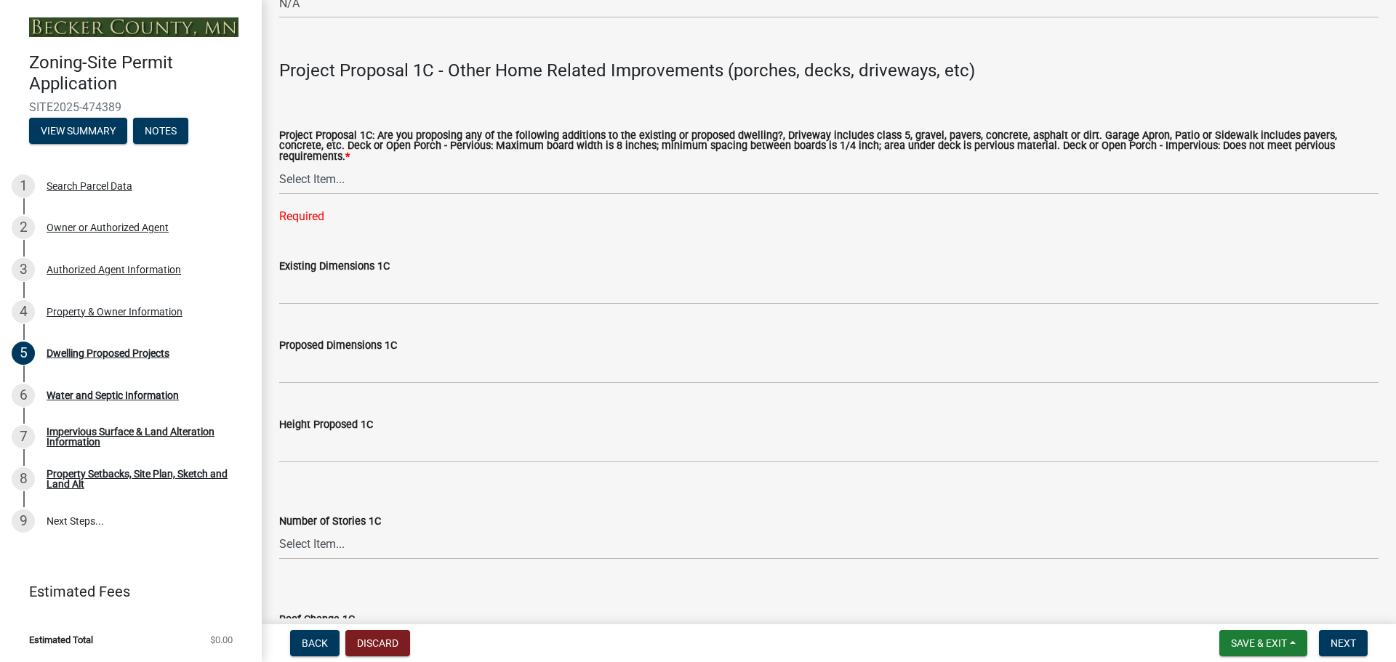
scroll to position [2497, 0]
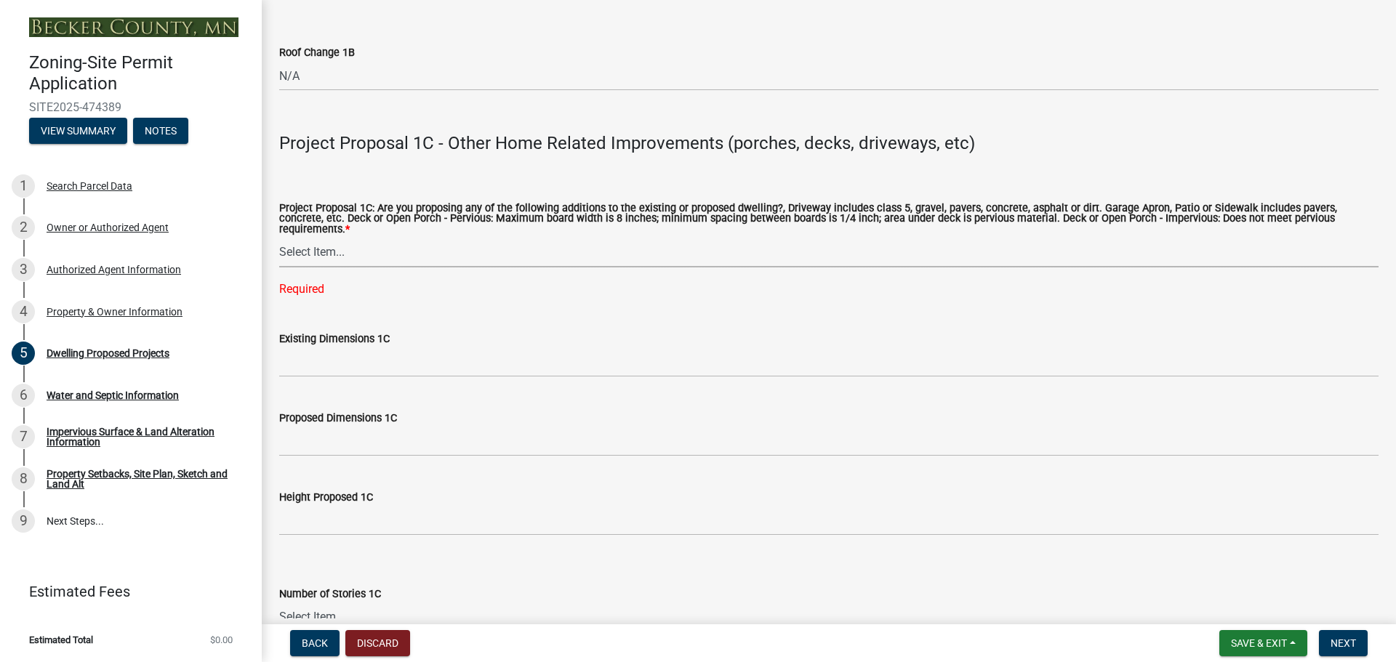
click at [353, 238] on select "Select Item... N/A Driveway Garage Apron Home Patio Sidewalk Deck - Pervious De…" at bounding box center [828, 253] width 1099 height 30
click at [279, 238] on select "Select Item... N/A Driveway Garage Apron Home Patio Sidewalk Deck - Pervious De…" at bounding box center [828, 253] width 1099 height 30
select select "5c3531b8-bc96-4b07-92f8-845cfe46d7fc"
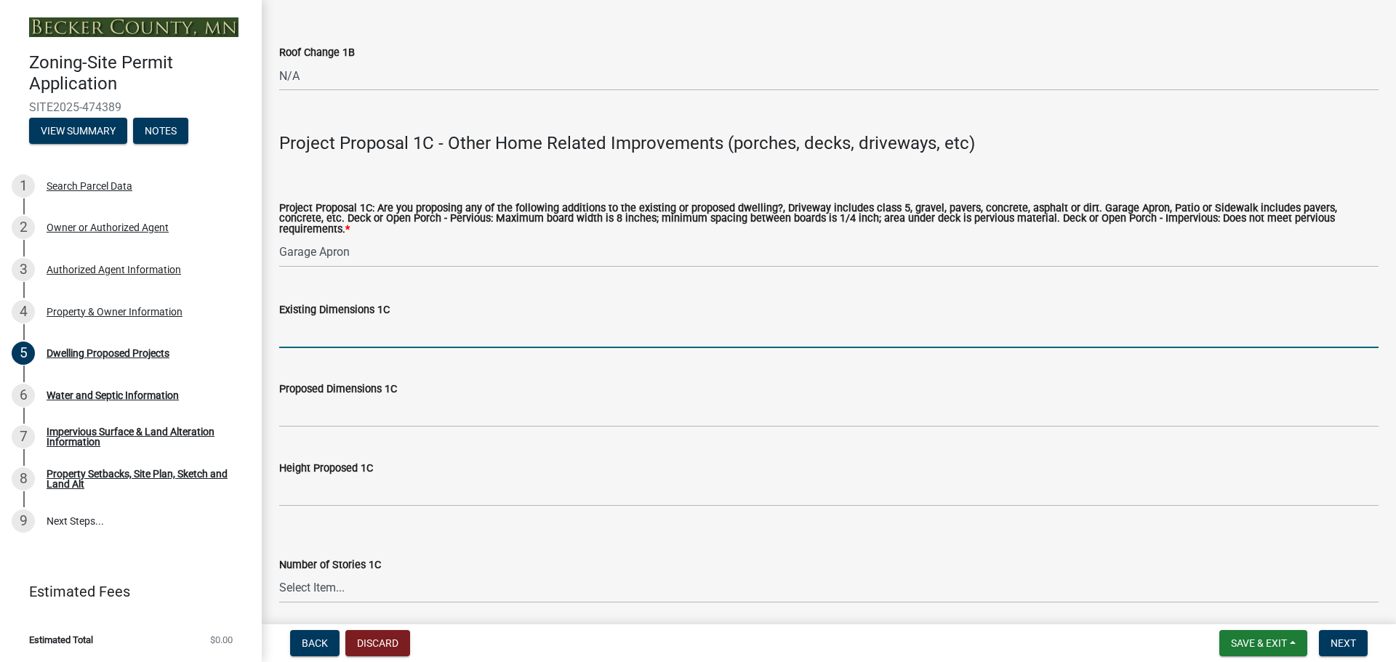
click at [354, 322] on input "Existing Dimensions 1C" at bounding box center [828, 333] width 1099 height 30
type input "0"
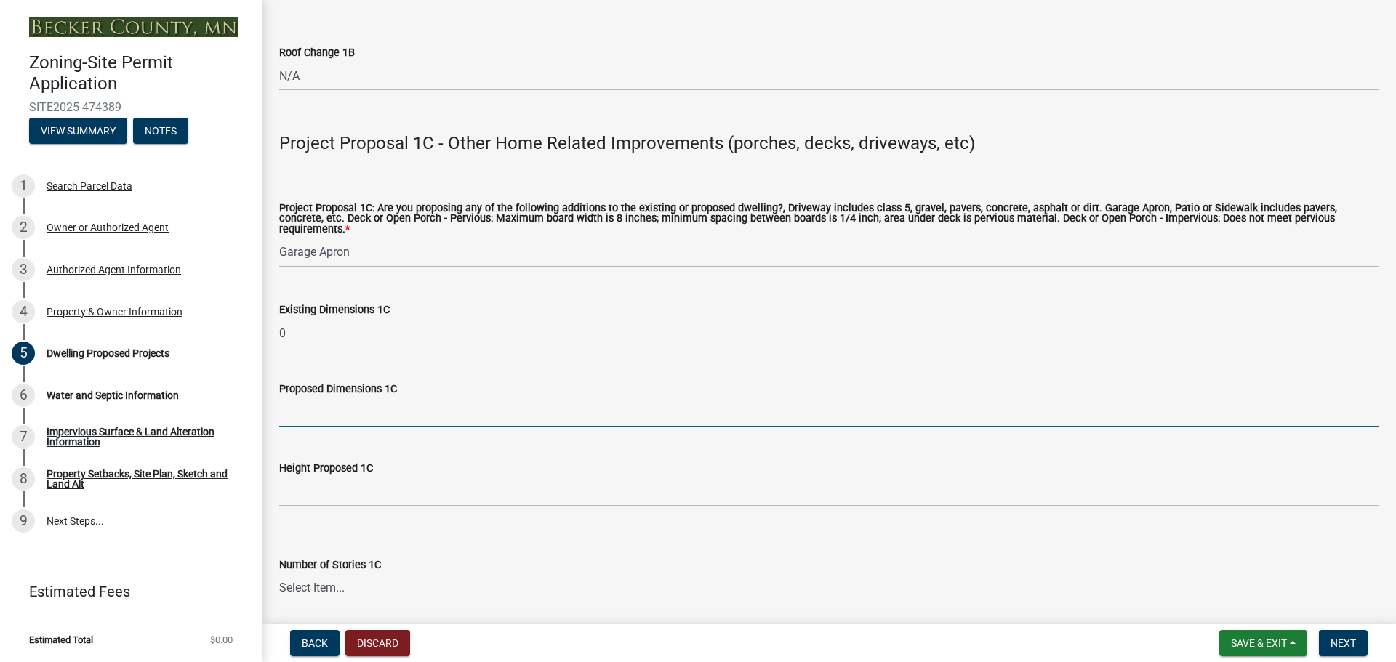
click at [353, 398] on input "Proposed Dimensions 1C" at bounding box center [828, 413] width 1099 height 30
type input "1400"
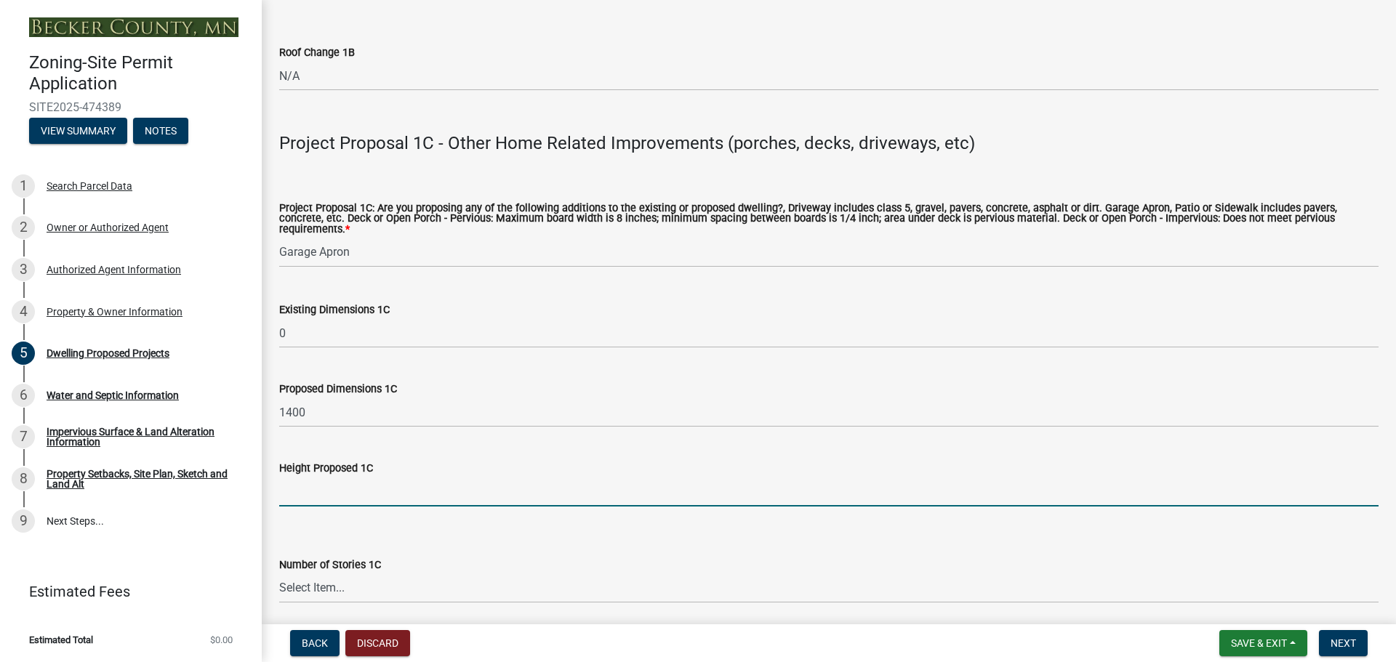
click at [496, 486] on input "Height Proposed 1C" at bounding box center [828, 492] width 1099 height 30
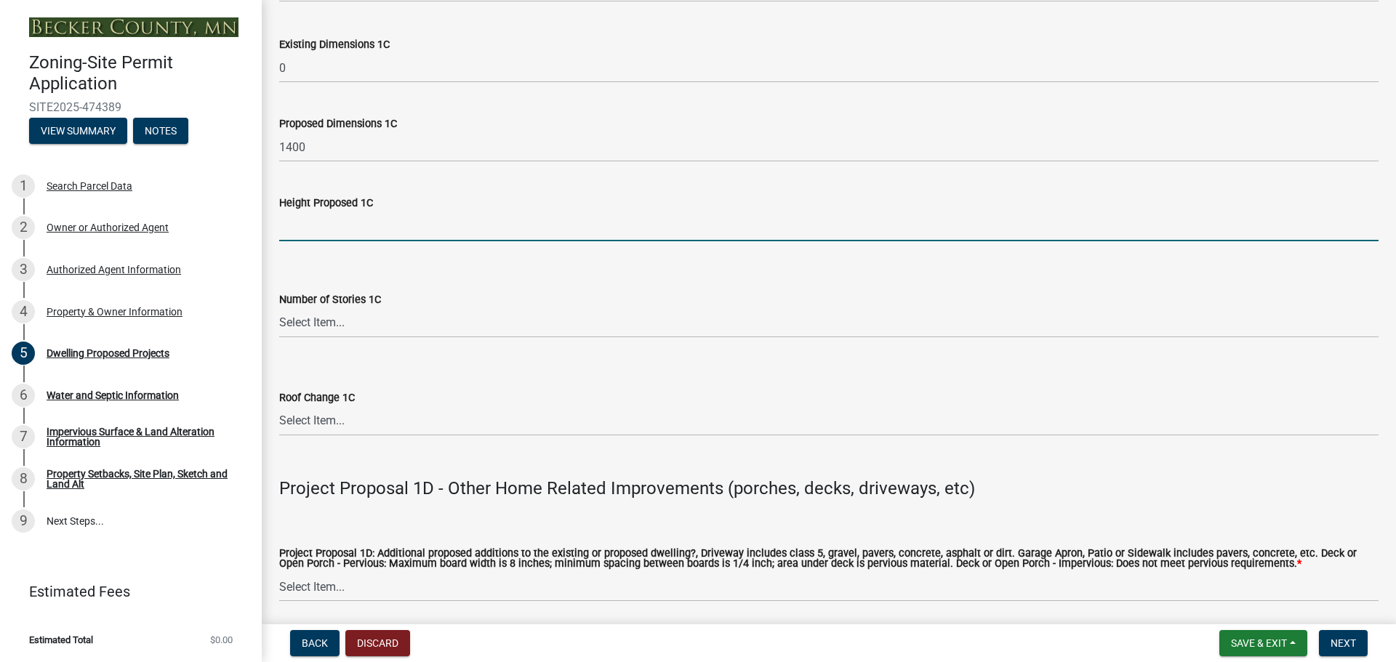
scroll to position [2788, 0]
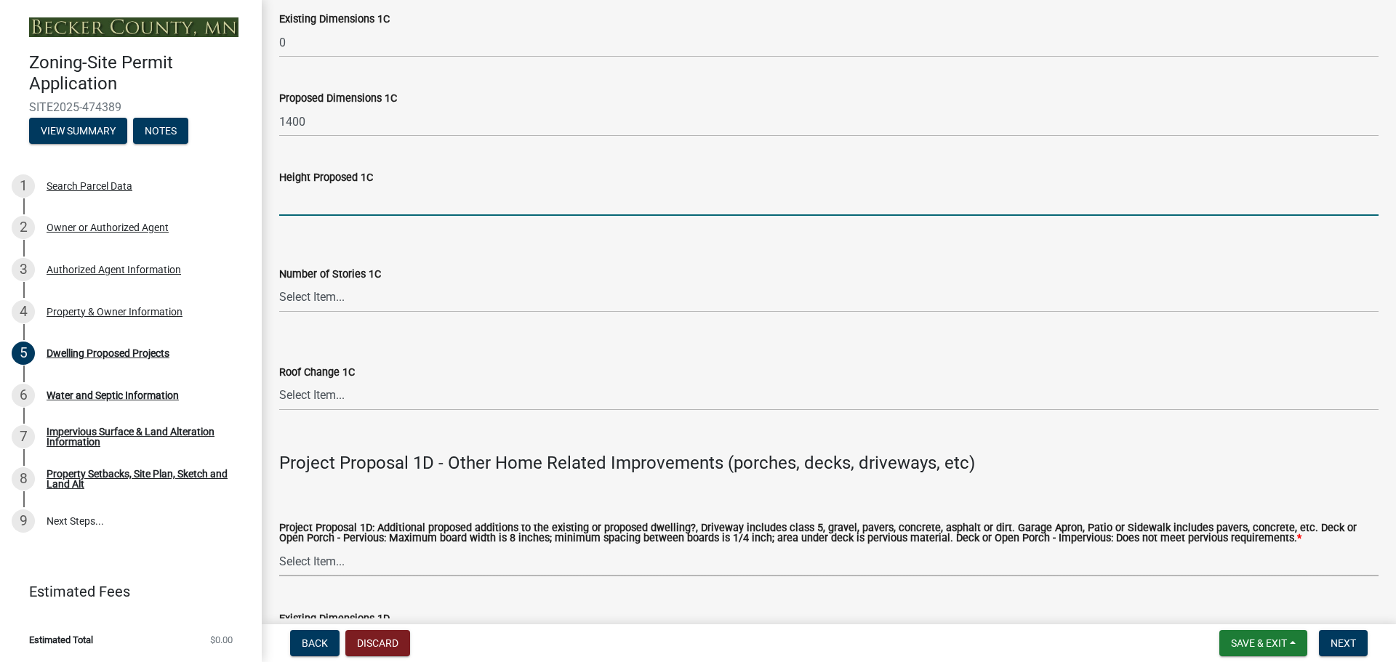
click at [483, 550] on select "Select Item... N/A Driveway Garage Apron Home Patio Sidewalk Deck - Pervious De…" at bounding box center [828, 562] width 1099 height 30
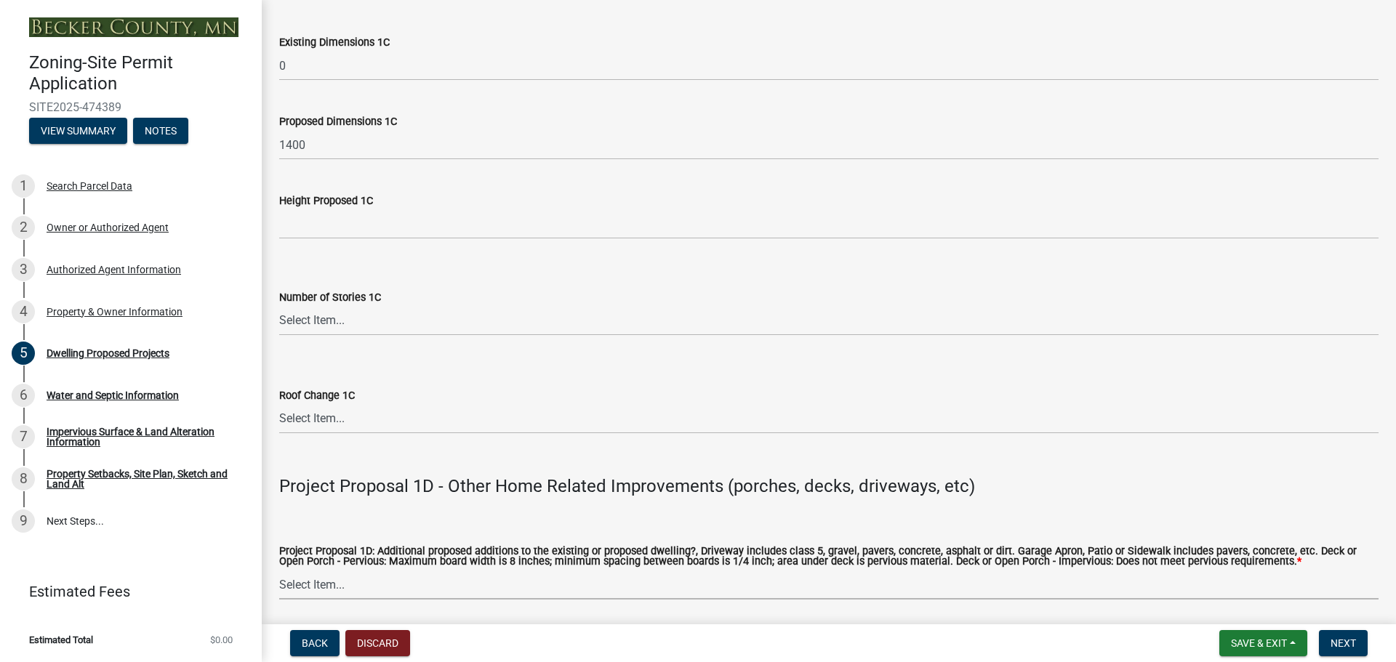
scroll to position [2904, 0]
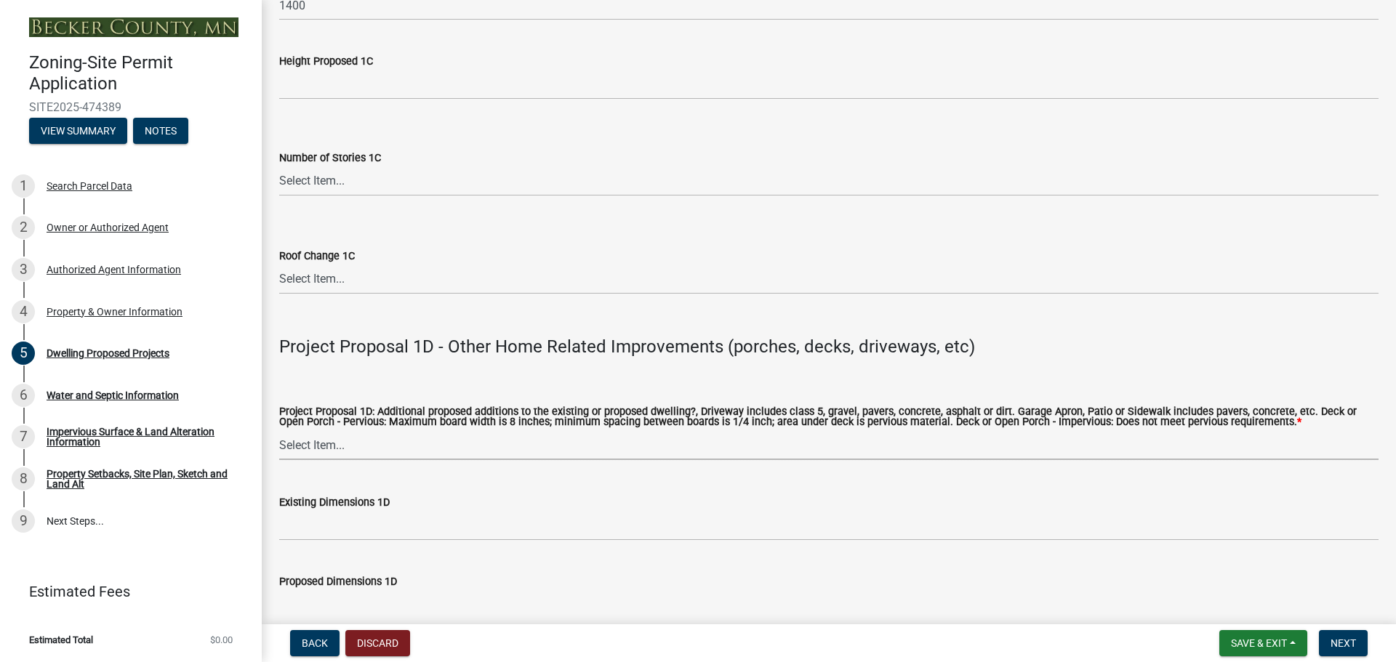
click at [401, 443] on select "Select Item... N/A Driveway Garage Apron Home Patio Sidewalk Deck - Pervious De…" at bounding box center [828, 445] width 1099 height 30
click at [279, 430] on select "Select Item... N/A Driveway Garage Apron Home Patio Sidewalk Deck - Pervious De…" at bounding box center [828, 445] width 1099 height 30
select select "e530b3a0-4ebd-4642-8500-10089b8d2ad1"
click at [374, 608] on input "Proposed Dimensions 1D" at bounding box center [828, 605] width 1099 height 30
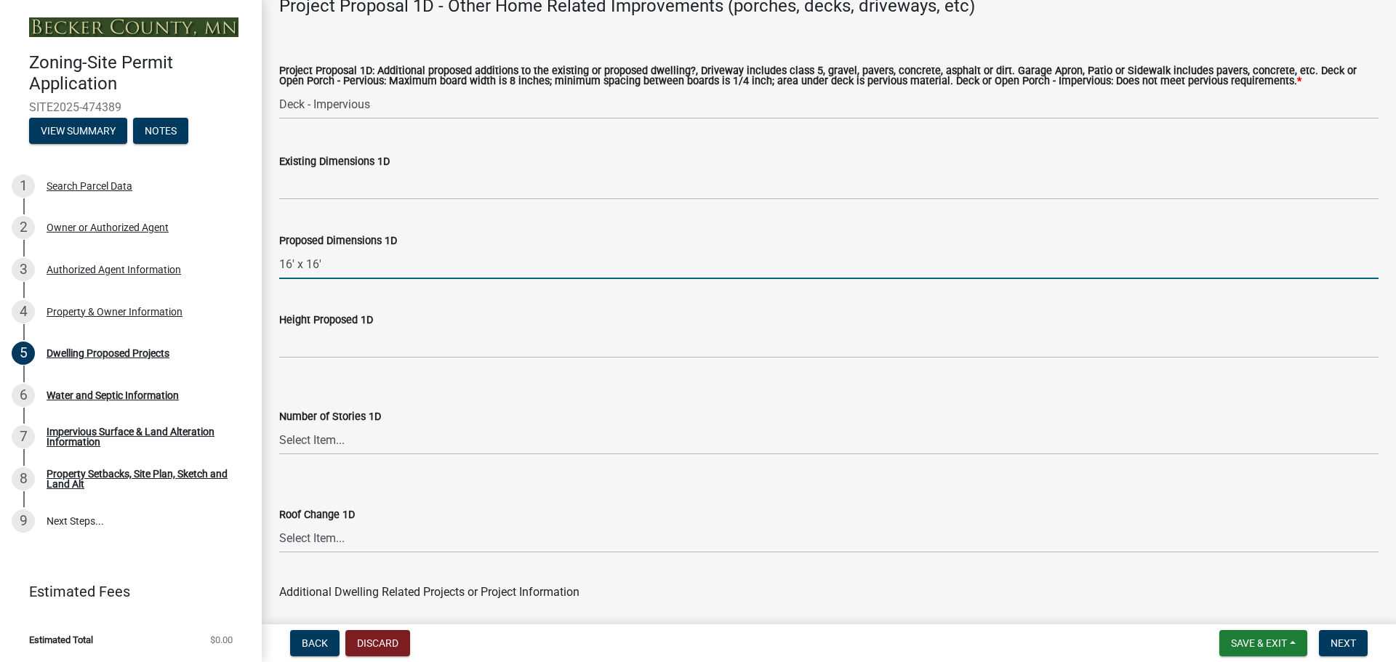
scroll to position [3268, 0]
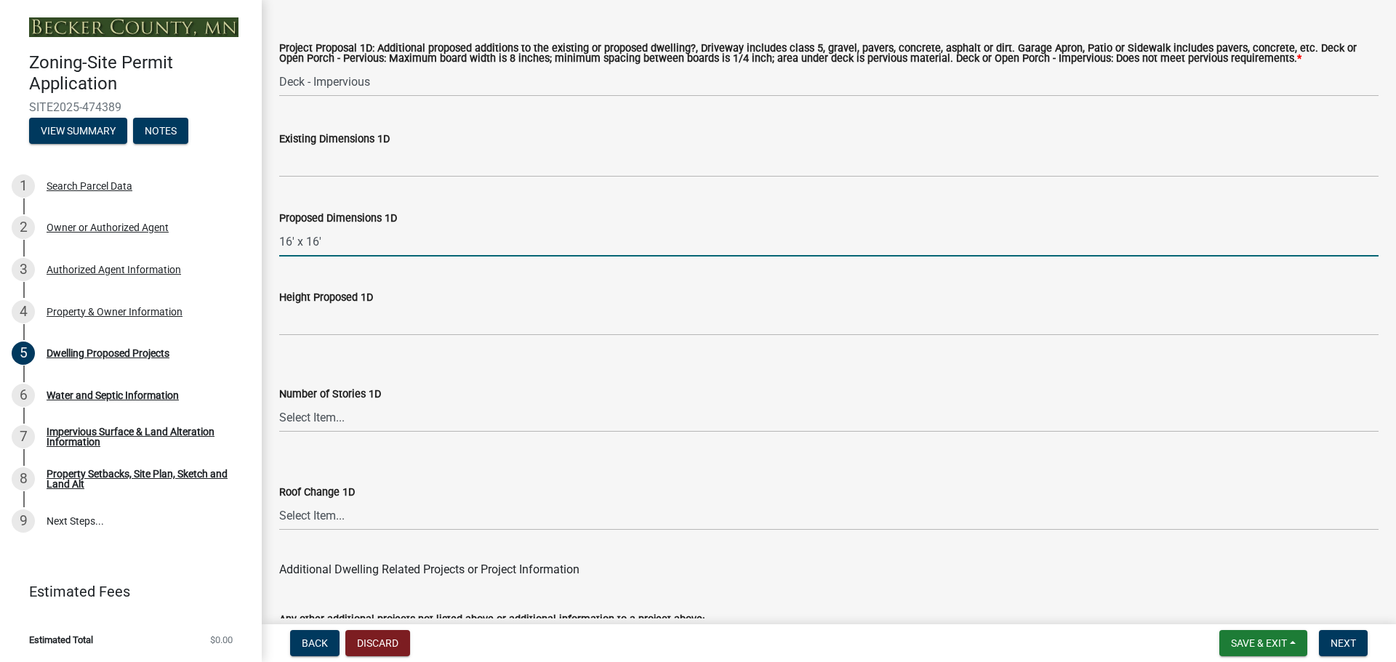
type input "16' x 16'"
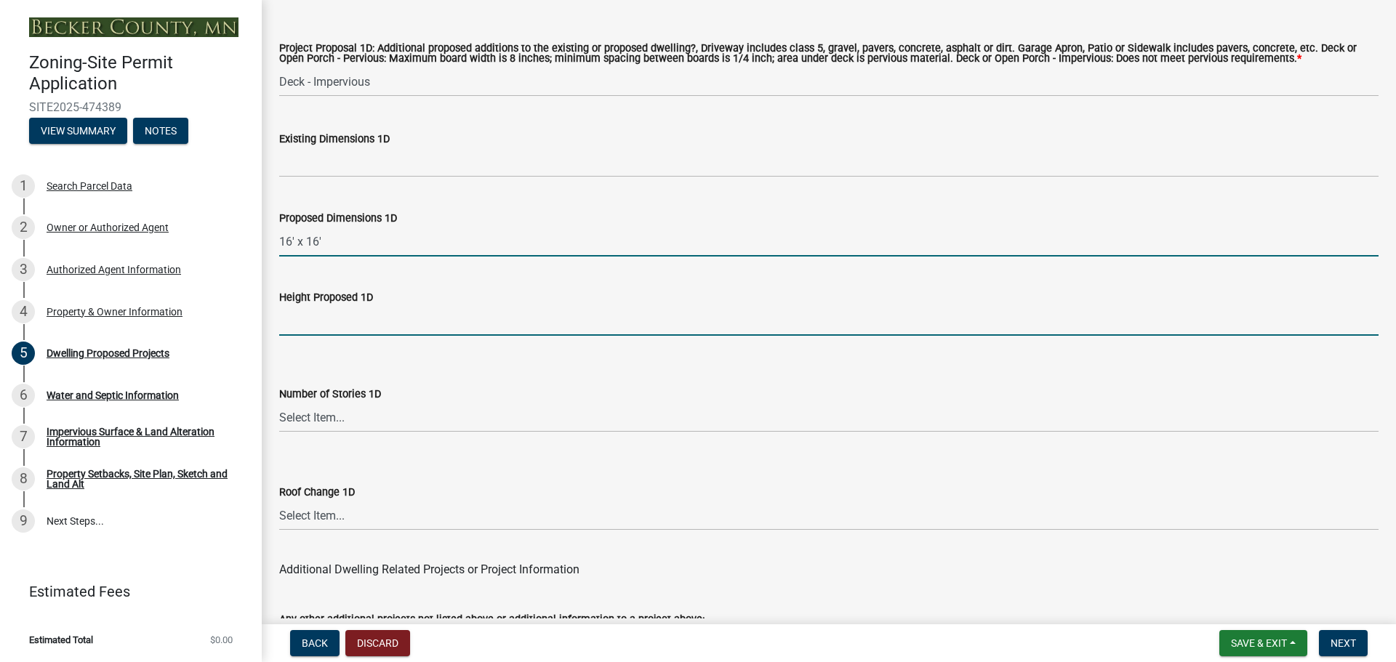
click at [382, 312] on input "Height Proposed 1D" at bounding box center [828, 321] width 1099 height 30
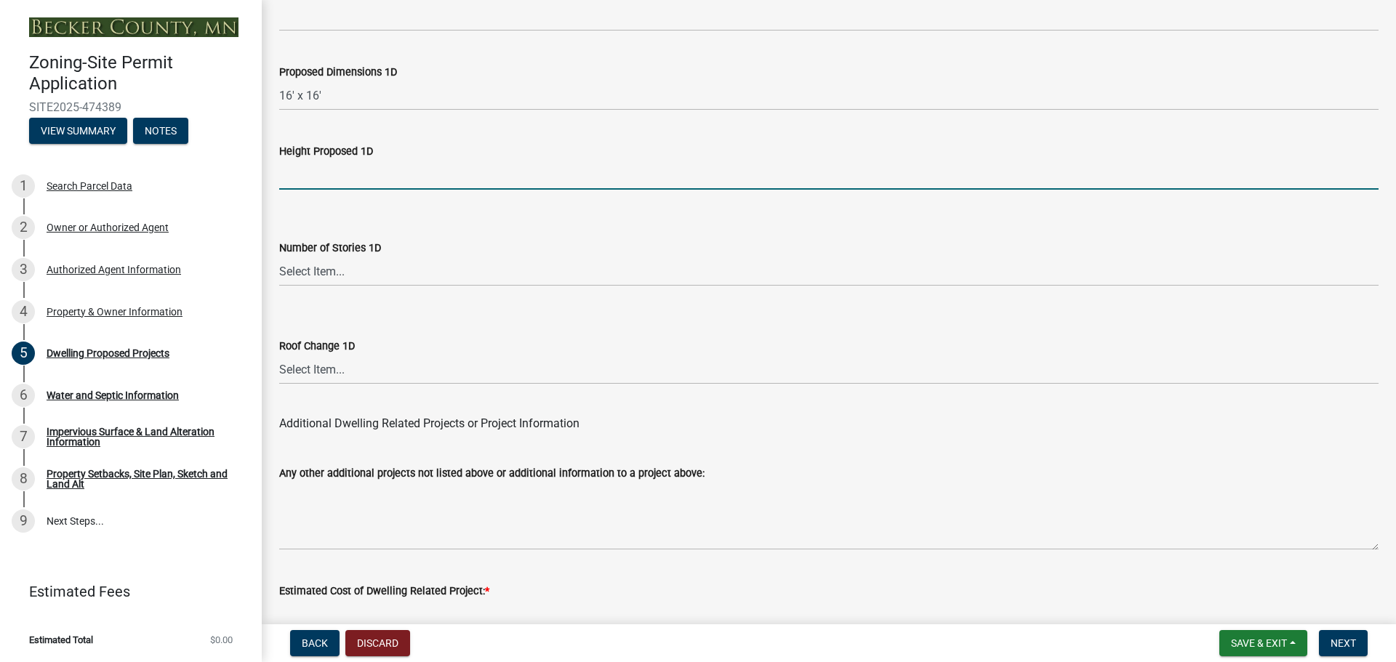
scroll to position [3486, 0]
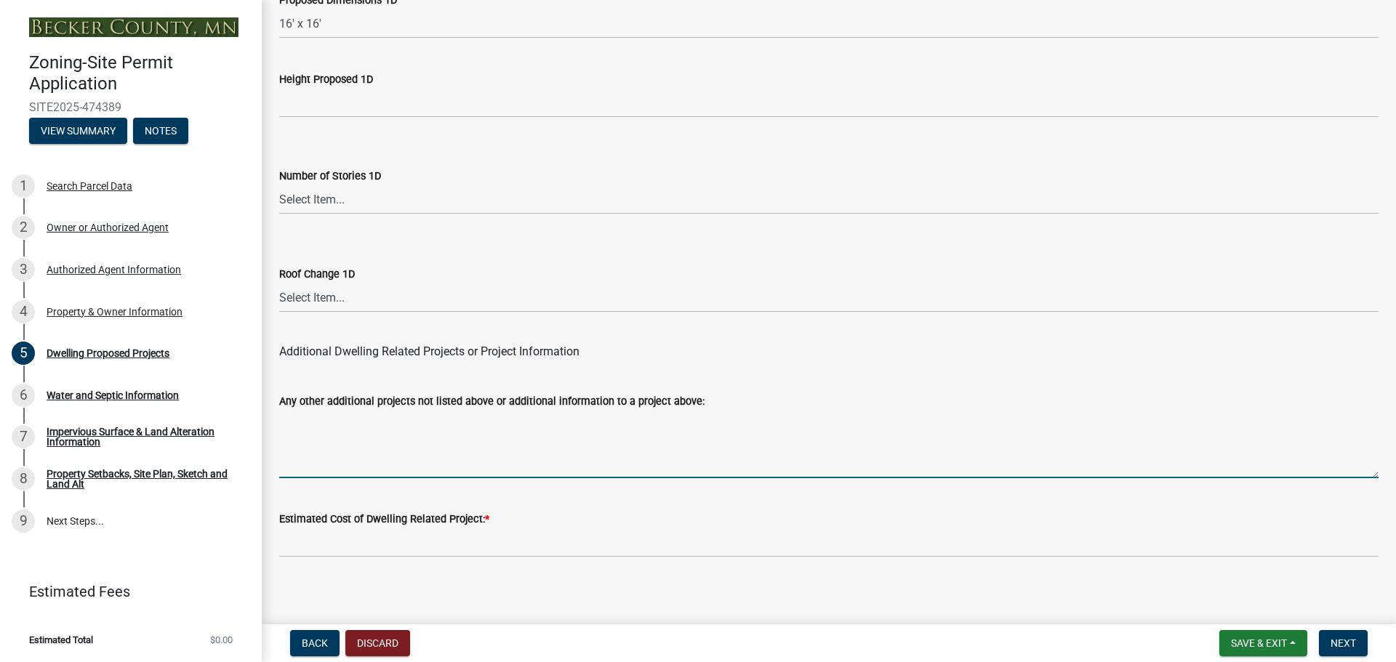
click at [353, 415] on textarea "Any other additional projects not listed above or additional information to a p…" at bounding box center [828, 444] width 1099 height 68
click at [395, 411] on textarea "Pervious Deck" at bounding box center [828, 444] width 1099 height 68
click at [414, 412] on textarea "Pervious Deck - 11' x 16'" at bounding box center [828, 444] width 1099 height 68
click at [536, 419] on textarea "Pervious Deck - 11' x 16' Screened Covered Deck - 12' x 21'" at bounding box center [828, 444] width 1099 height 68
click at [709, 460] on textarea "Pervious Deck - 11' x 16' Screened Covered Deck - 12' x 21' Covered Front Patio…" at bounding box center [828, 444] width 1099 height 68
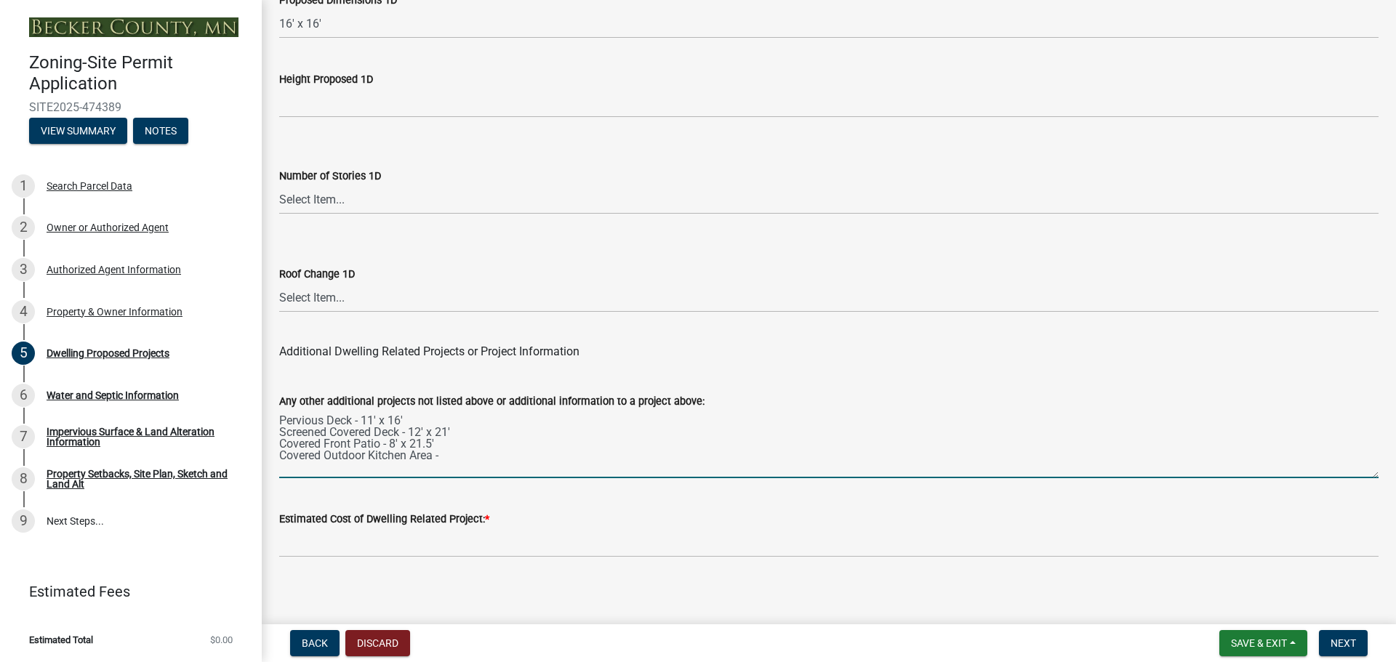
click at [707, 450] on textarea "Pervious Deck - 11' x 16' Screened Covered Deck - 12' x 21' Covered Front Patio…" at bounding box center [828, 444] width 1099 height 68
type textarea "Pervious Deck - 11' x 16' Screened Covered Deck - 12' x 21' Covered Front Patio…"
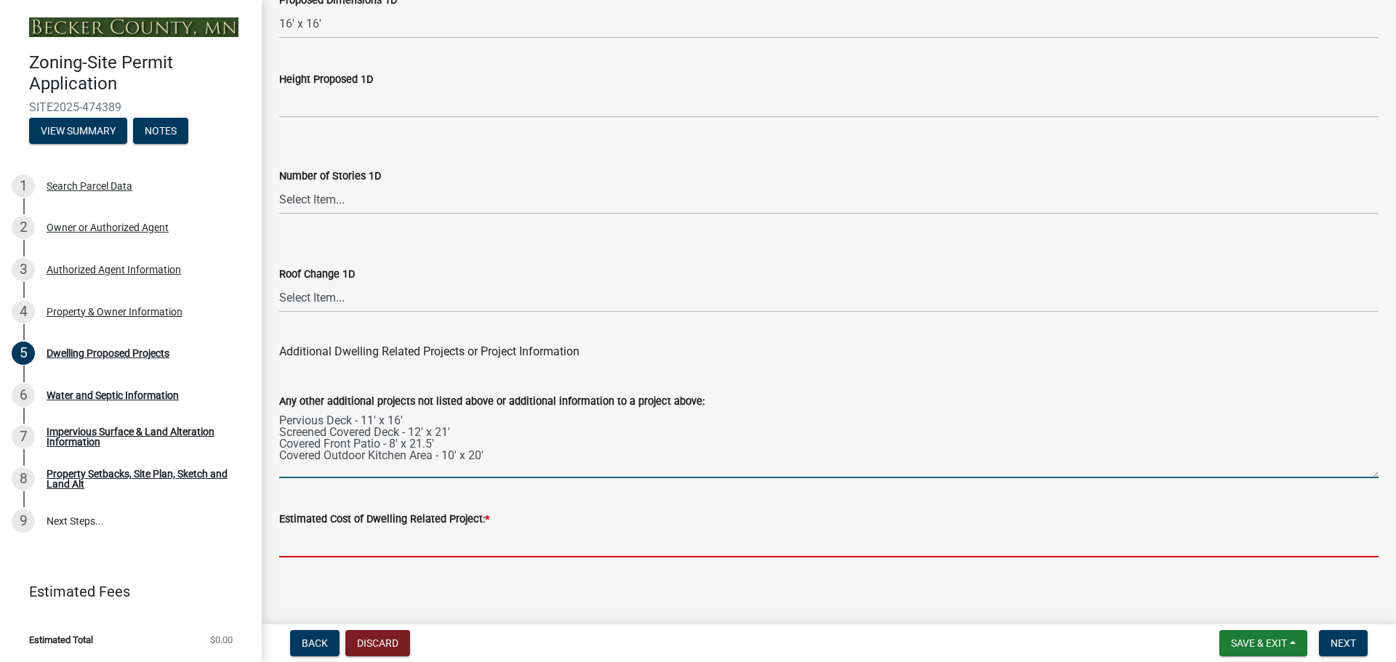
click at [663, 528] on input "text" at bounding box center [828, 543] width 1099 height 30
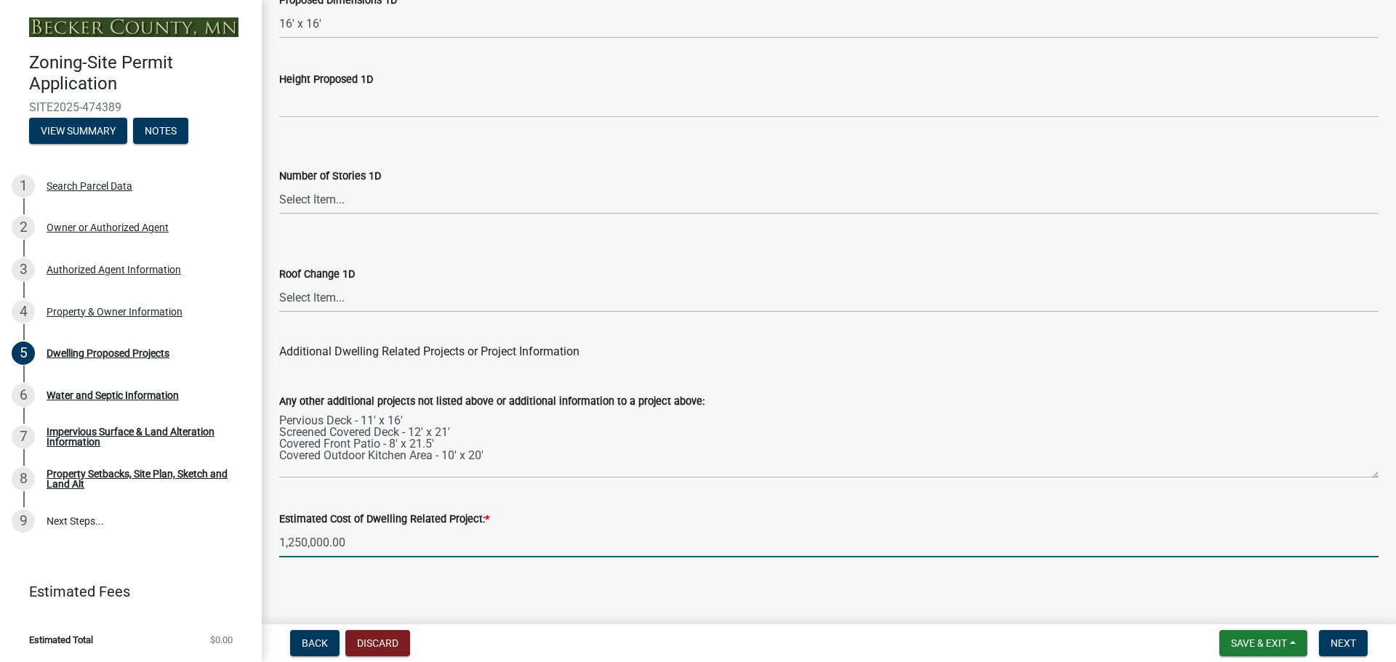
type input "1250000"
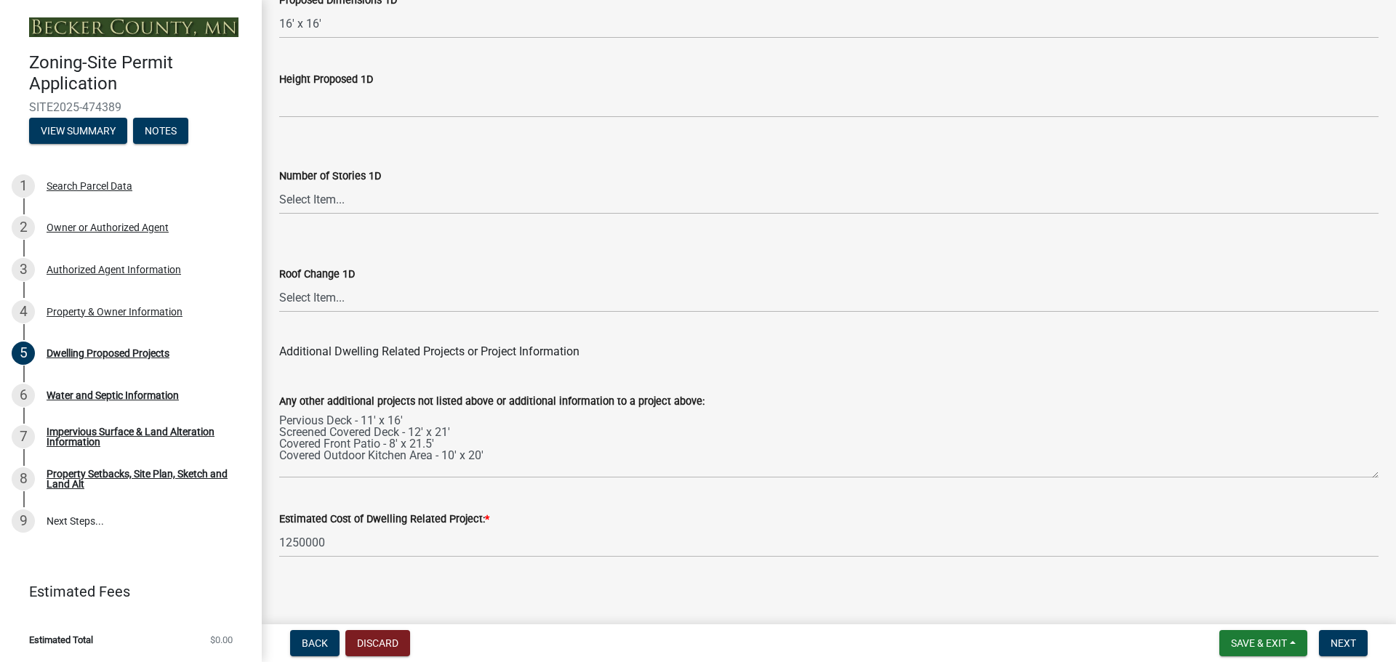
click at [1358, 661] on nav "Back Discard Save & Exit Save Save & Exit Next" at bounding box center [829, 643] width 1134 height 38
click at [1350, 648] on span "Next" at bounding box center [1342, 644] width 25 height 12
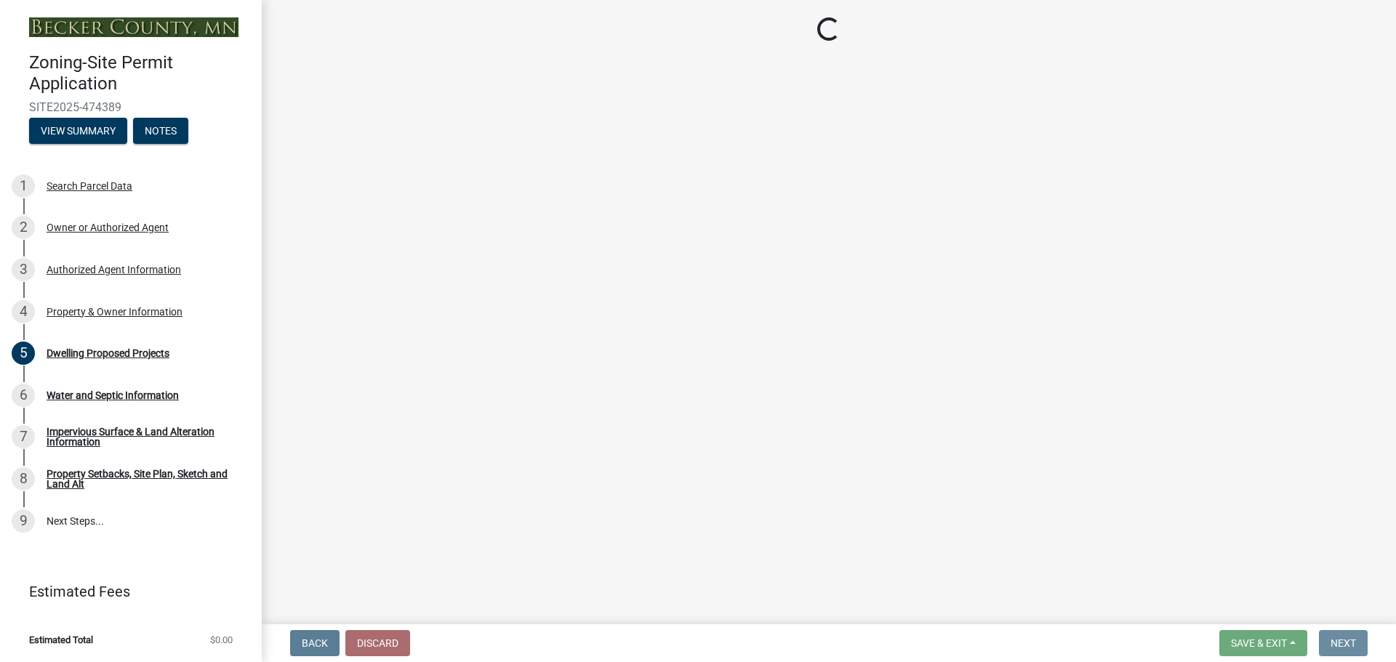
scroll to position [0, 0]
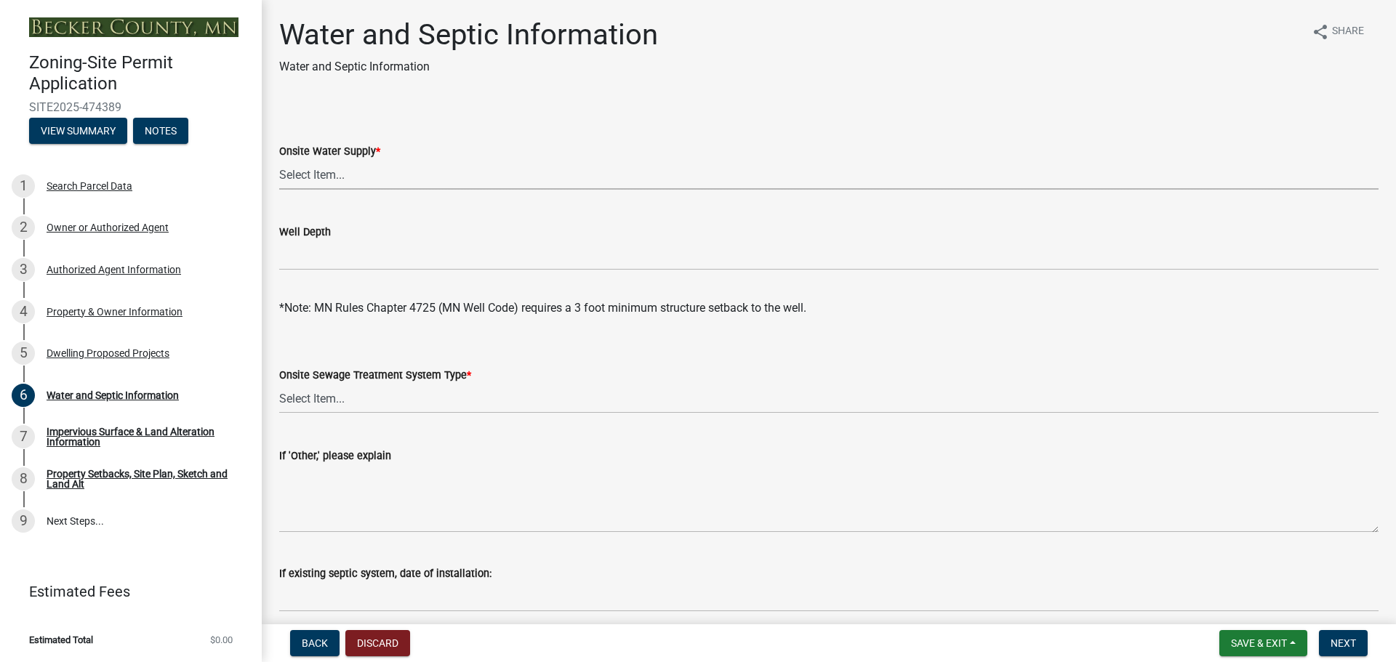
click at [407, 177] on select "Select Item... Well New Well to be Installed Attached to City Water System No o…" at bounding box center [828, 175] width 1099 height 30
click at [279, 160] on select "Select Item... Well New Well to be Installed Attached to City Water System No o…" at bounding box center [828, 175] width 1099 height 30
select select "9c51a48b-0bee-4836-8d5c-beab6e77ad2a"
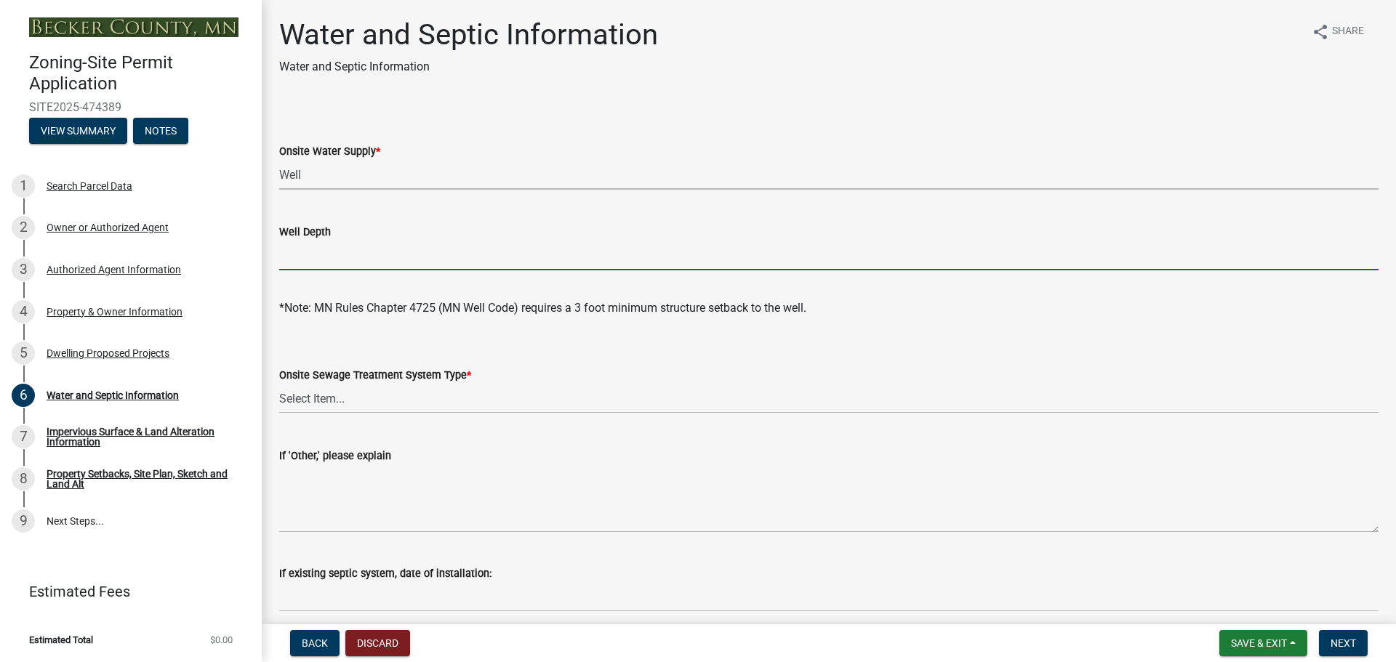
click at [379, 262] on input "Well Depth" at bounding box center [828, 256] width 1099 height 30
drag, startPoint x: 307, startPoint y: 253, endPoint x: 220, endPoint y: 249, distance: 86.6
click at [220, 249] on div "Zoning-Site Permit Application SITE2025-474389 View Summary Notes 1 Search Parc…" at bounding box center [698, 331] width 1396 height 662
type input "100'"
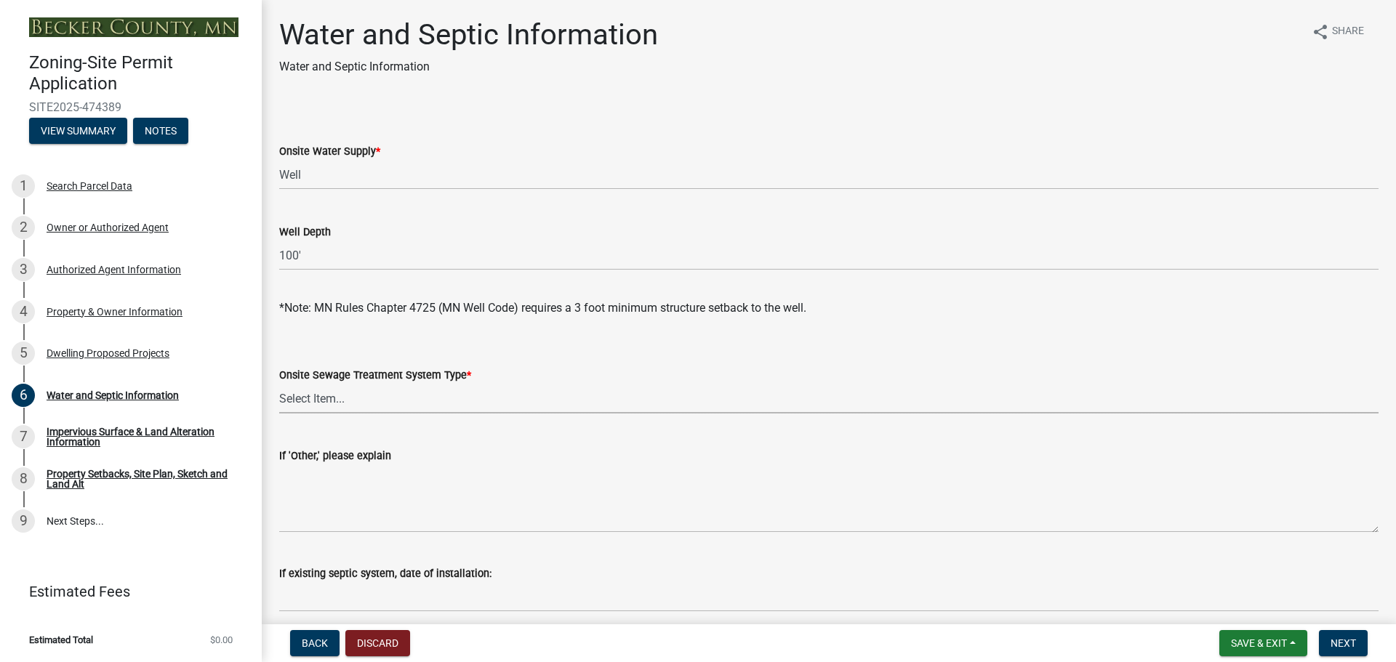
click at [371, 400] on select "Select Item... No existing or proposed septic Proposed New or Corrected Septic …" at bounding box center [828, 399] width 1099 height 30
click at [279, 384] on select "Select Item... No existing or proposed septic Proposed New or Corrected Septic …" at bounding box center [828, 399] width 1099 height 30
select select "4828487e-2007-429b-991d-671fae0459c9"
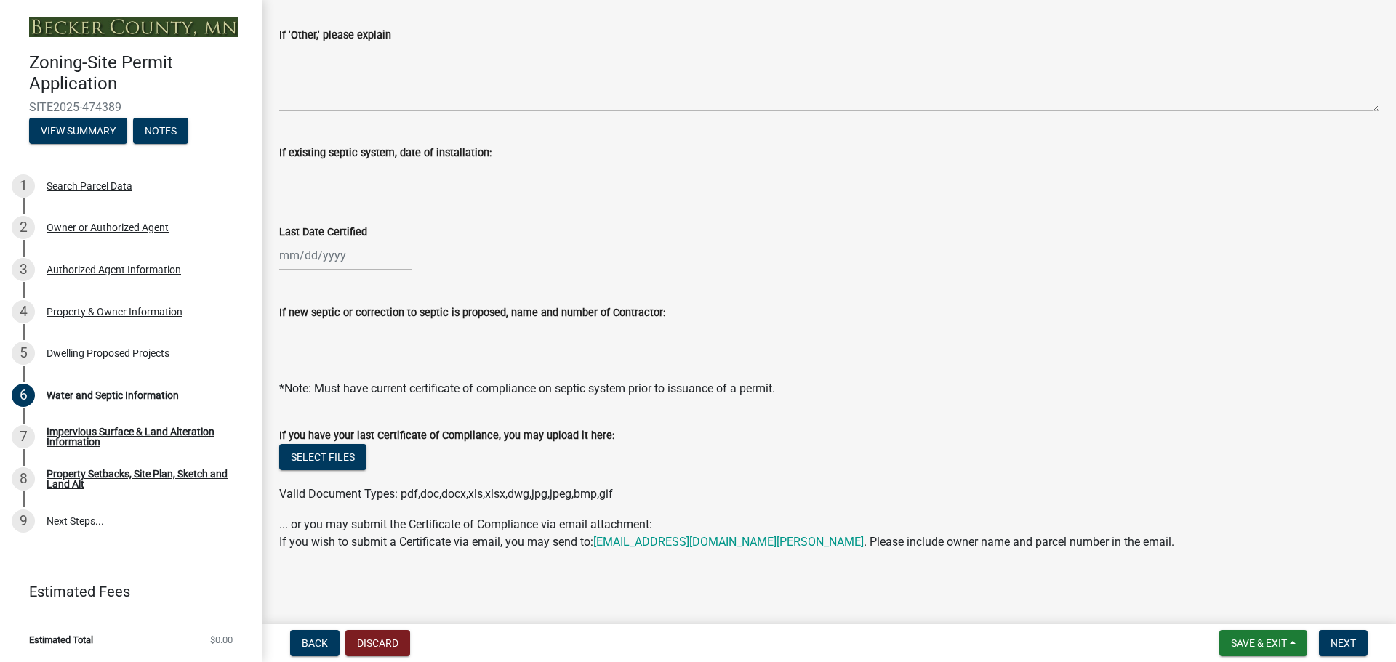
scroll to position [422, 0]
click at [1332, 650] on button "Next" at bounding box center [1343, 643] width 49 height 26
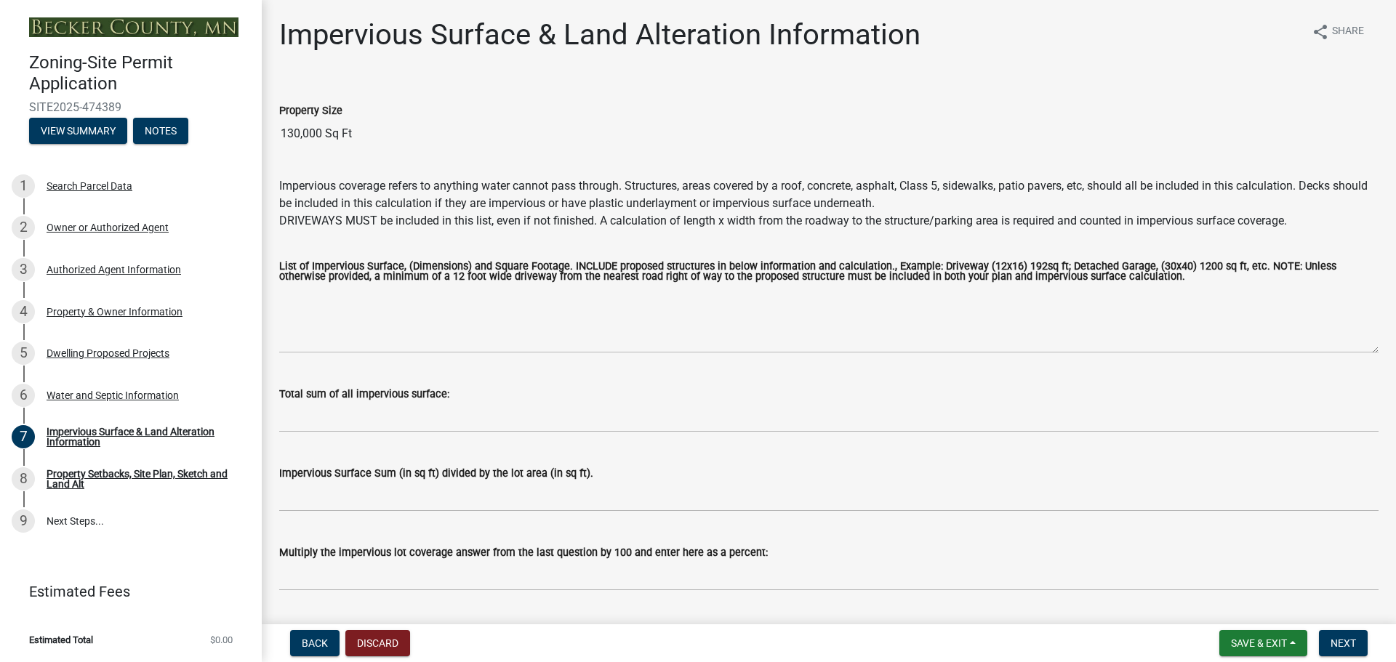
scroll to position [41, 0]
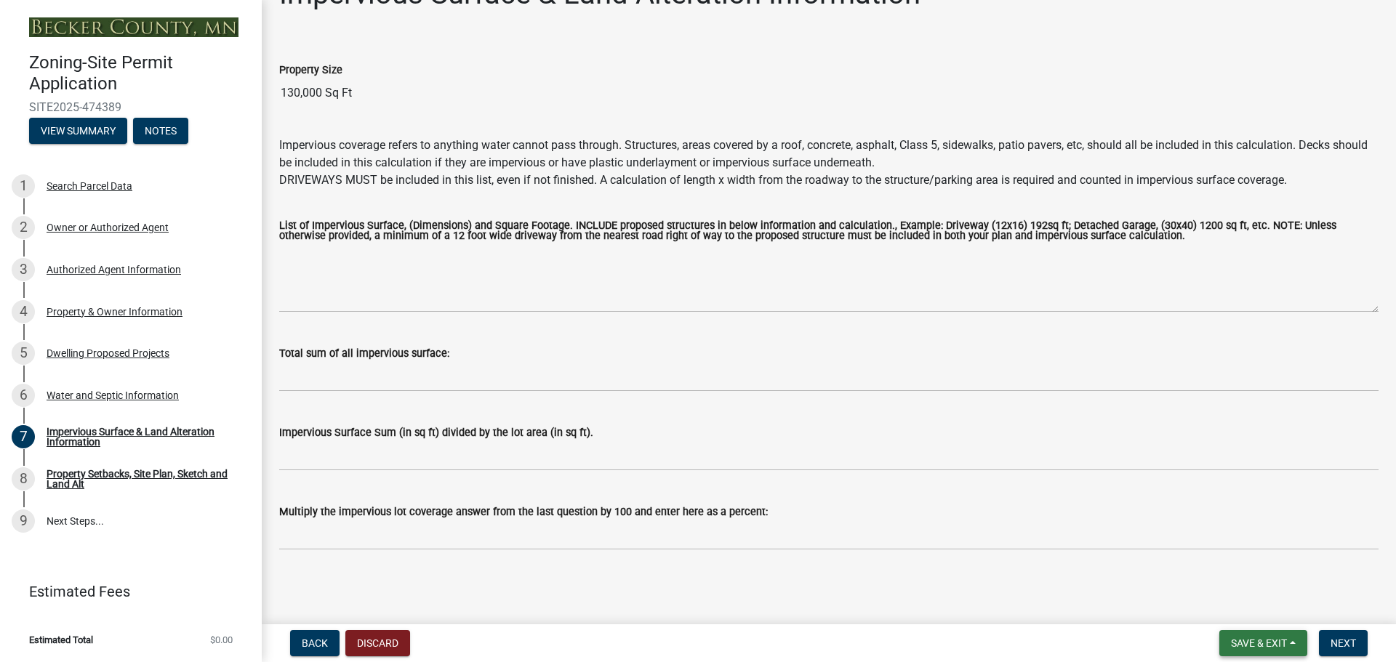
click at [1238, 643] on span "Save & Exit" at bounding box center [1259, 644] width 56 height 12
click at [1209, 572] on button "Save" at bounding box center [1249, 570] width 116 height 35
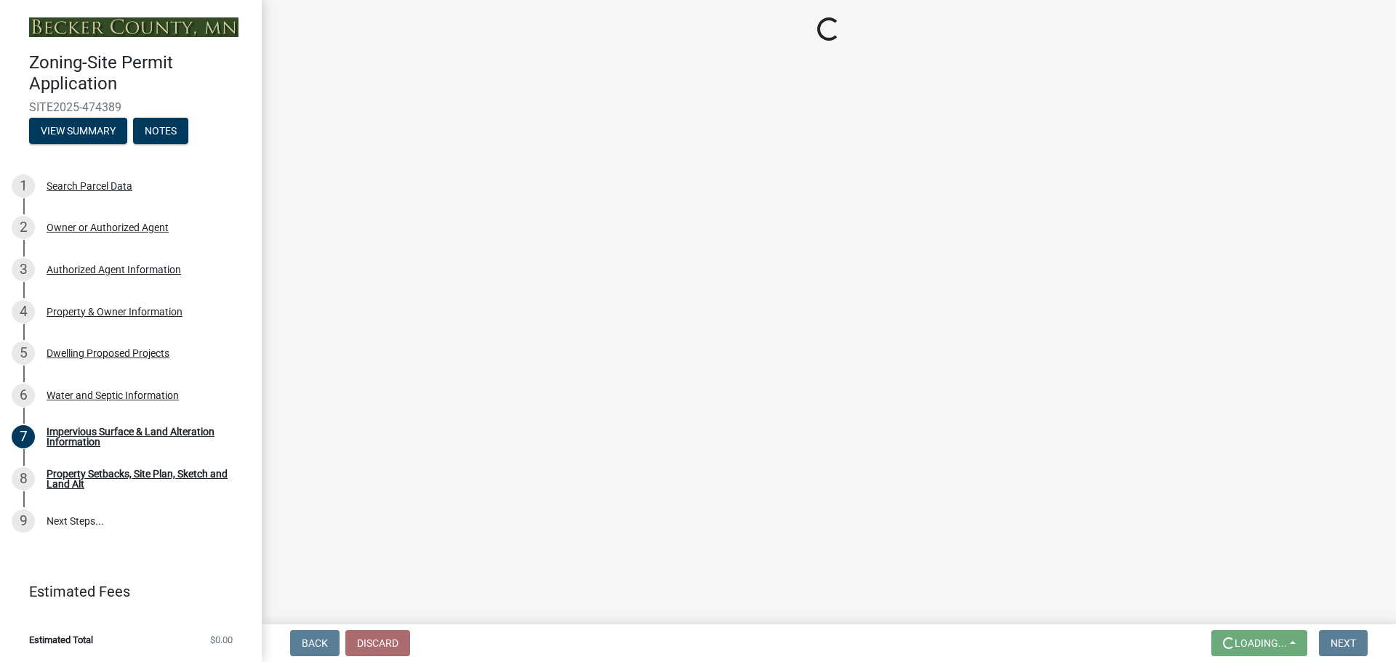
scroll to position [0, 0]
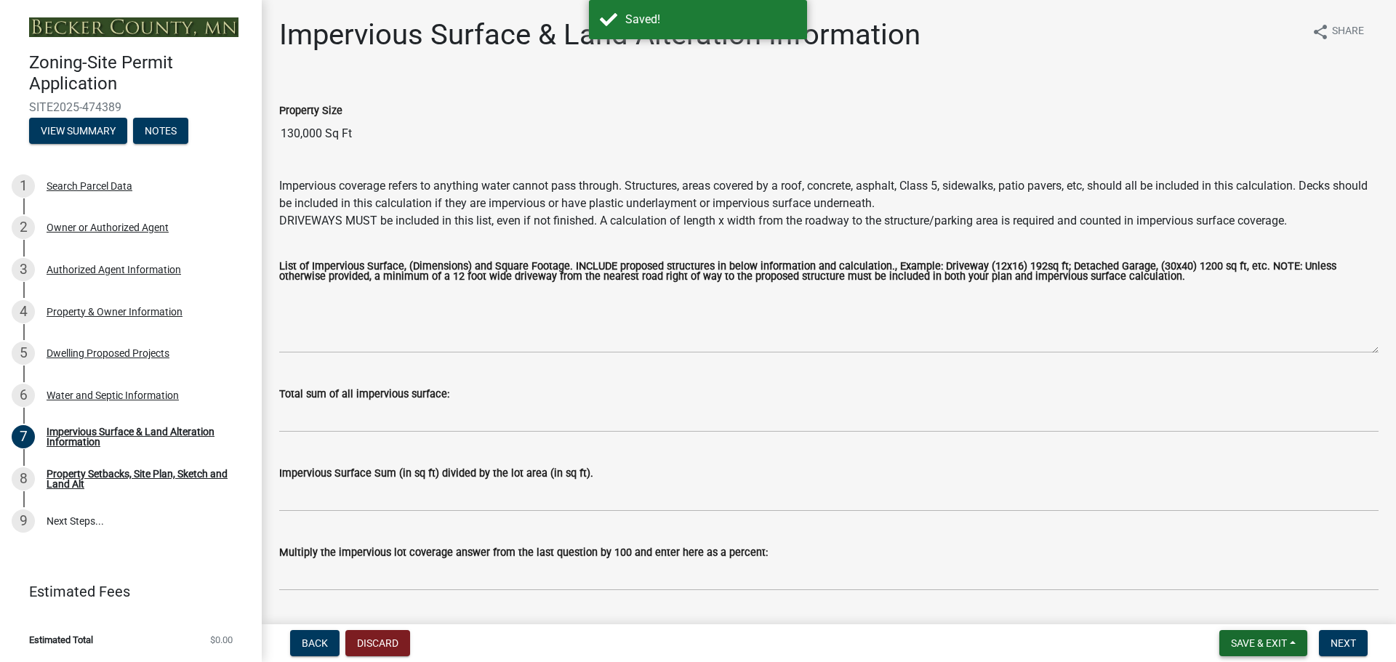
click at [1251, 651] on button "Save & Exit" at bounding box center [1263, 643] width 88 height 26
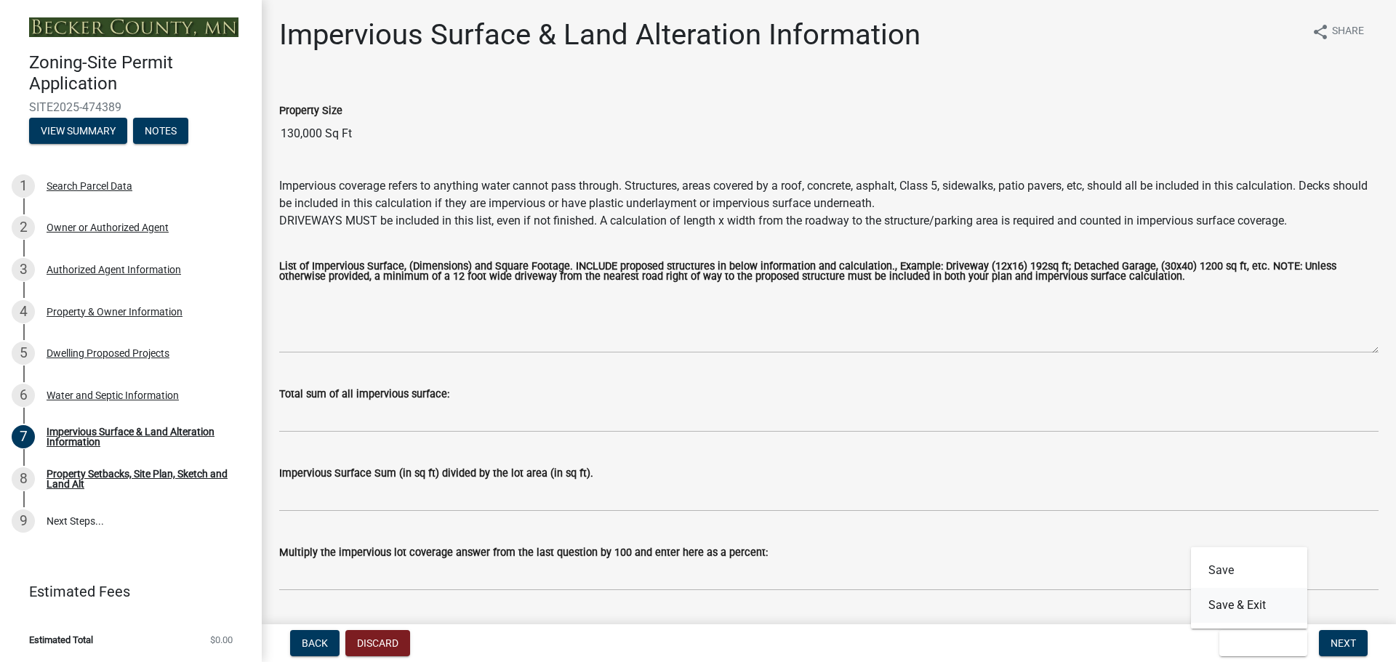
click at [1221, 611] on button "Save & Exit" at bounding box center [1249, 605] width 116 height 35
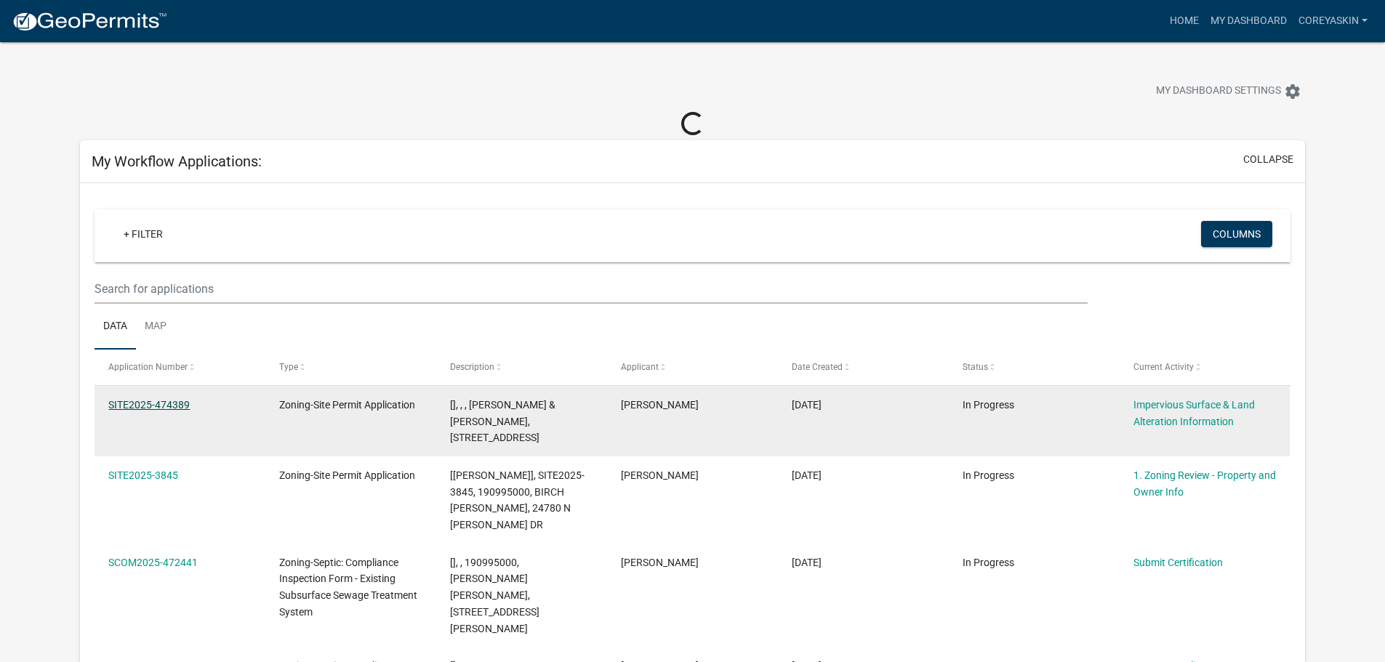
click at [164, 399] on link "SITE2025-474389" at bounding box center [148, 405] width 81 height 12
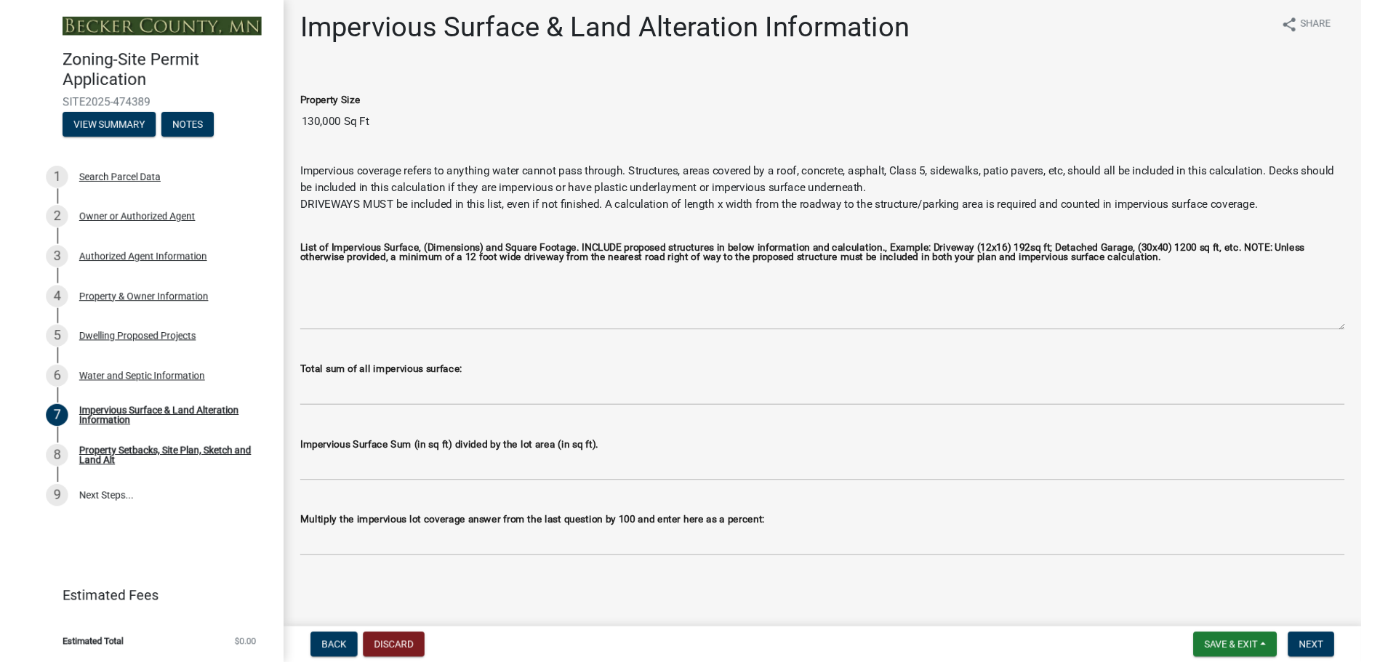
scroll to position [41, 0]
